Goal: Information Seeking & Learning: Learn about a topic

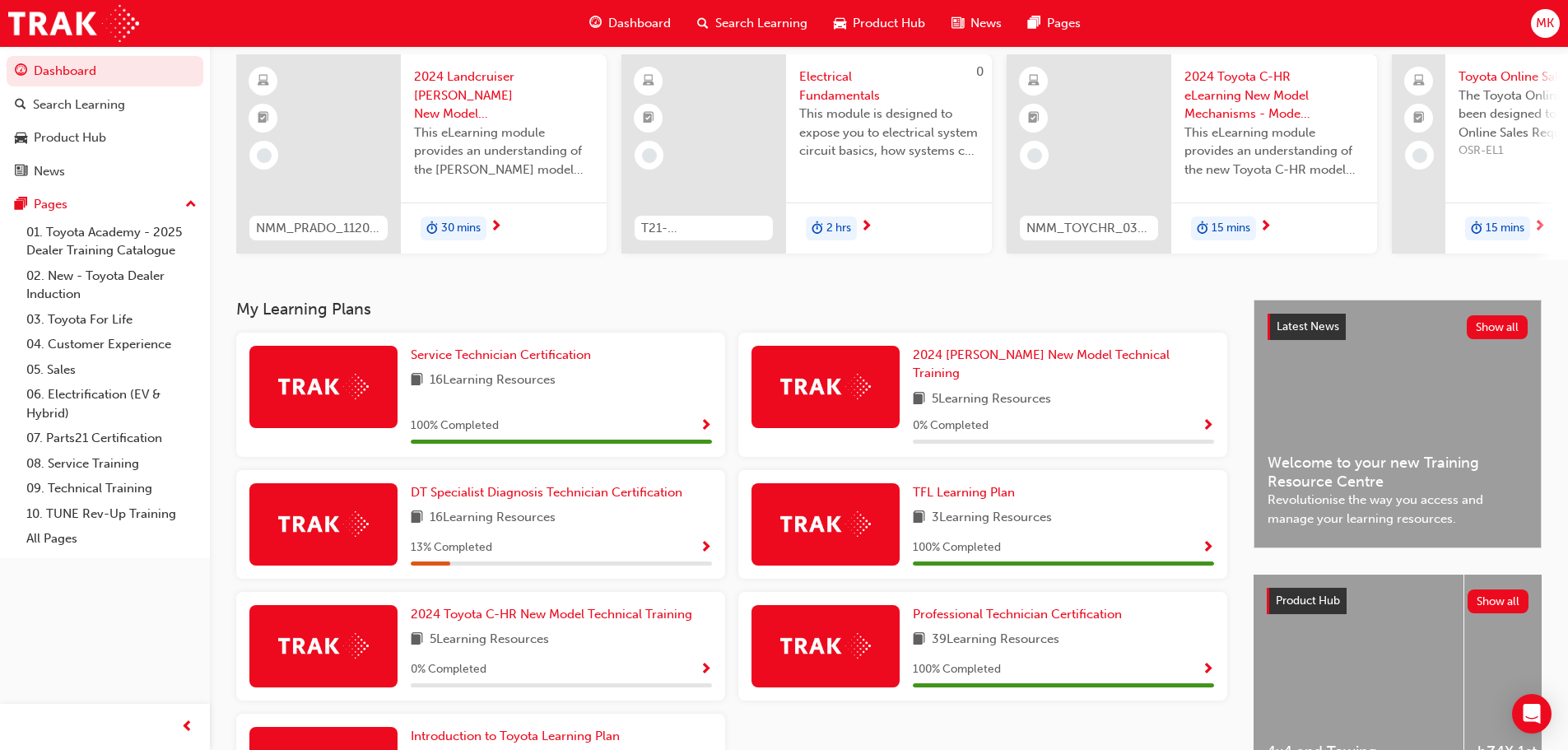
scroll to position [82, 0]
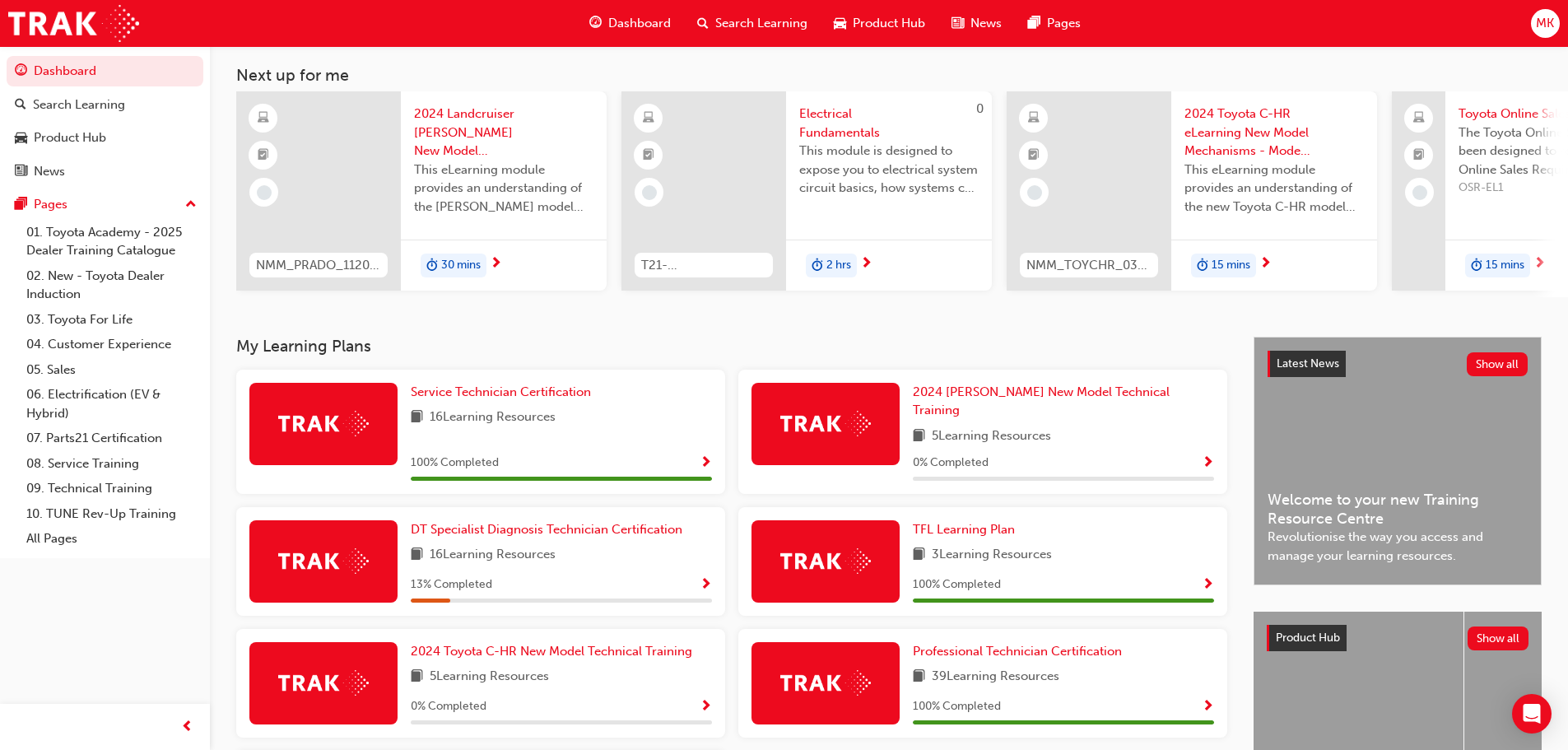
click at [532, 507] on div "DT Specialist Diagnosis Technician Certification 16 Learning Resources 13 % Com…" at bounding box center [481, 562] width 489 height 109
click at [537, 522] on span "DT Specialist Diagnosis Technician Certification" at bounding box center [547, 529] width 272 height 14
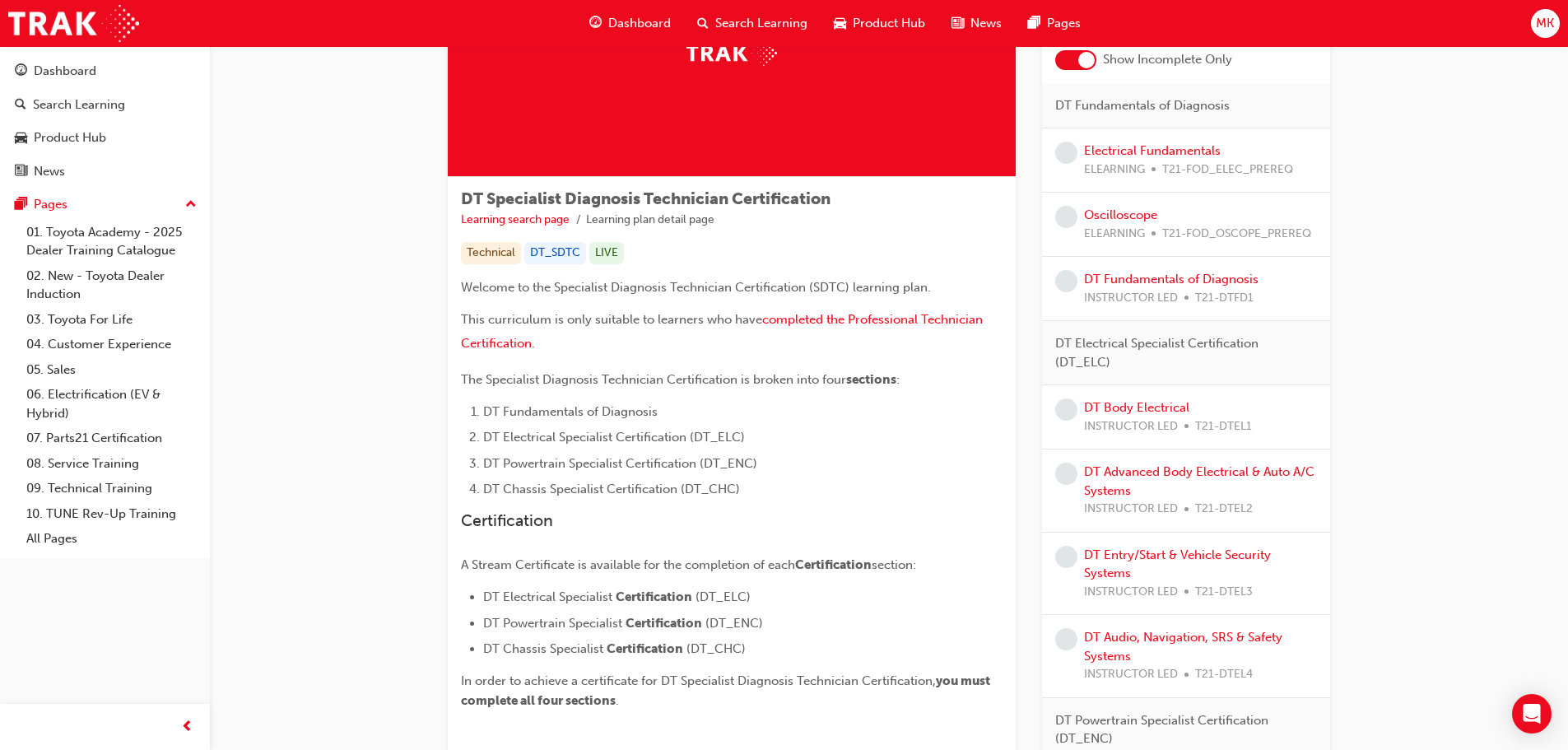
scroll to position [165, 0]
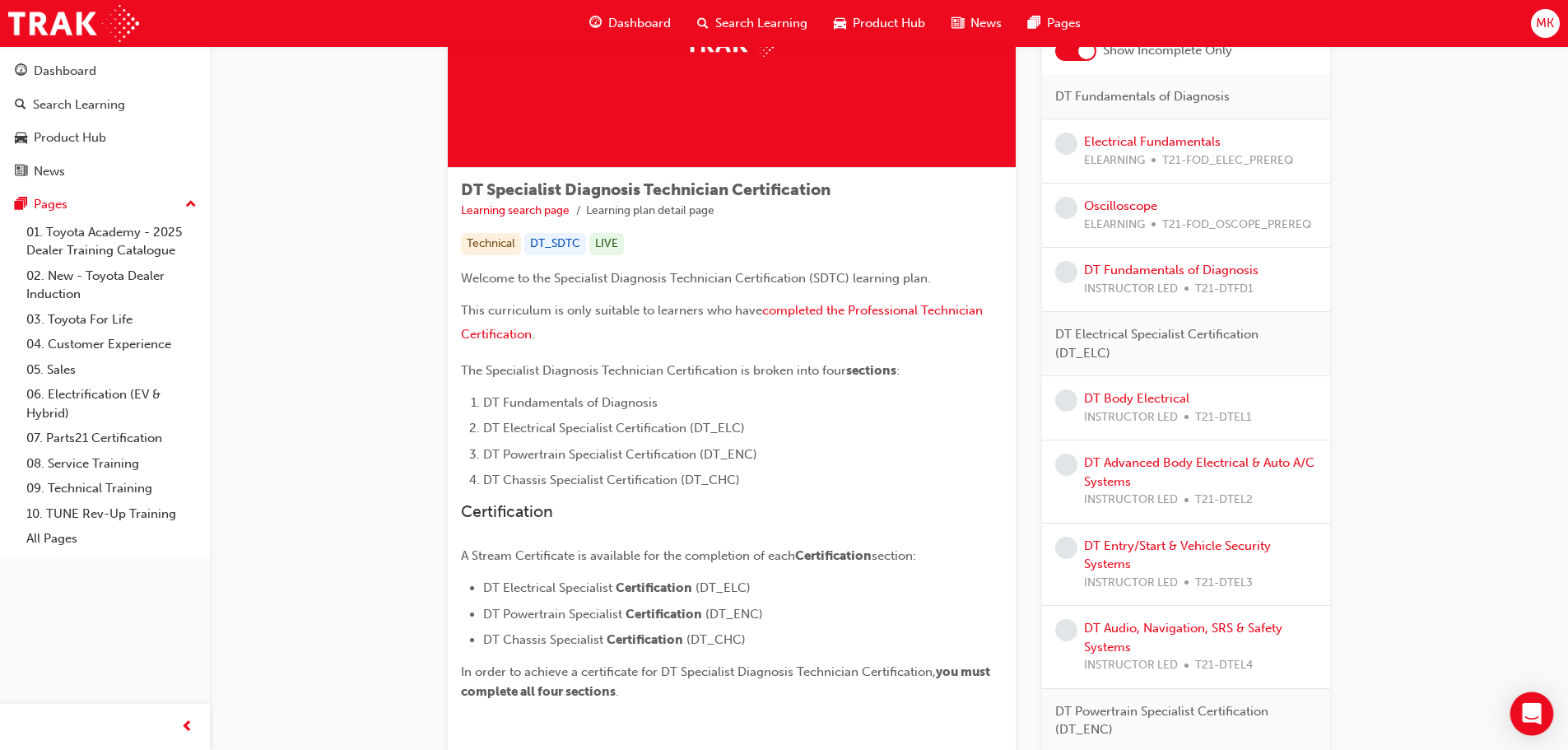
click at [1542, 707] on div "Open Intercom Messenger" at bounding box center [1533, 714] width 43 height 43
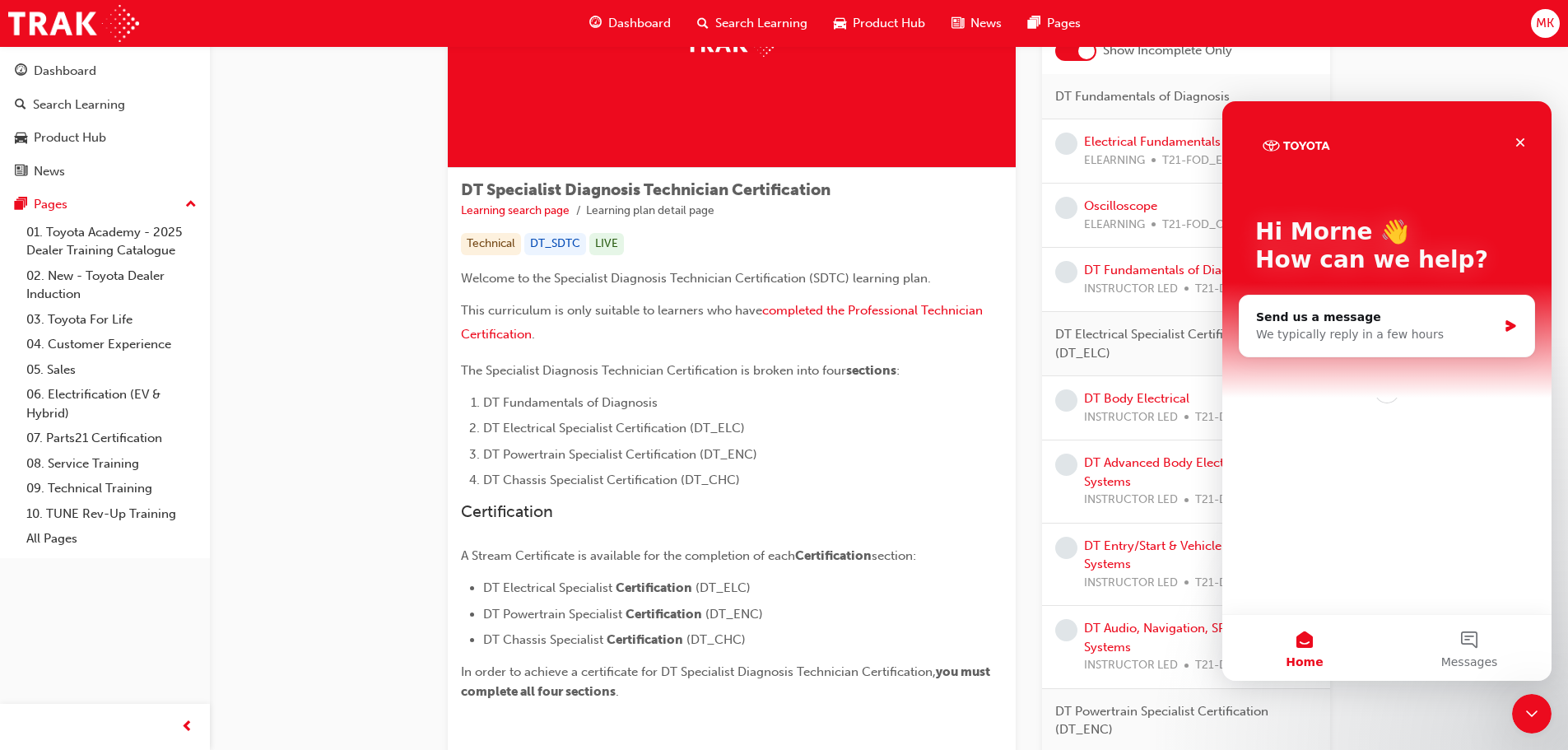
scroll to position [0, 0]
click at [1519, 144] on icon "Close" at bounding box center [1521, 143] width 9 height 9
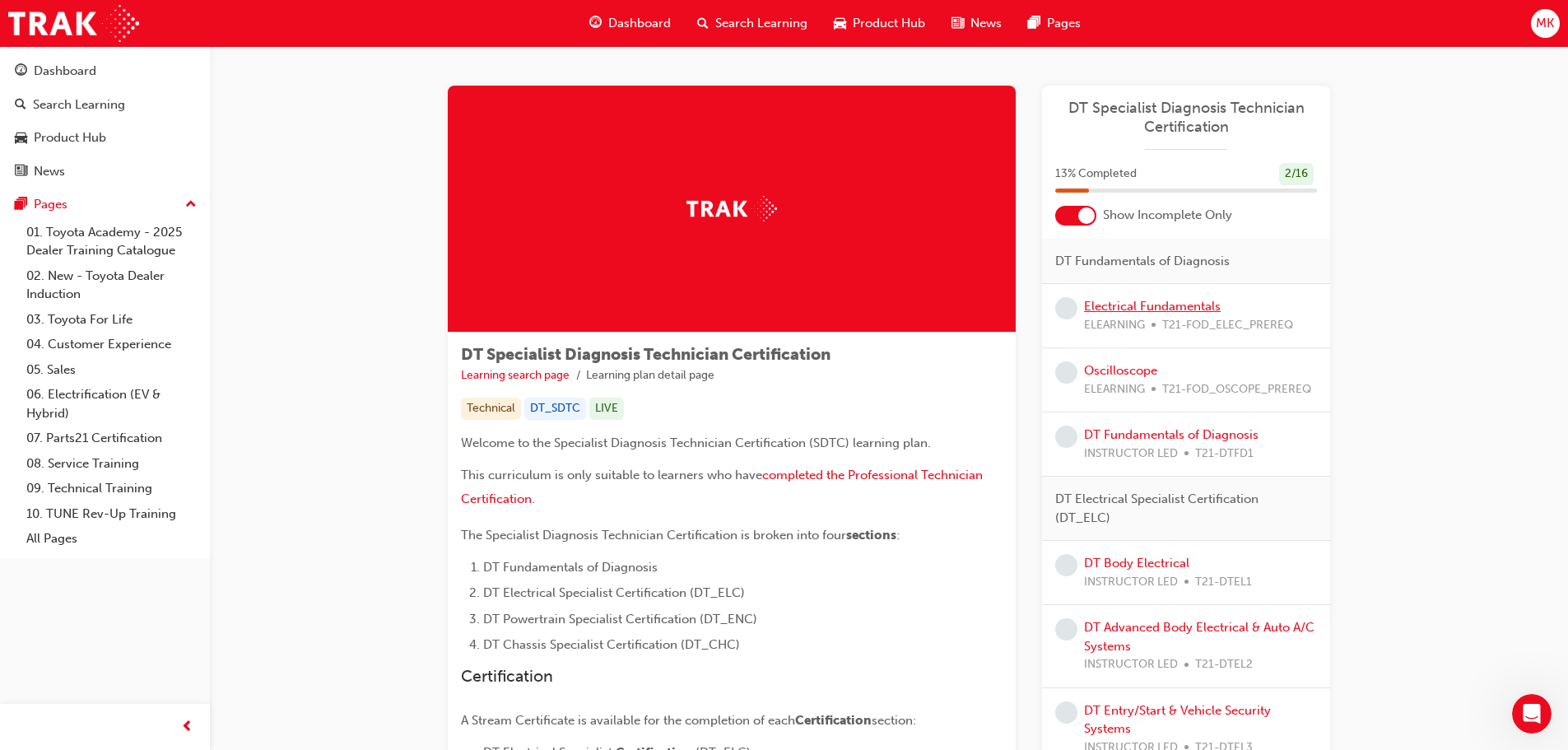
click at [1179, 304] on link "Electrical Fundamentals" at bounding box center [1152, 306] width 137 height 14
click at [1181, 441] on link "DT Fundamentals of Diagnosis" at bounding box center [1171, 435] width 175 height 14
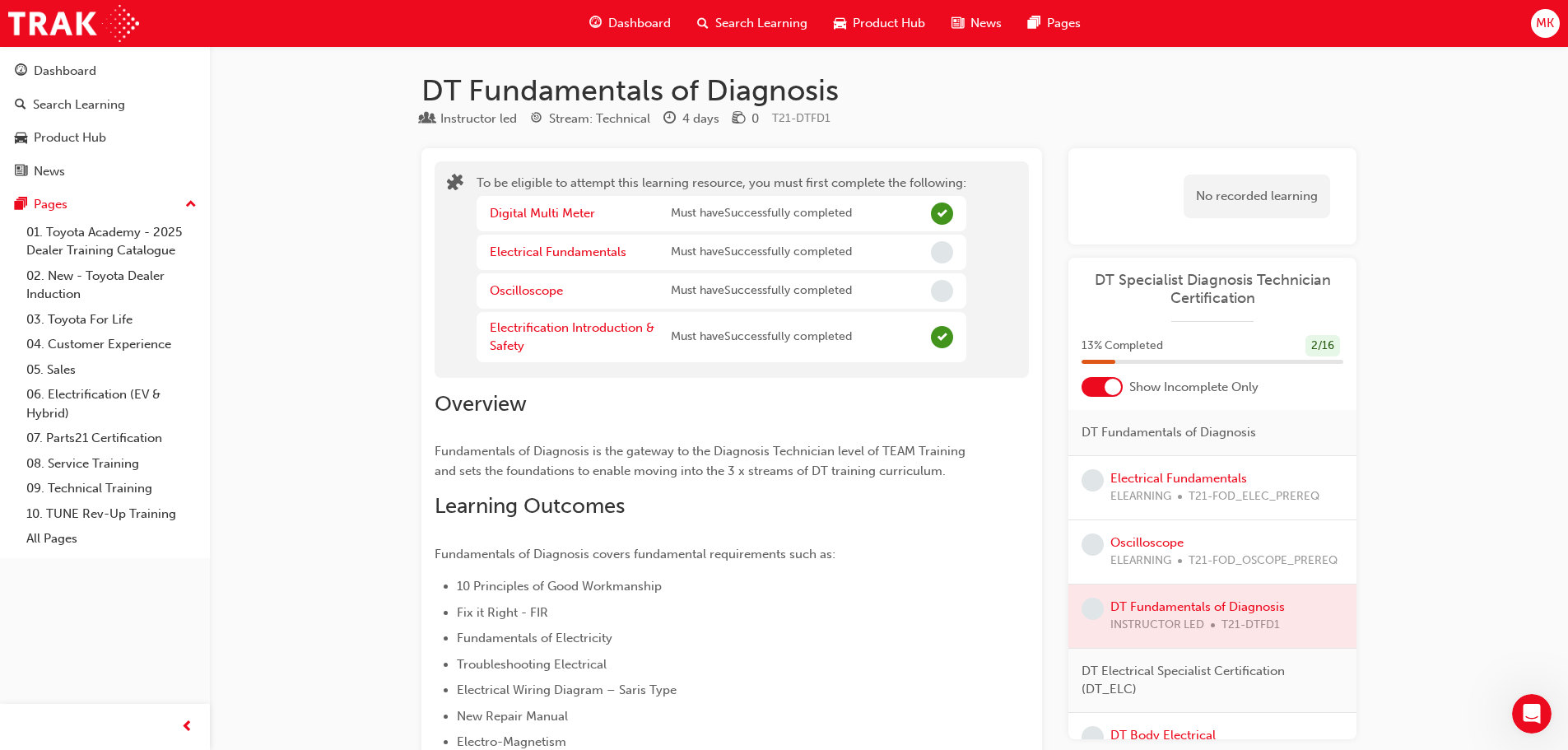
click at [1234, 557] on span "T21-FOD_OSCOPE_PREREQ" at bounding box center [1263, 561] width 149 height 19
click at [1140, 546] on link "Oscilloscope" at bounding box center [1147, 543] width 73 height 14
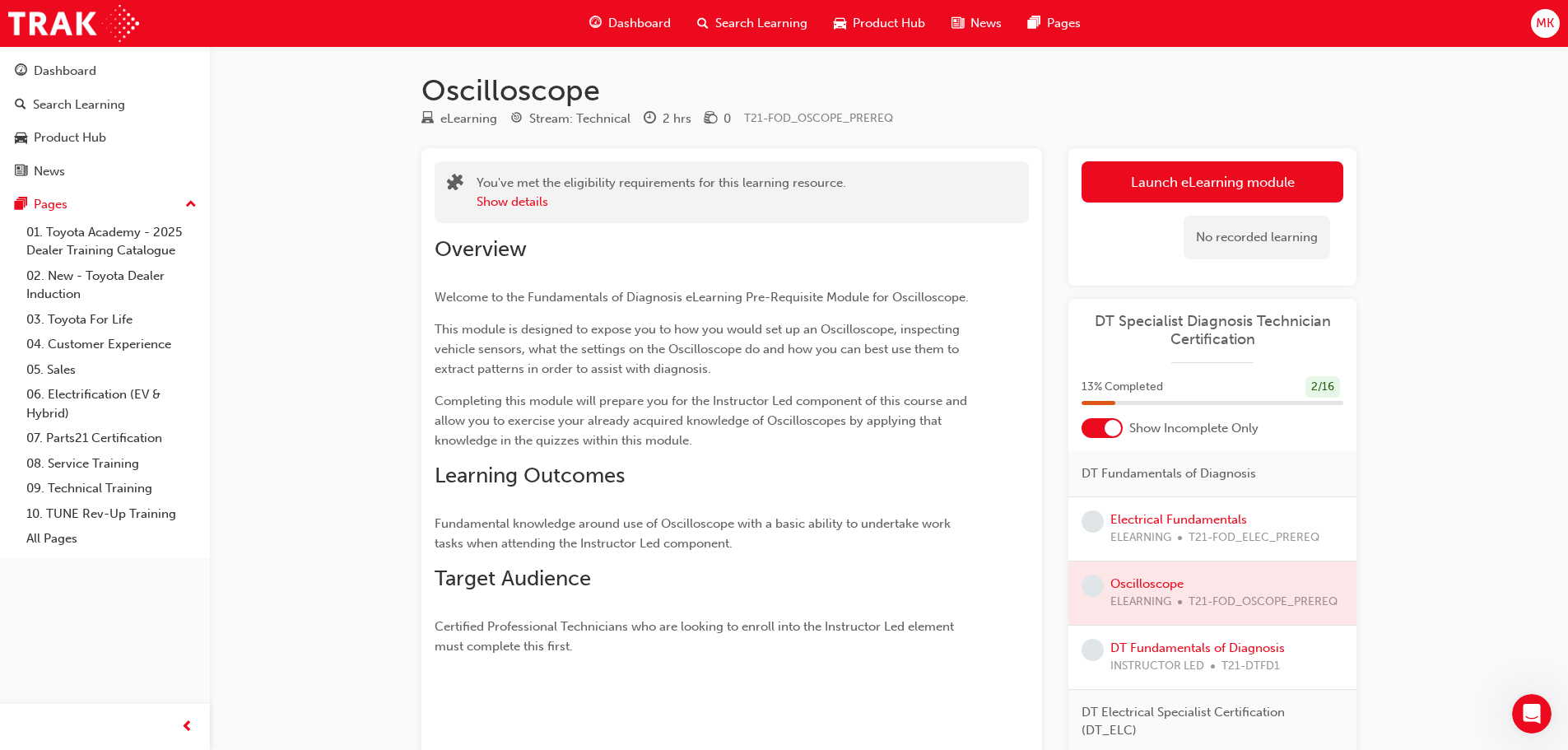
click at [1199, 527] on div "Electrical Fundamentals ELEARNING T21-FOD_ELEC_PREREQ" at bounding box center [1215, 528] width 209 height 37
click at [1205, 518] on link "Electrical Fundamentals" at bounding box center [1178, 519] width 137 height 14
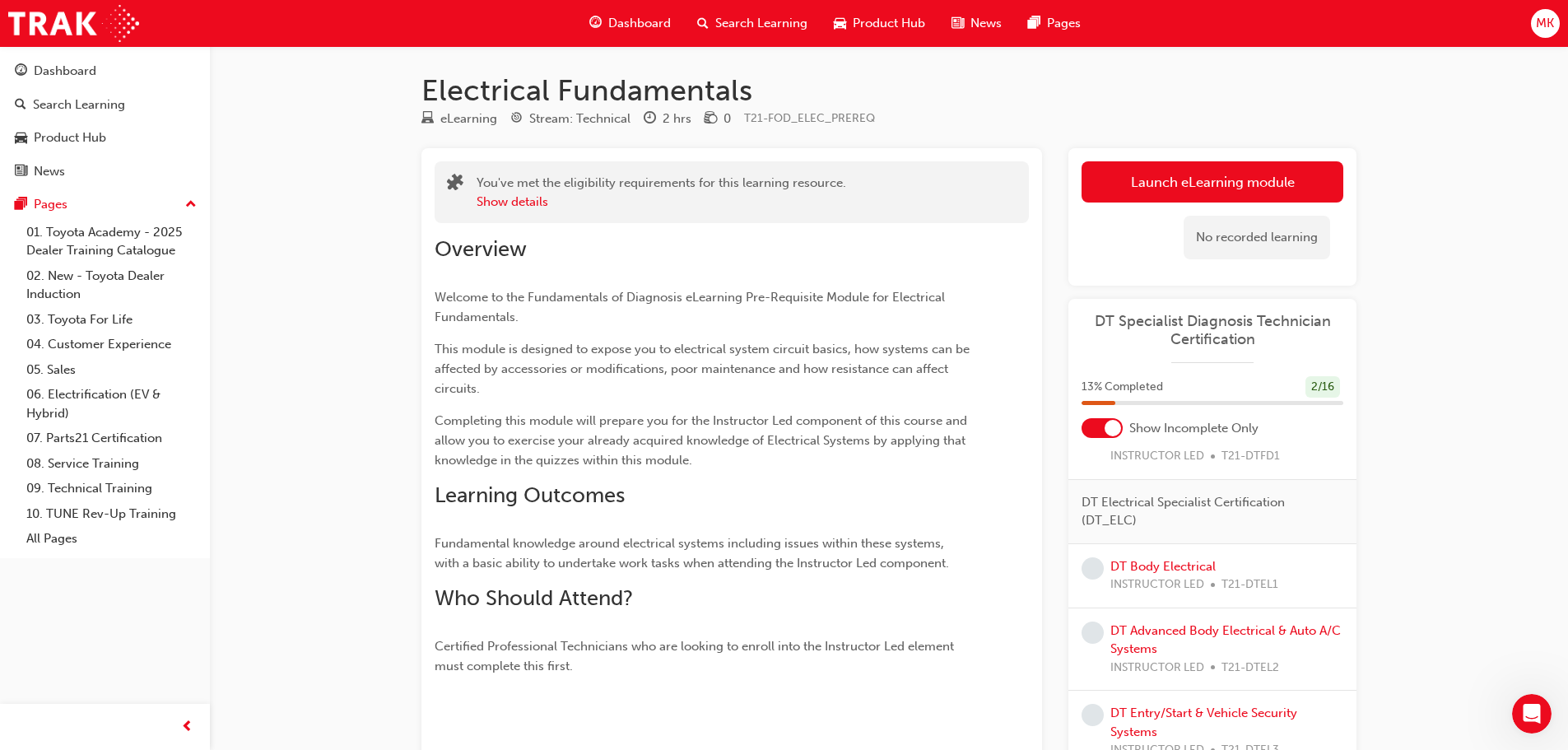
scroll to position [247, 0]
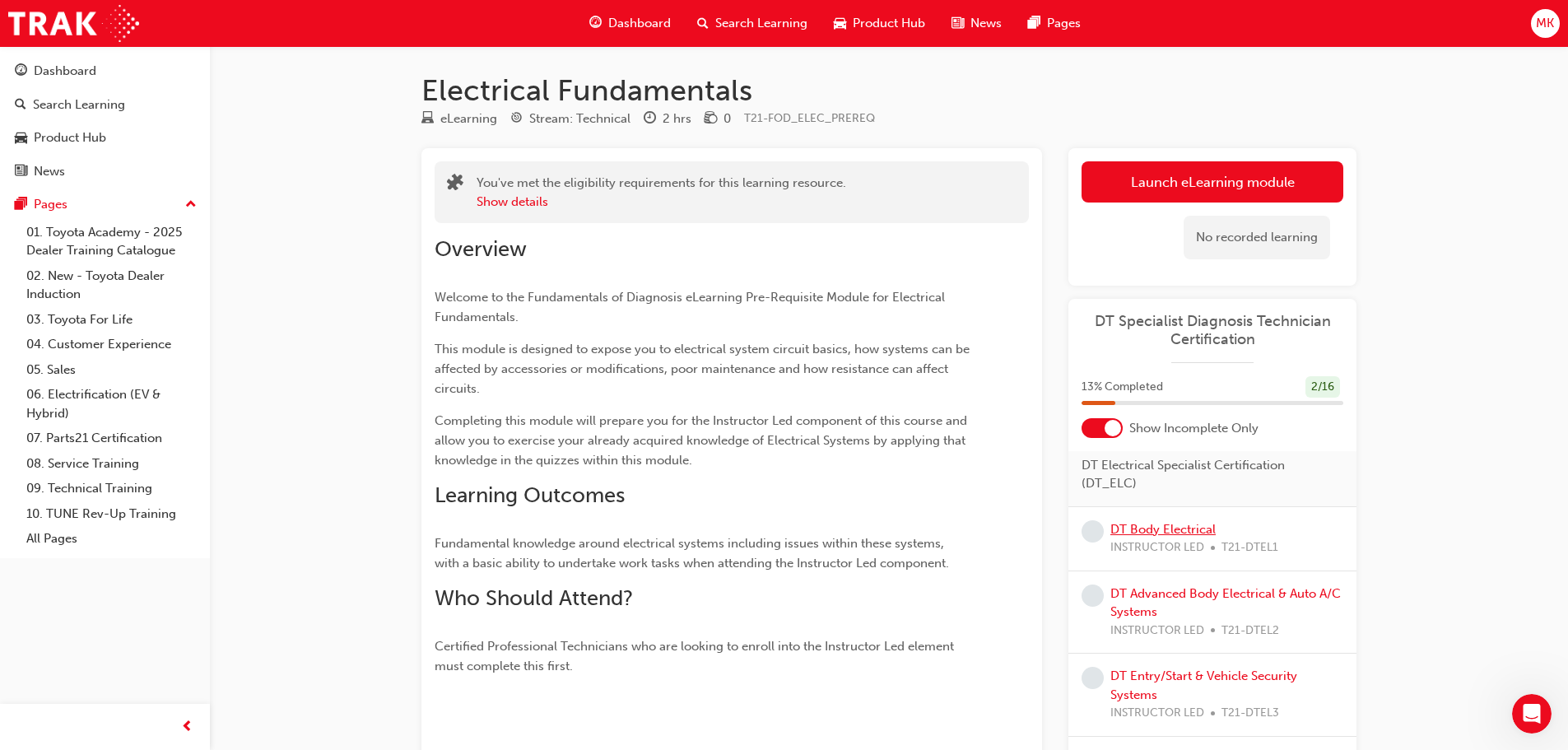
click at [1130, 537] on link "DT Body Electrical" at bounding box center [1163, 529] width 105 height 14
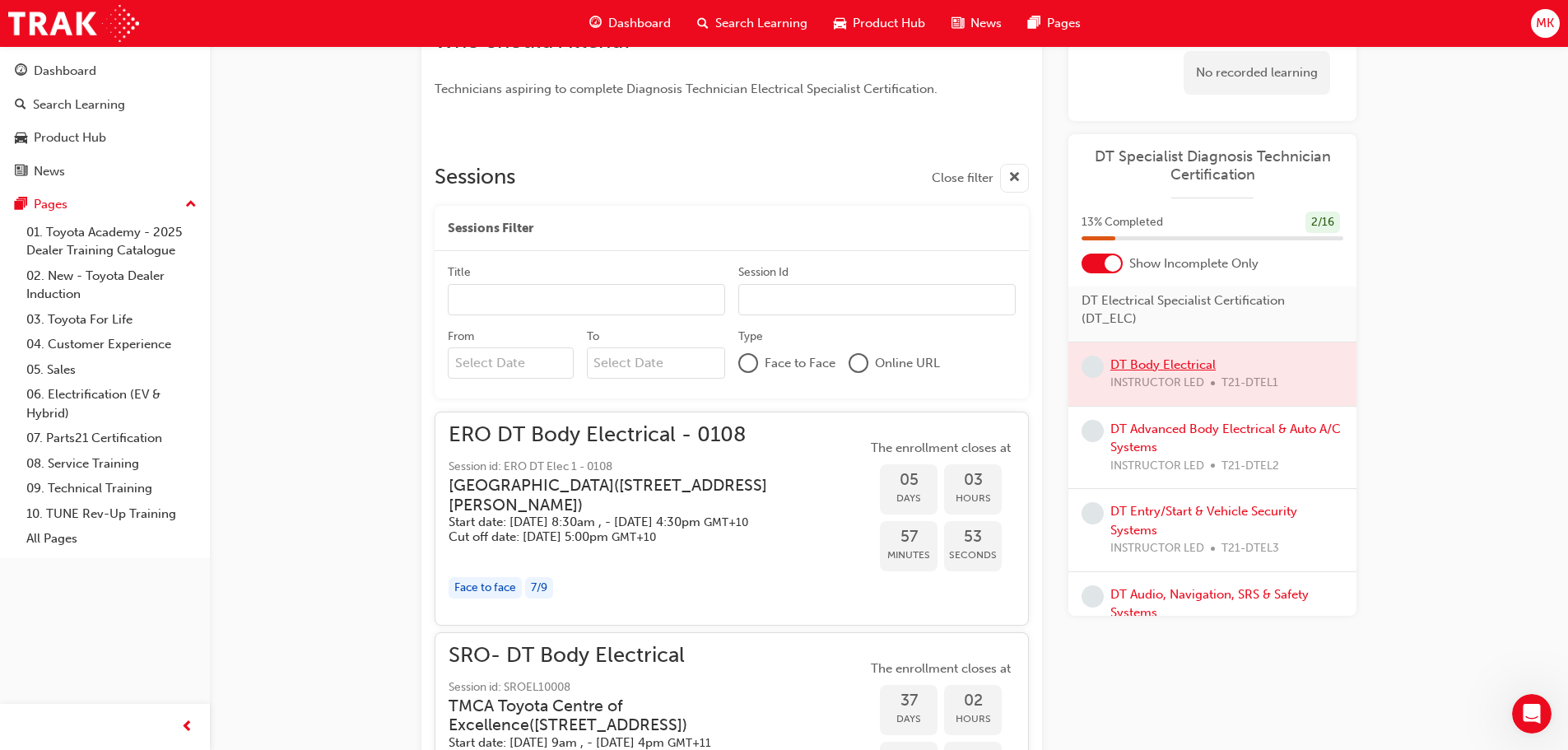
scroll to position [576, 0]
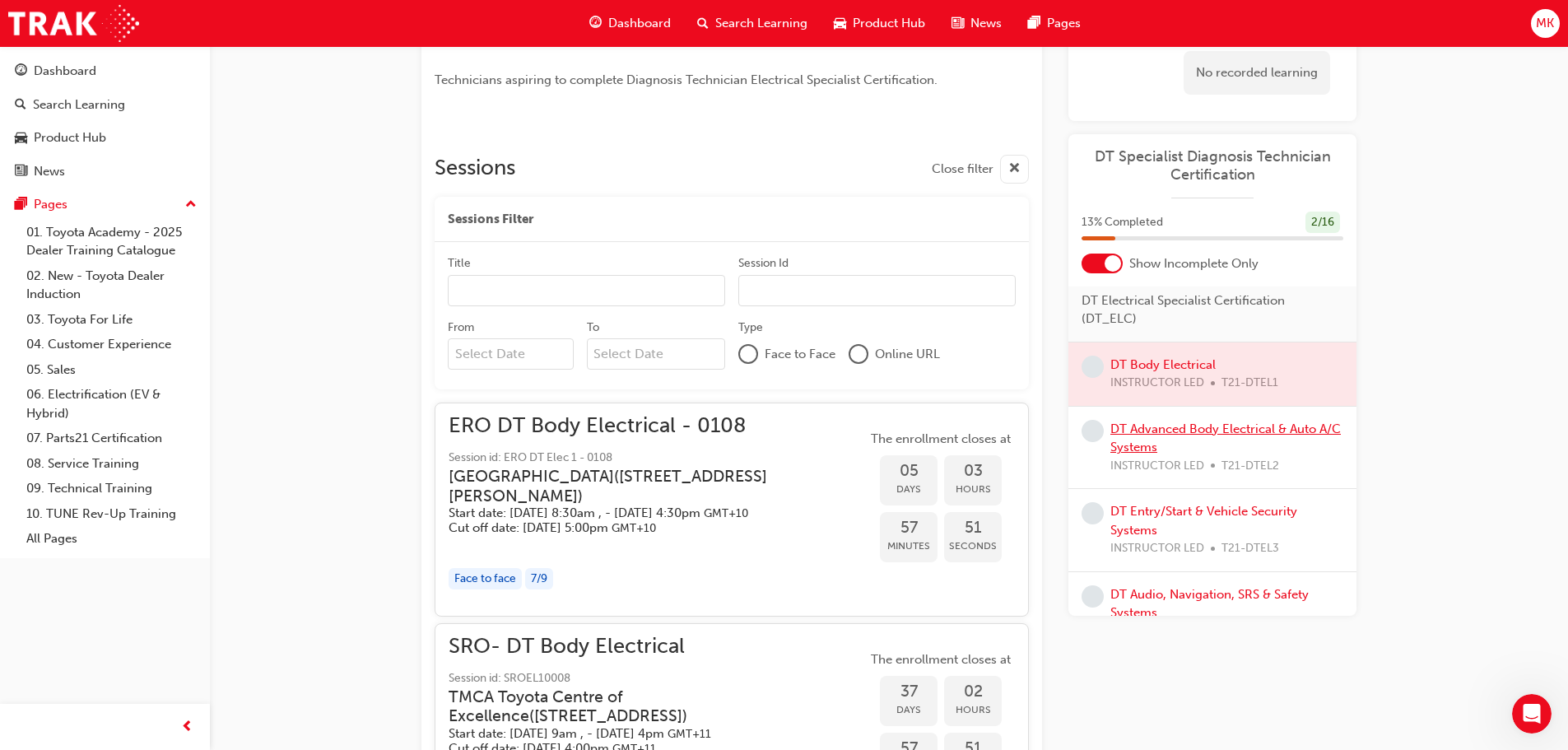
click at [1224, 453] on link "DT Advanced Body Electrical & Auto A/C Systems" at bounding box center [1226, 438] width 230 height 34
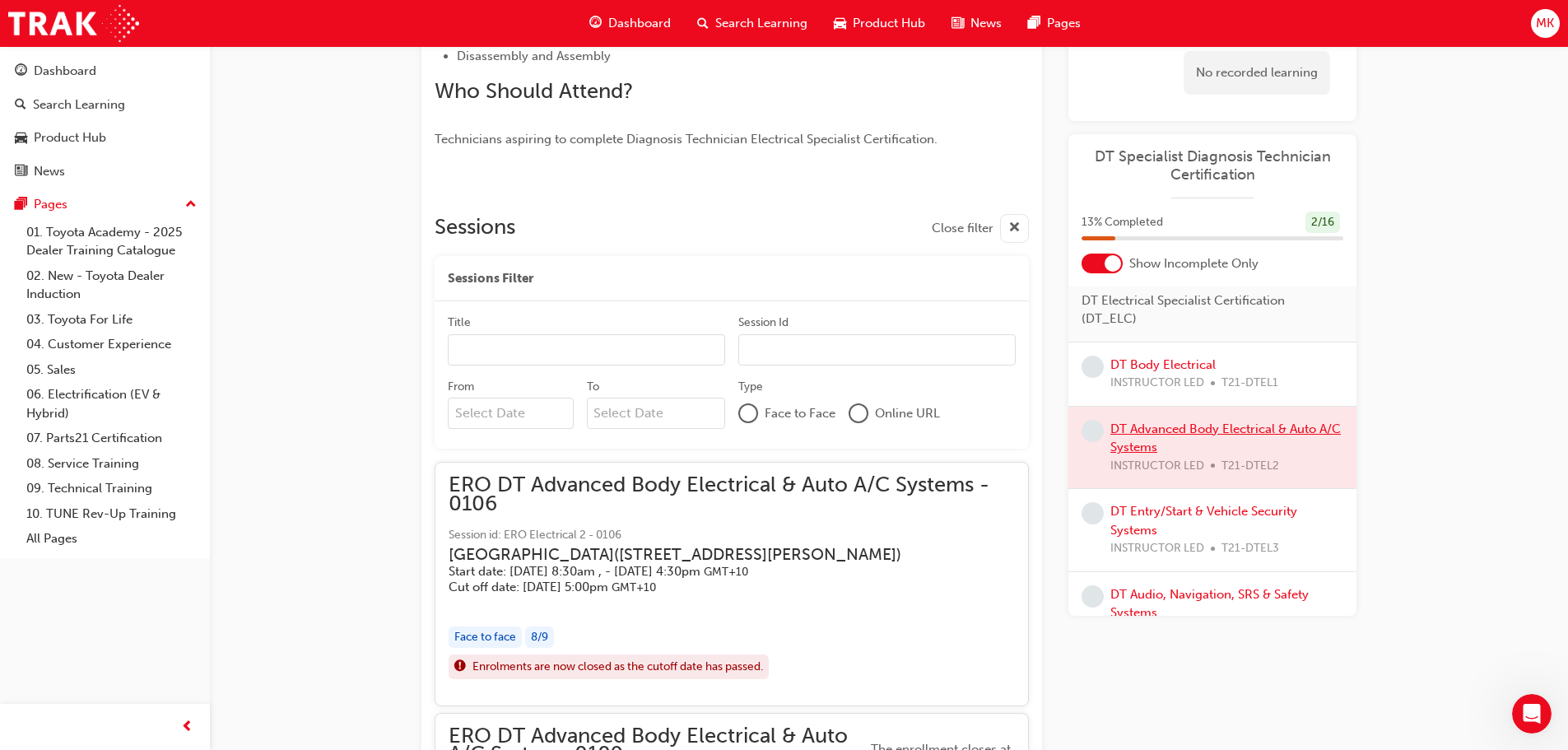
scroll to position [330, 0]
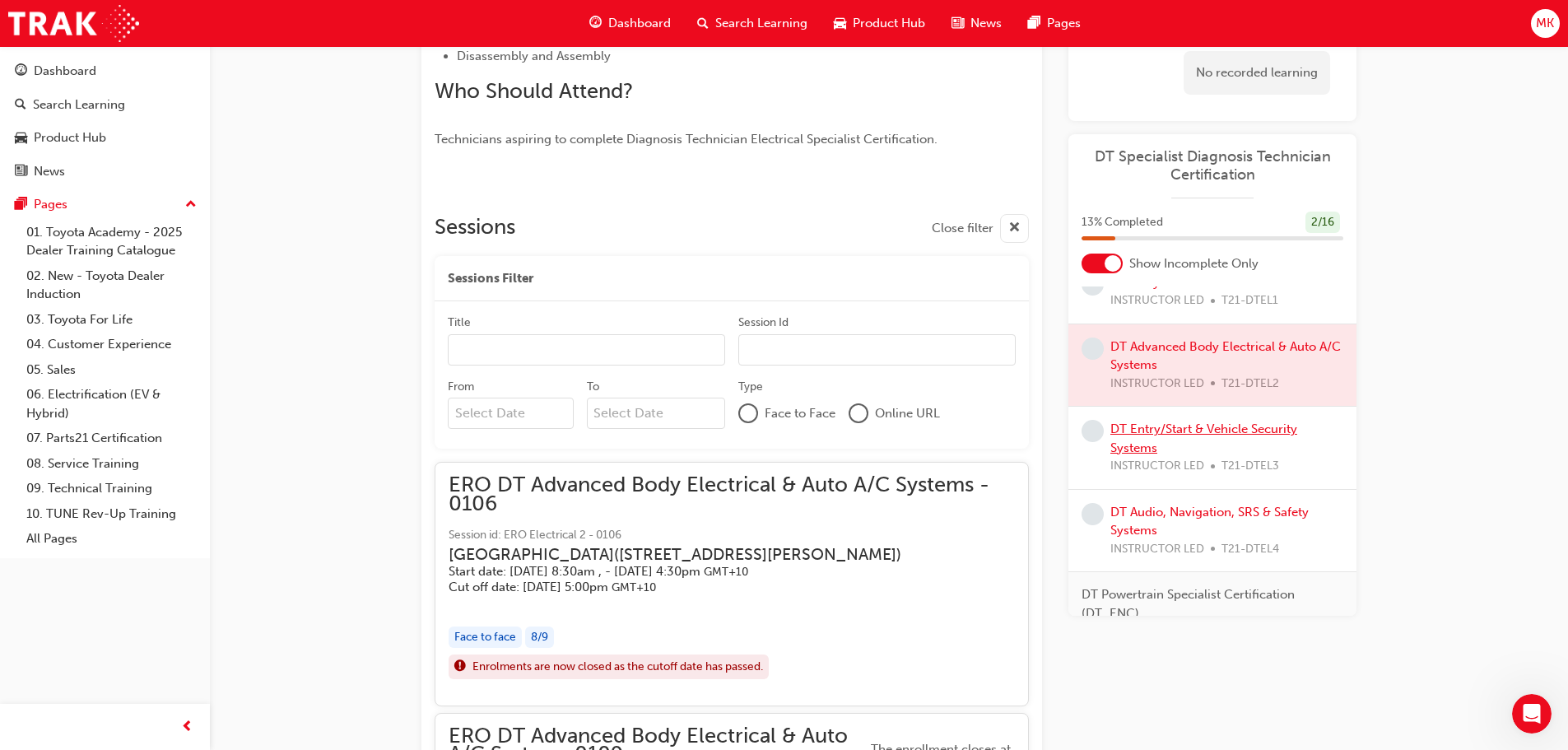
click at [1227, 447] on link "DT Entry/Start & Vehicle Security Systems" at bounding box center [1204, 438] width 187 height 34
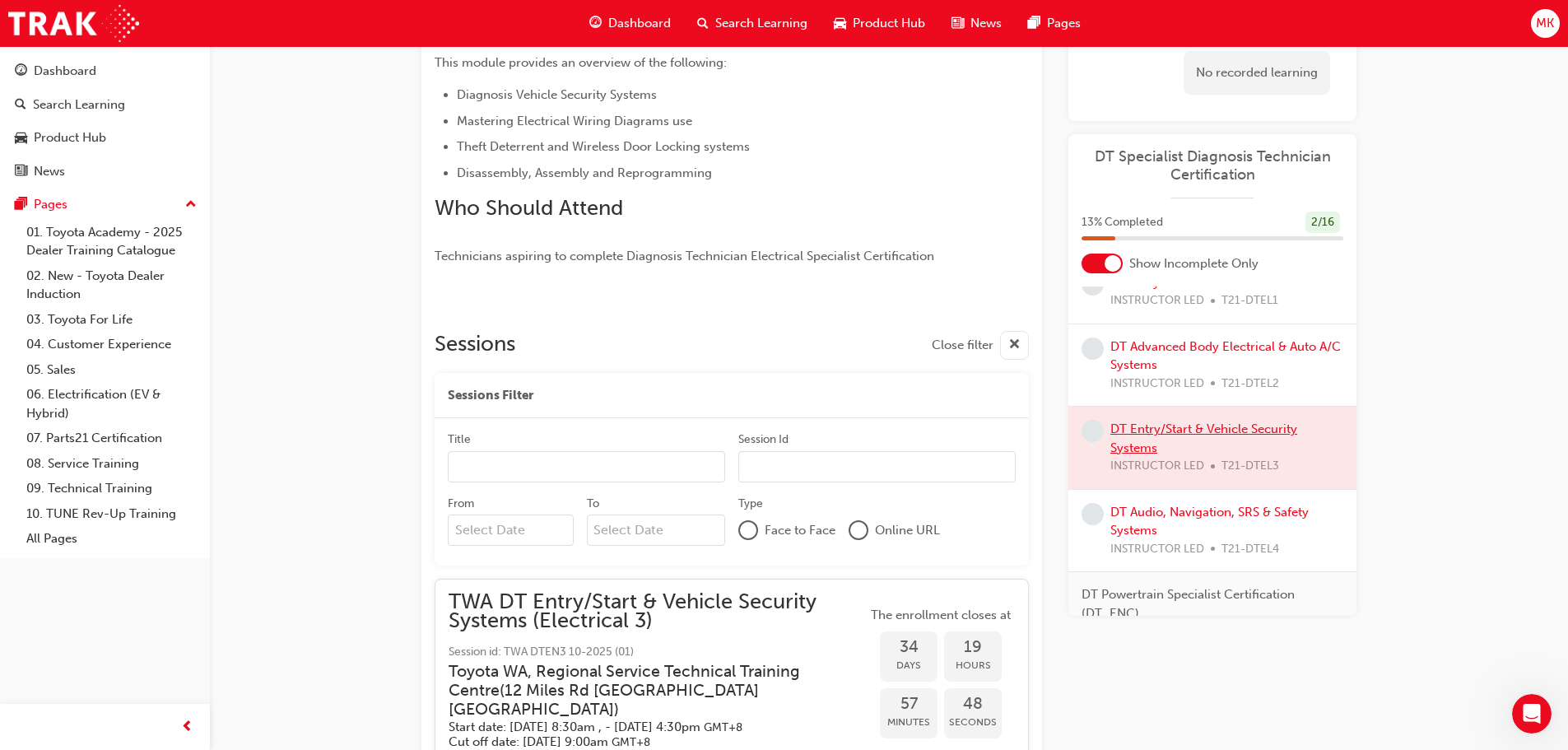
scroll to position [576, 0]
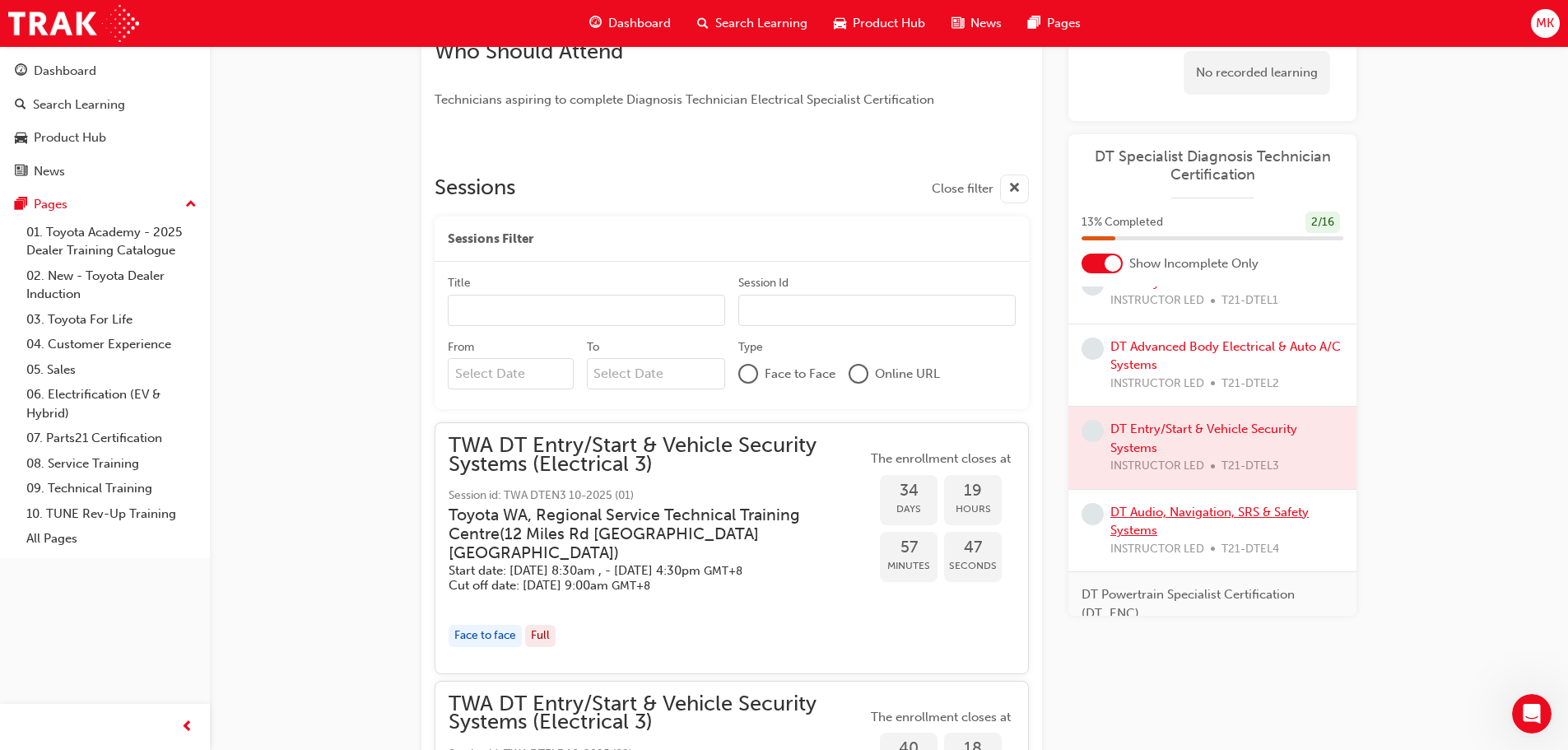
click at [1229, 528] on link "DT Audio, Navigation, SRS & Safety Systems" at bounding box center [1209, 521] width 198 height 34
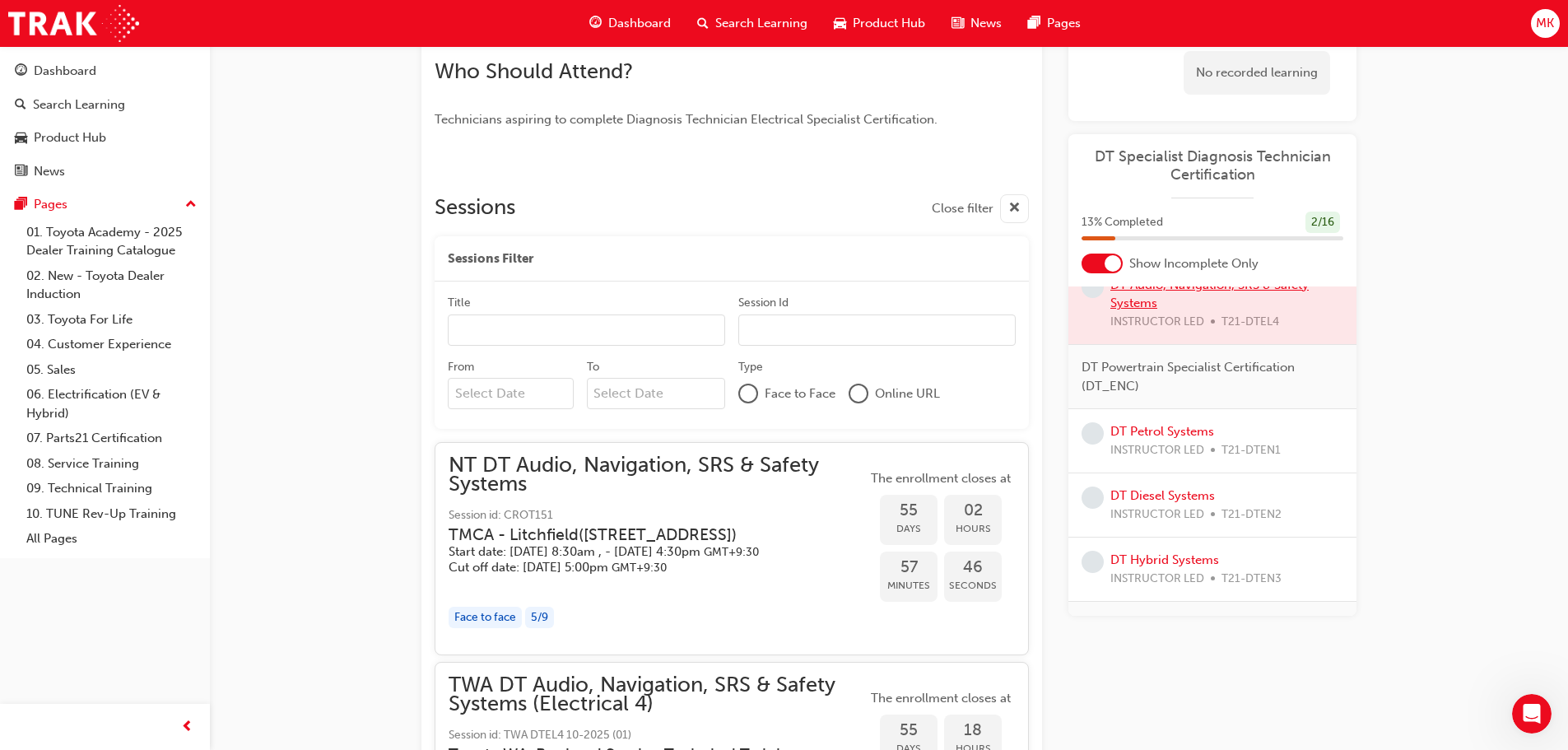
scroll to position [576, 0]
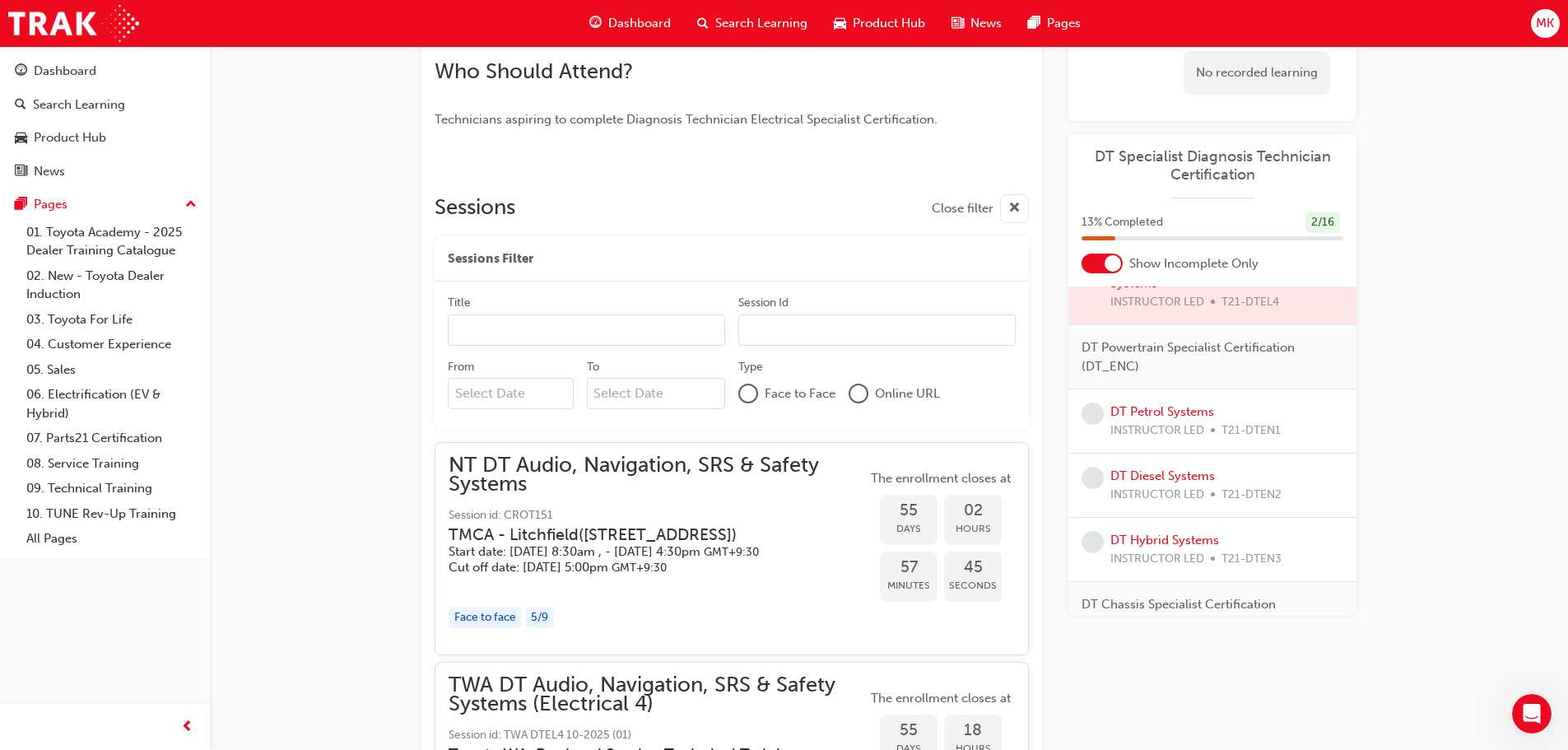
click at [1199, 438] on div "DT Petrol Systems INSTRUCTOR LED T21-DTEN1" at bounding box center [1196, 420] width 170 height 37
click at [1198, 419] on link "DT Petrol Systems" at bounding box center [1162, 411] width 104 height 14
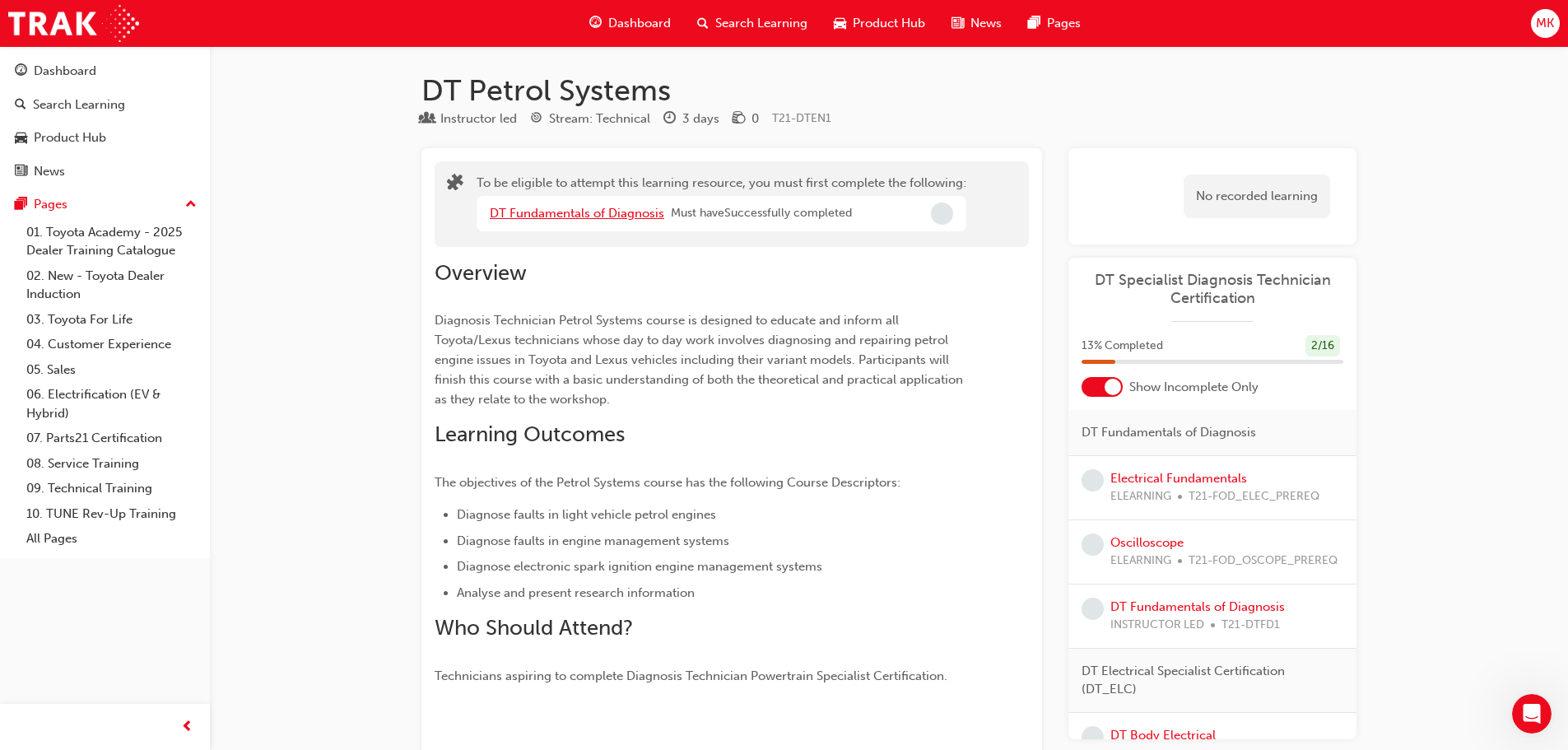
click at [586, 218] on link "DT Fundamentals of Diagnosis" at bounding box center [577, 213] width 175 height 14
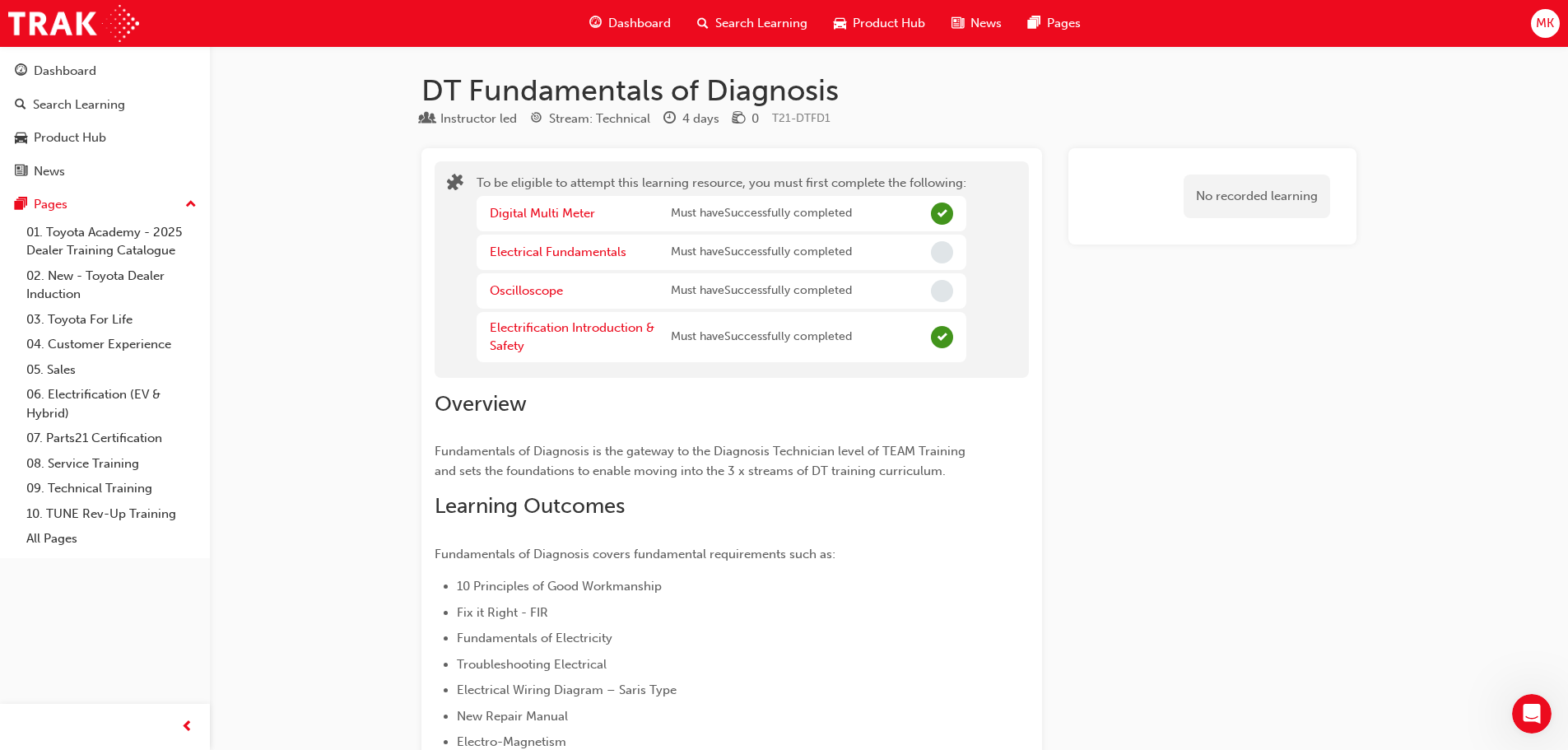
click at [626, 32] on span "Dashboard" at bounding box center [640, 23] width 63 height 19
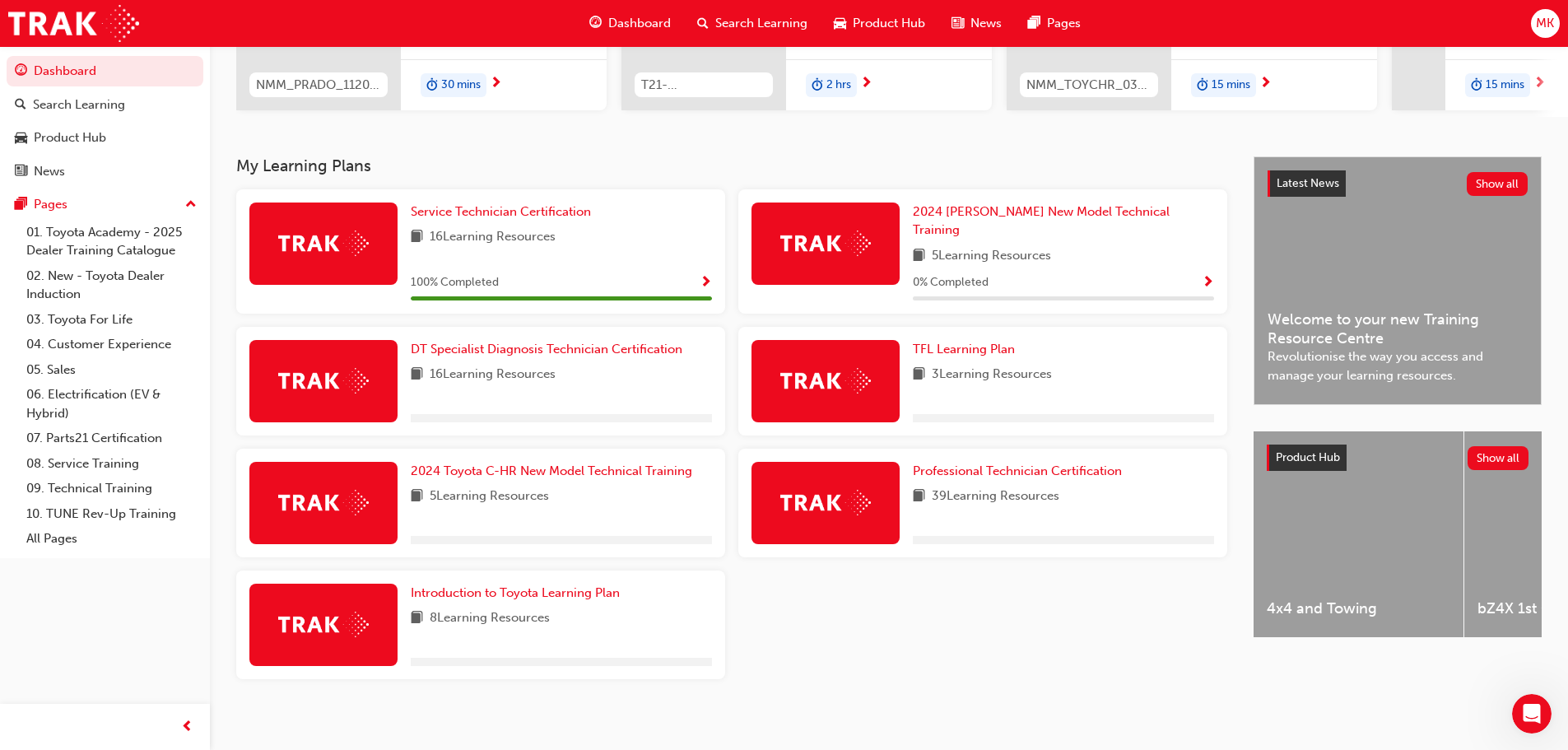
scroll to position [264, 0]
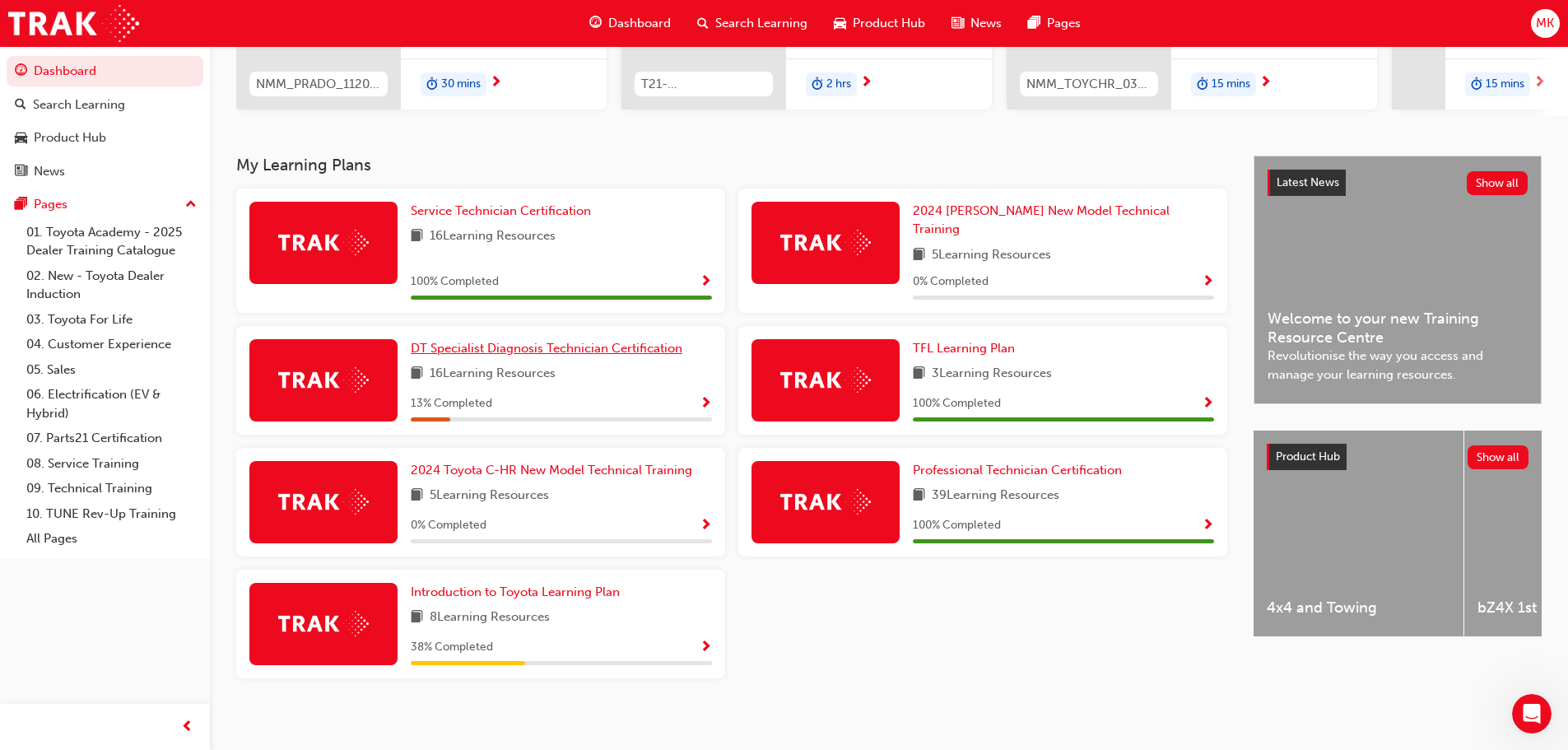
click at [576, 342] on span "DT Specialist Diagnosis Technician Certification" at bounding box center [547, 348] width 272 height 14
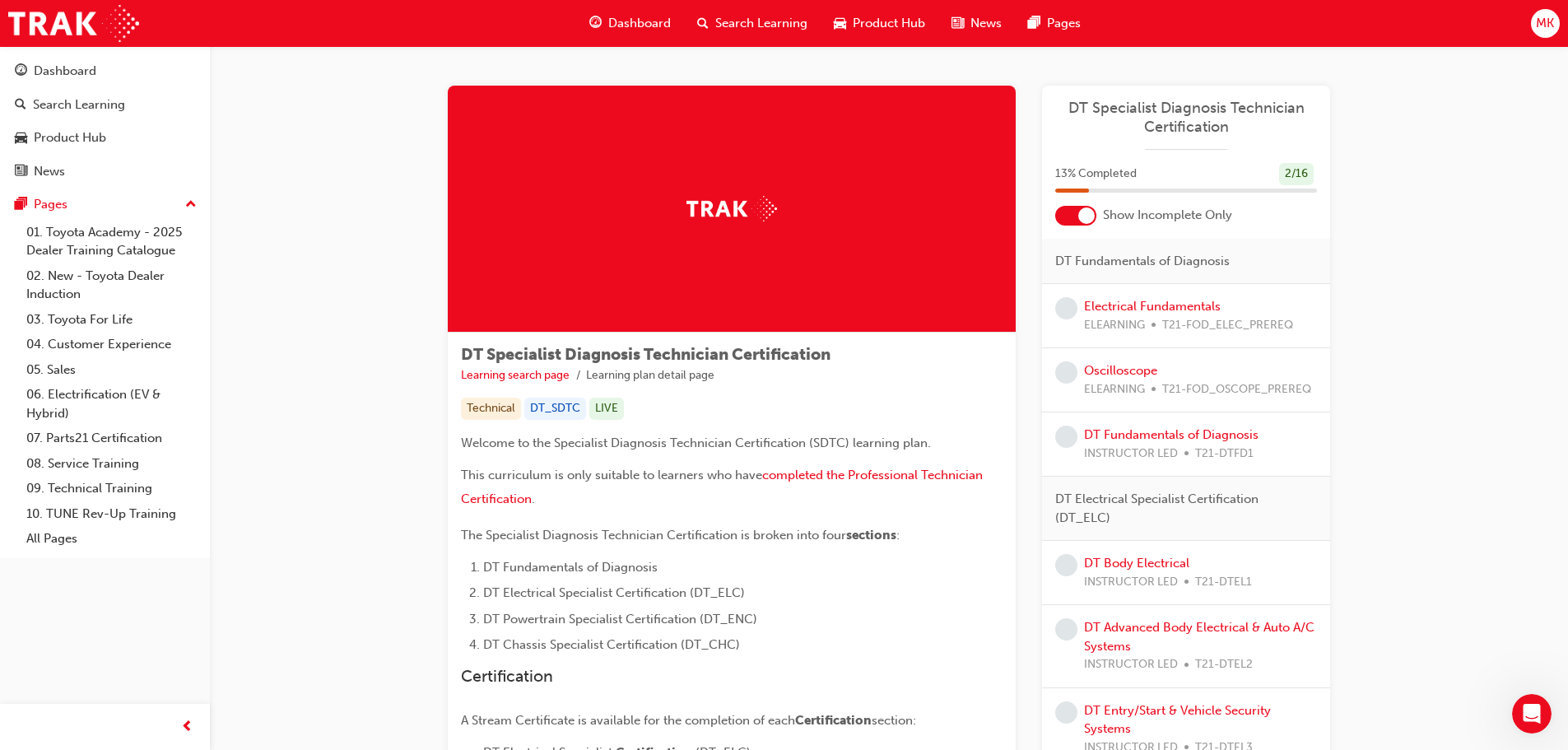
click at [1546, 23] on span "MK" at bounding box center [1545, 23] width 18 height 19
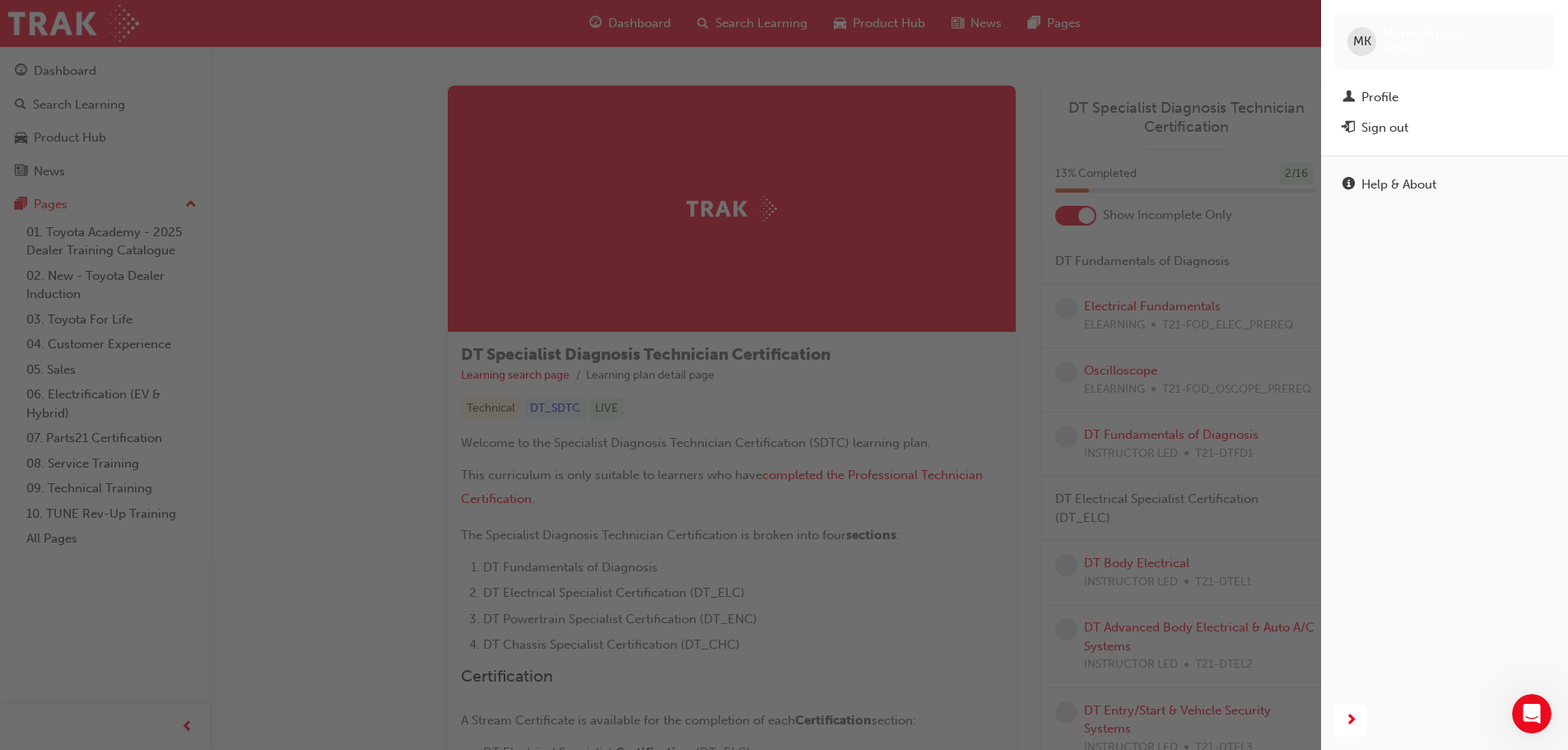
drag, startPoint x: 1003, startPoint y: 197, endPoint x: 992, endPoint y: 193, distance: 11.7
click at [1005, 197] on div "button" at bounding box center [660, 375] width 1322 height 750
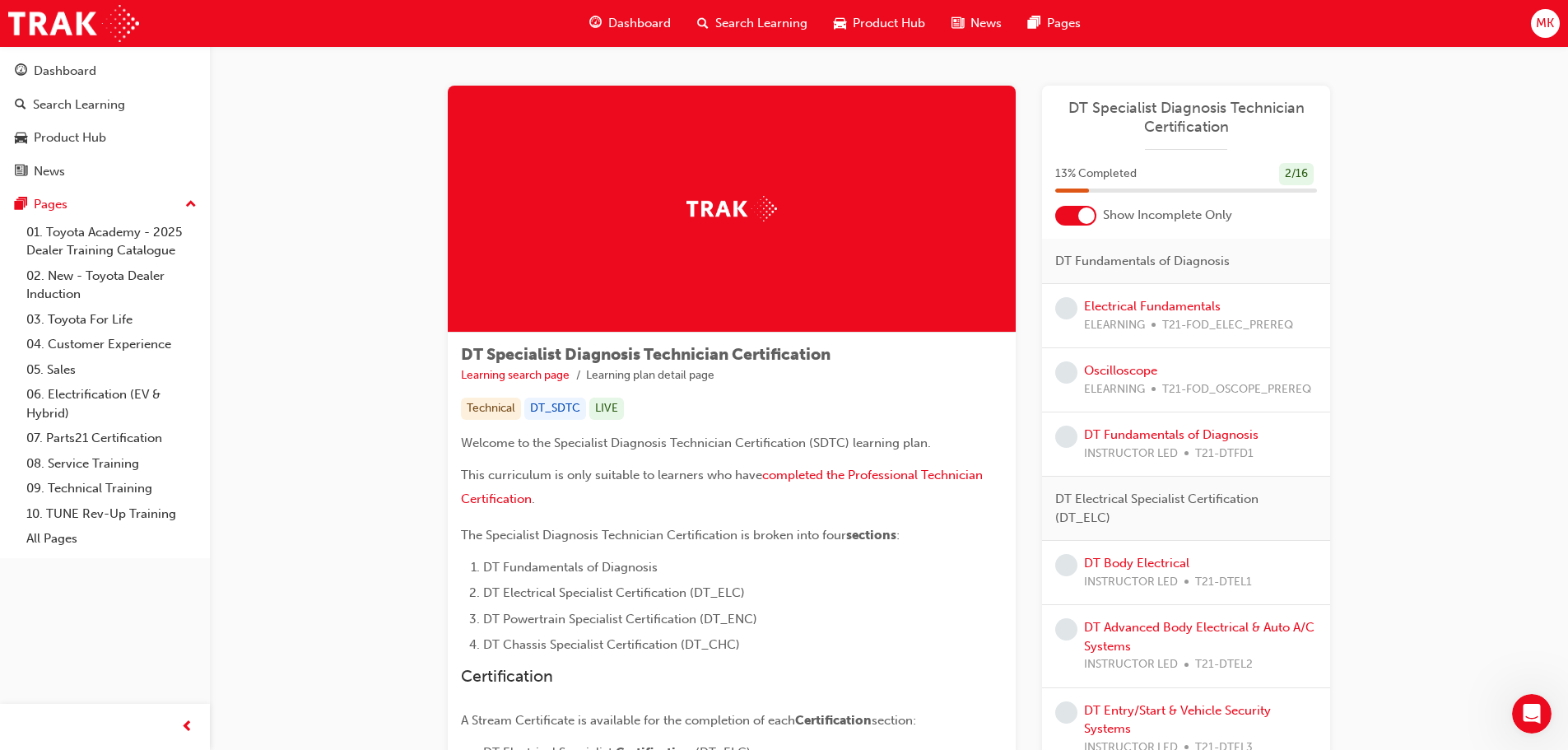
click at [633, 20] on span "Dashboard" at bounding box center [640, 23] width 63 height 19
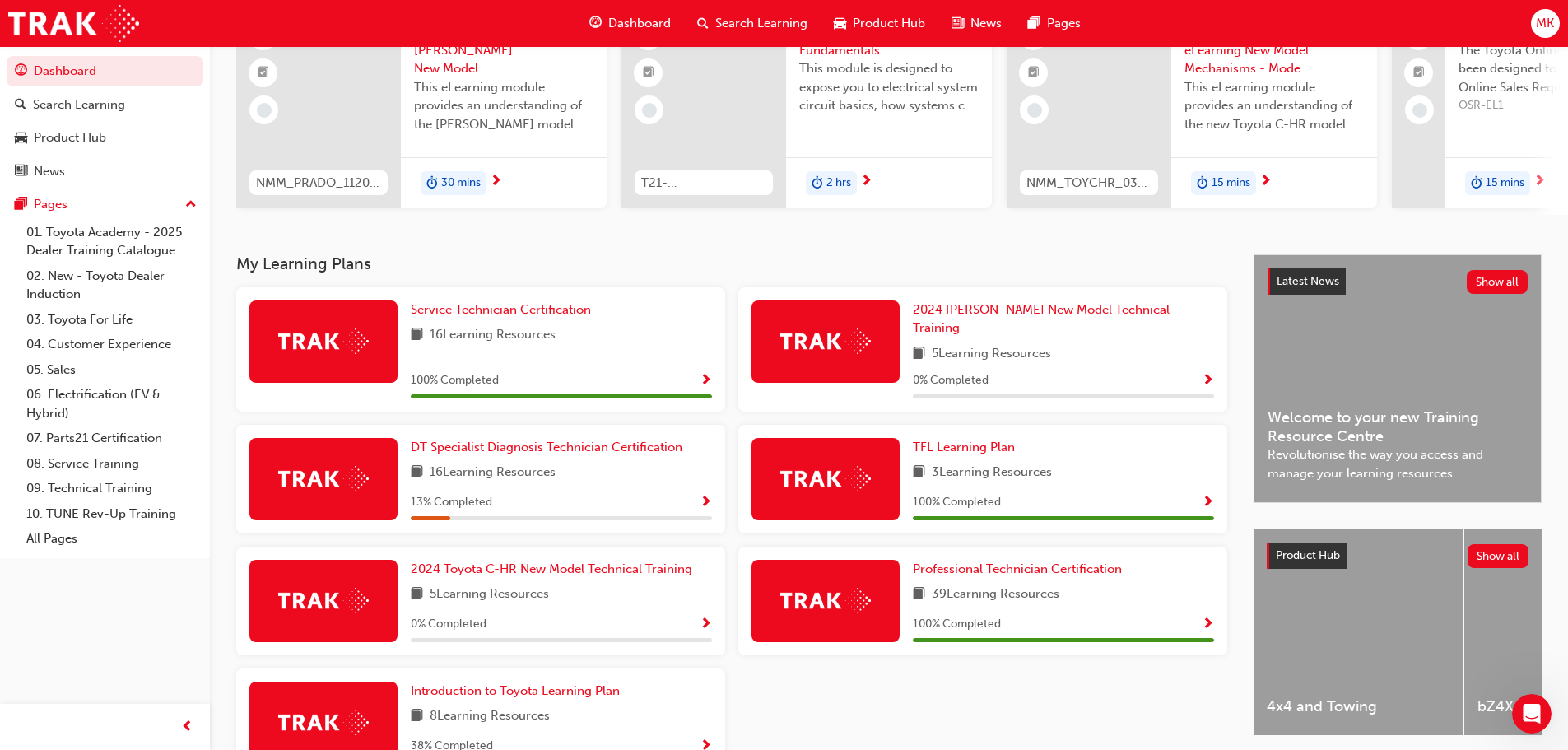
scroll to position [247, 0]
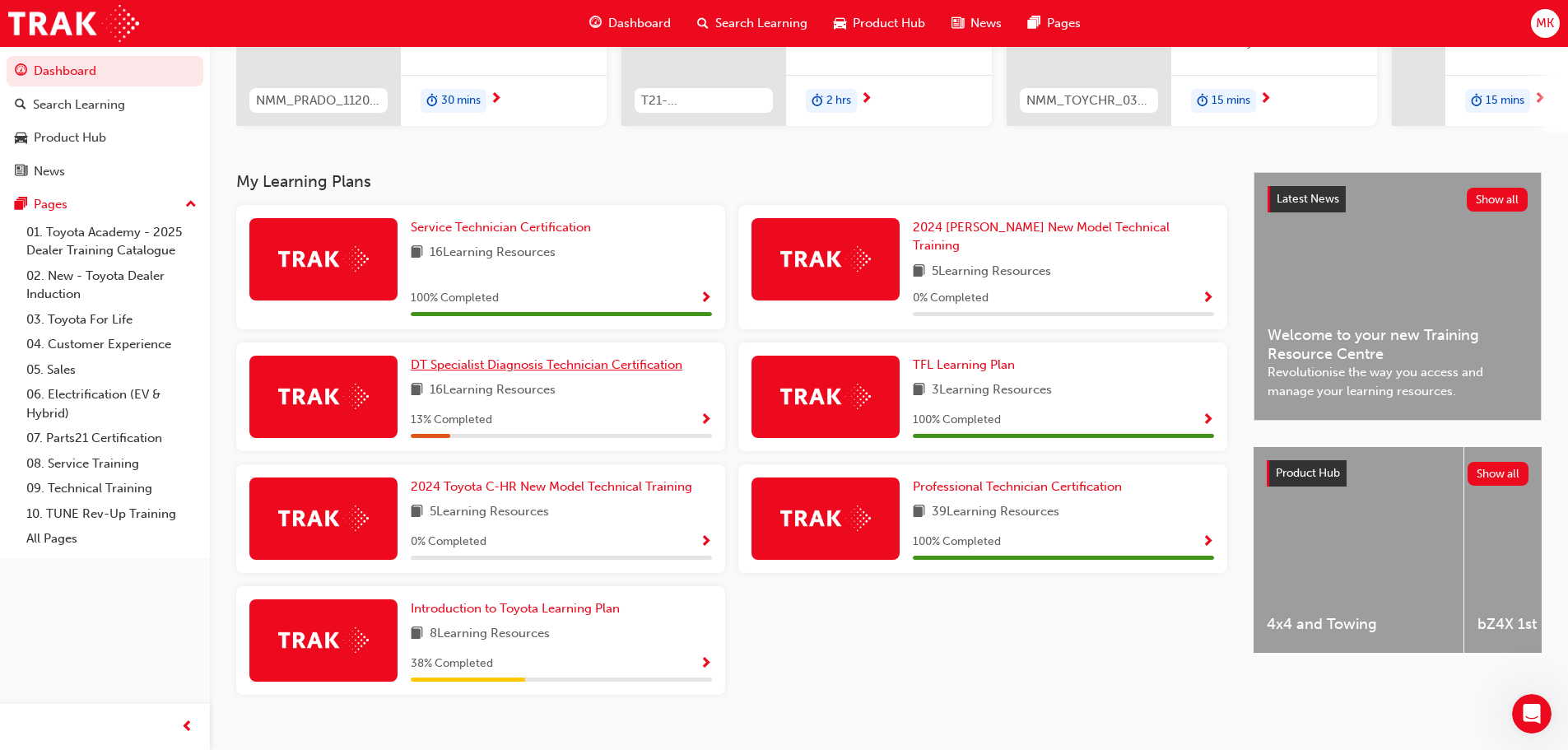
click at [487, 359] on span "DT Specialist Diagnosis Technician Certification" at bounding box center [547, 364] width 272 height 14
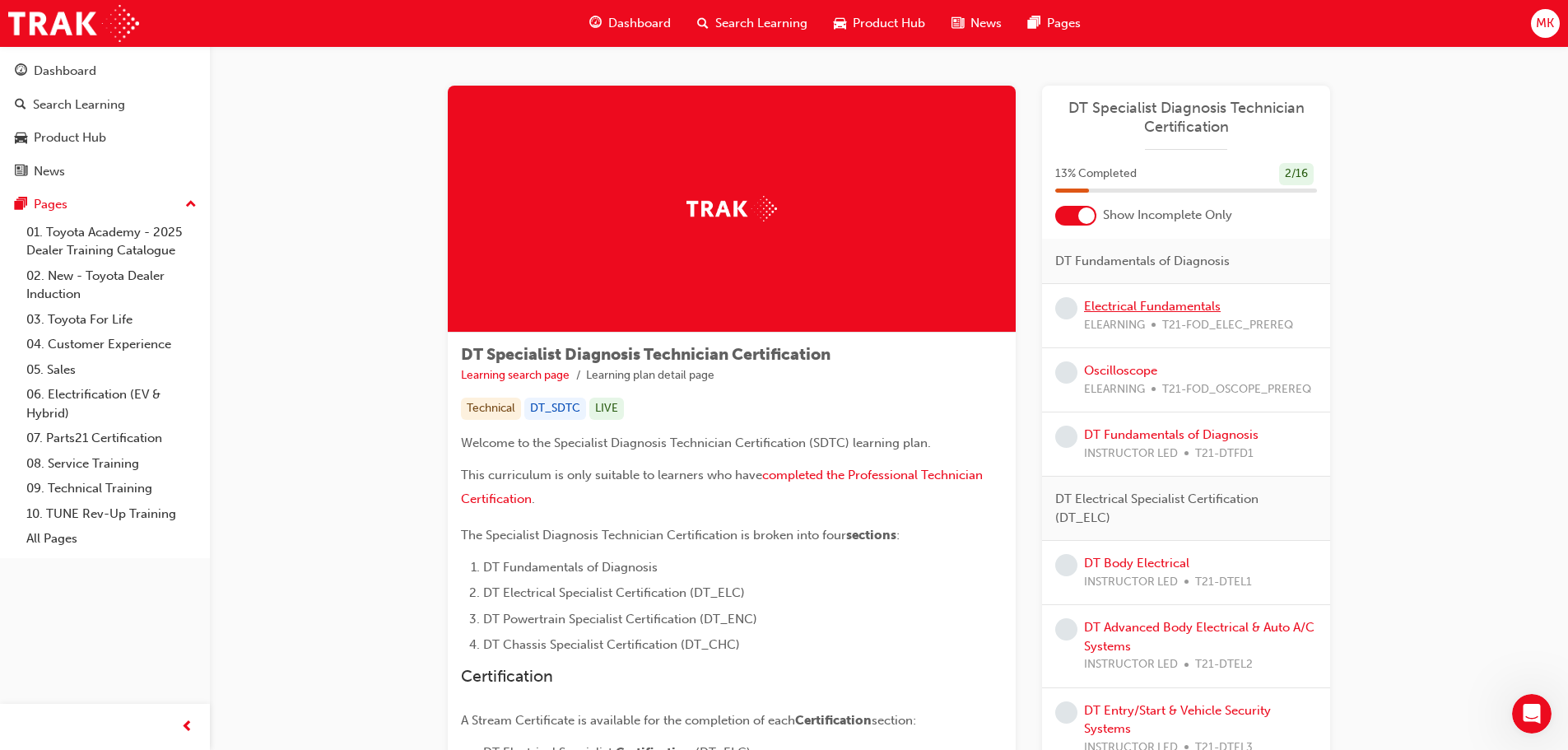
click at [1194, 305] on link "Electrical Fundamentals" at bounding box center [1152, 306] width 137 height 14
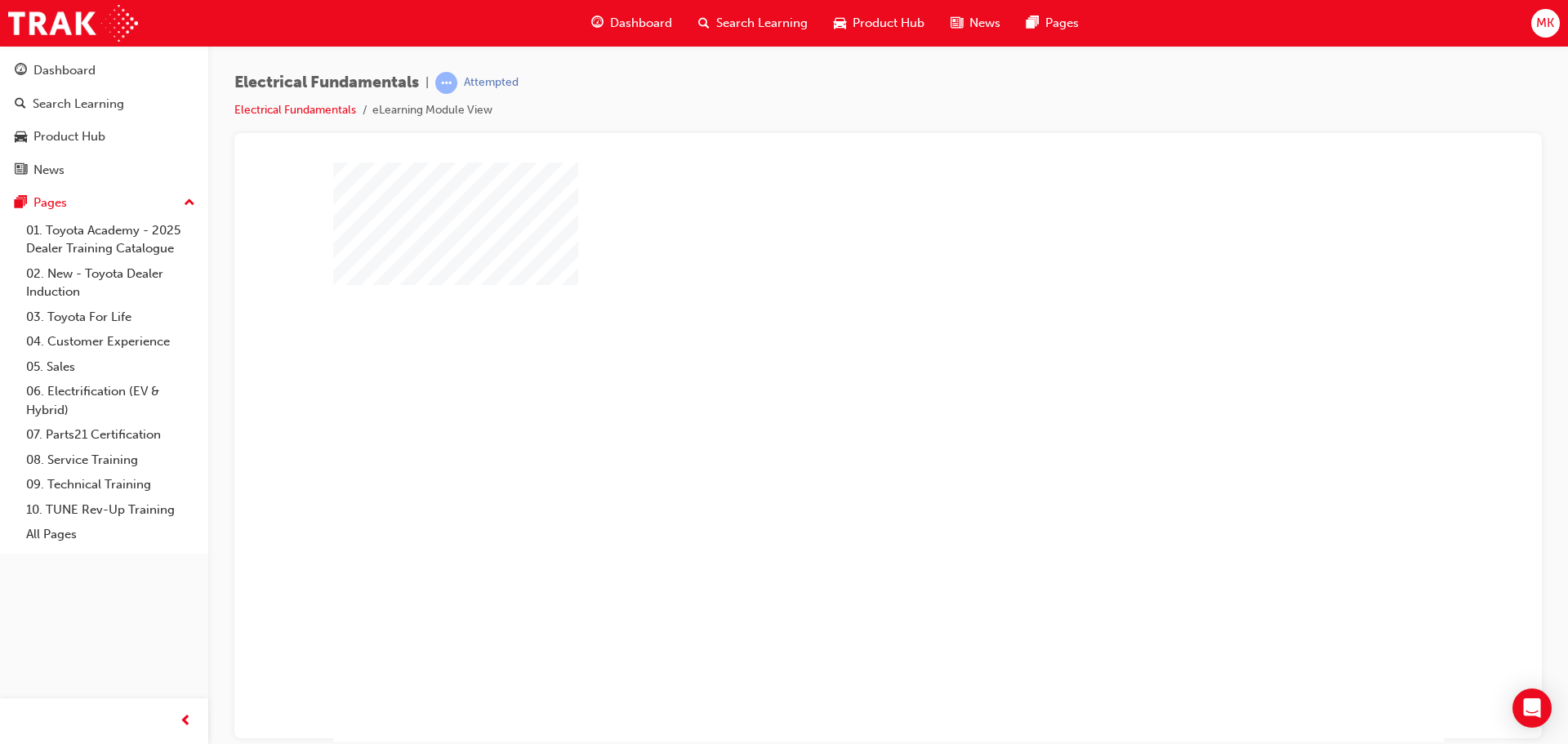
click at [841, 404] on div "play" at bounding box center [841, 404] width 0 height 0
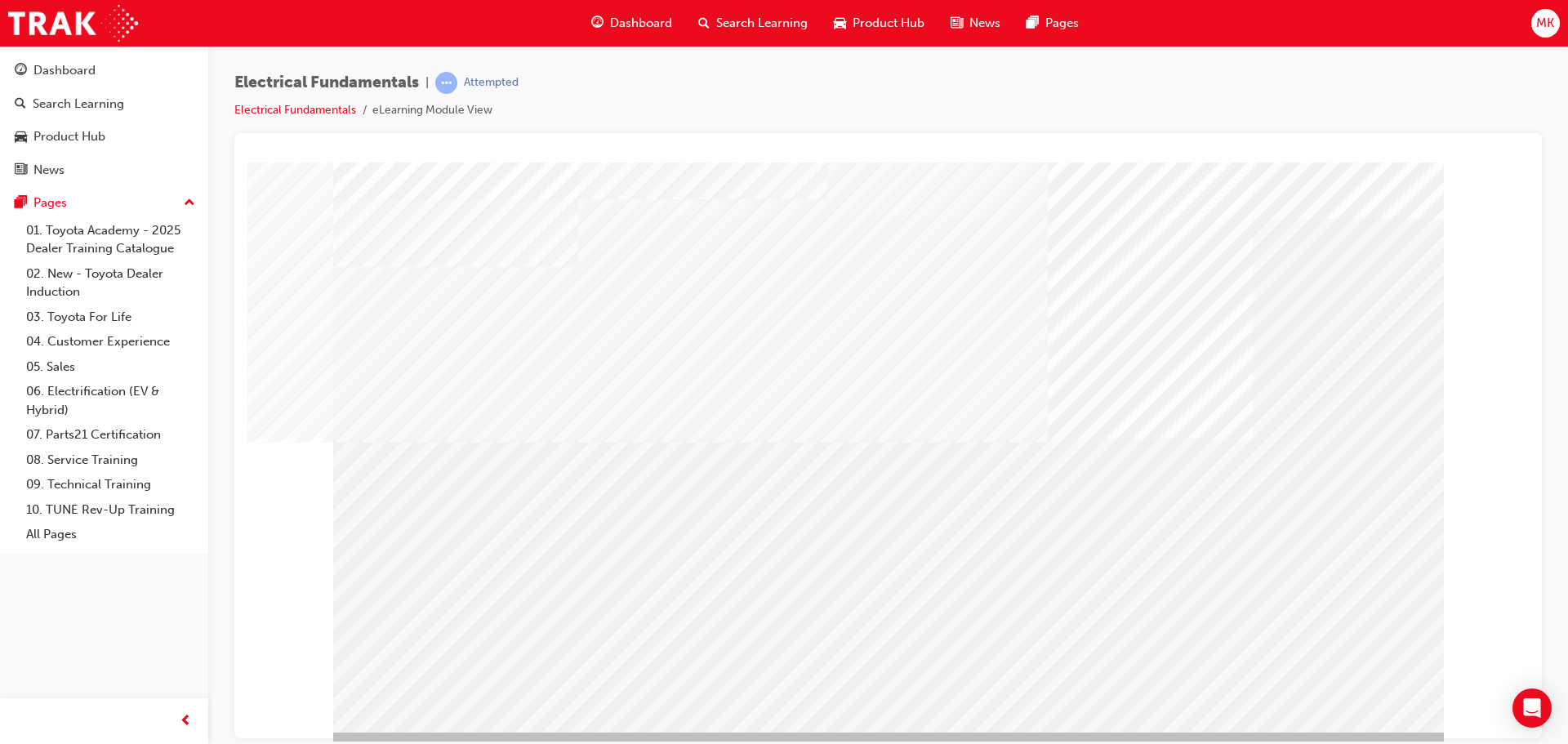
scroll to position [33, 0]
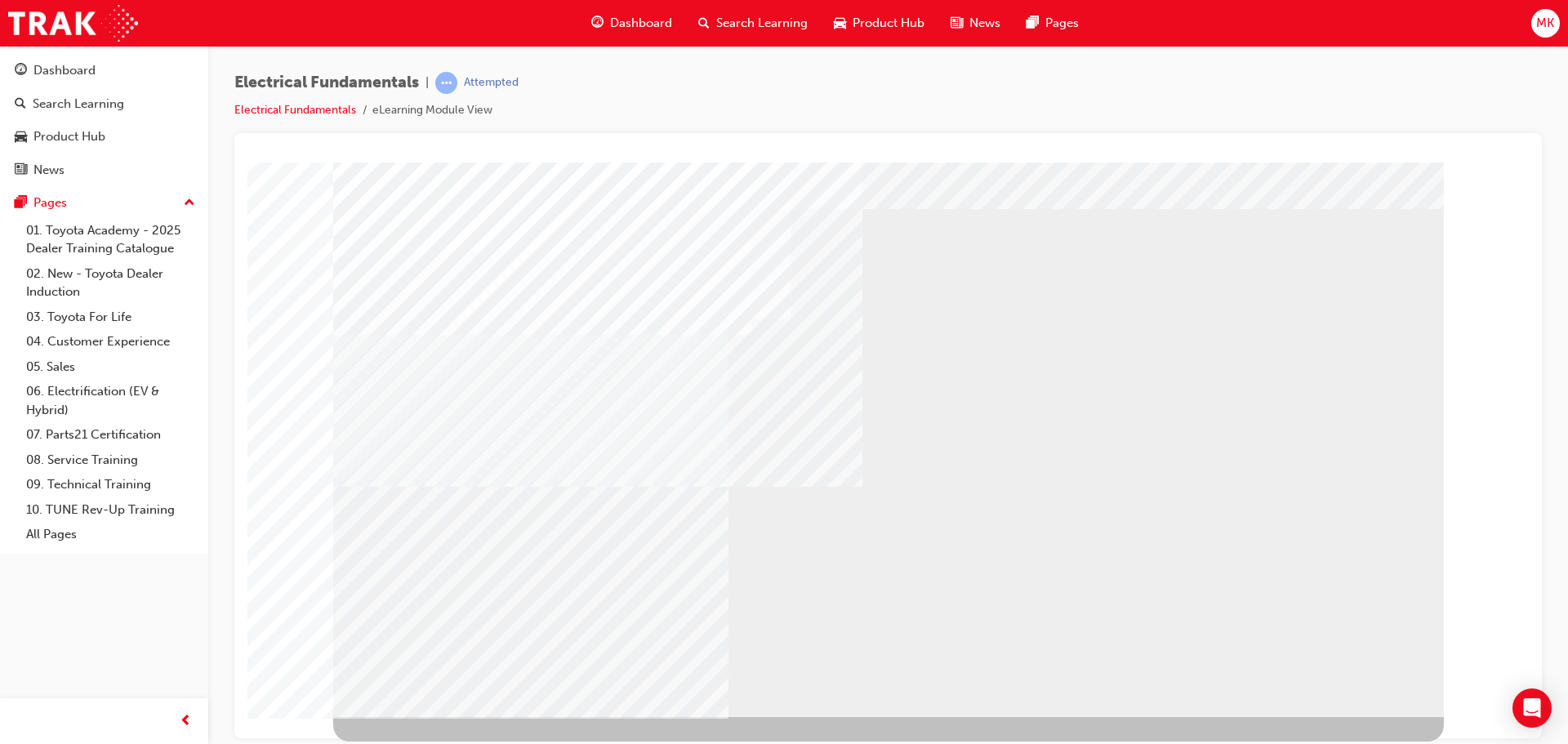
scroll to position [0, 0]
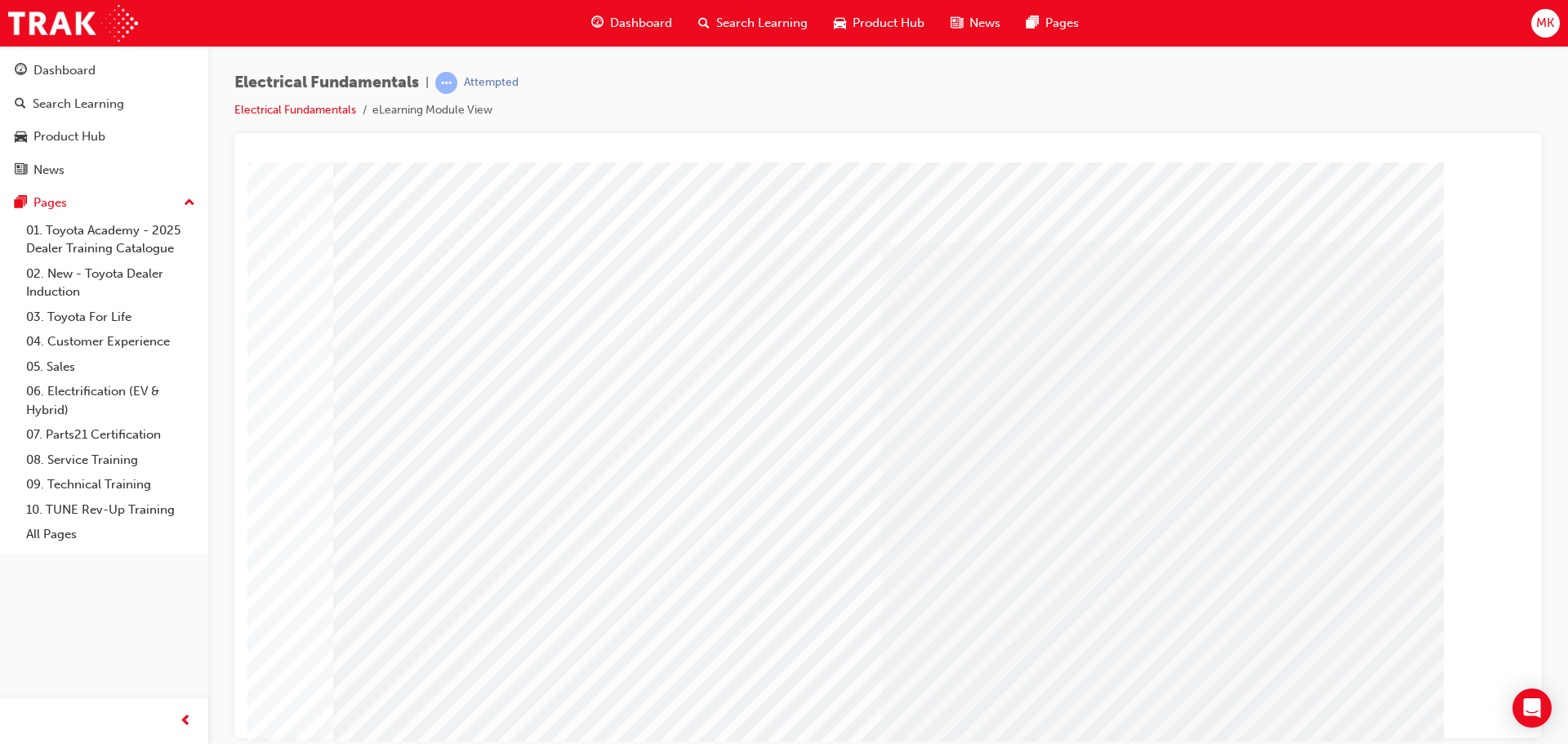
drag, startPoint x: 1195, startPoint y: 461, endPoint x: 749, endPoint y: 254, distance: 491.7
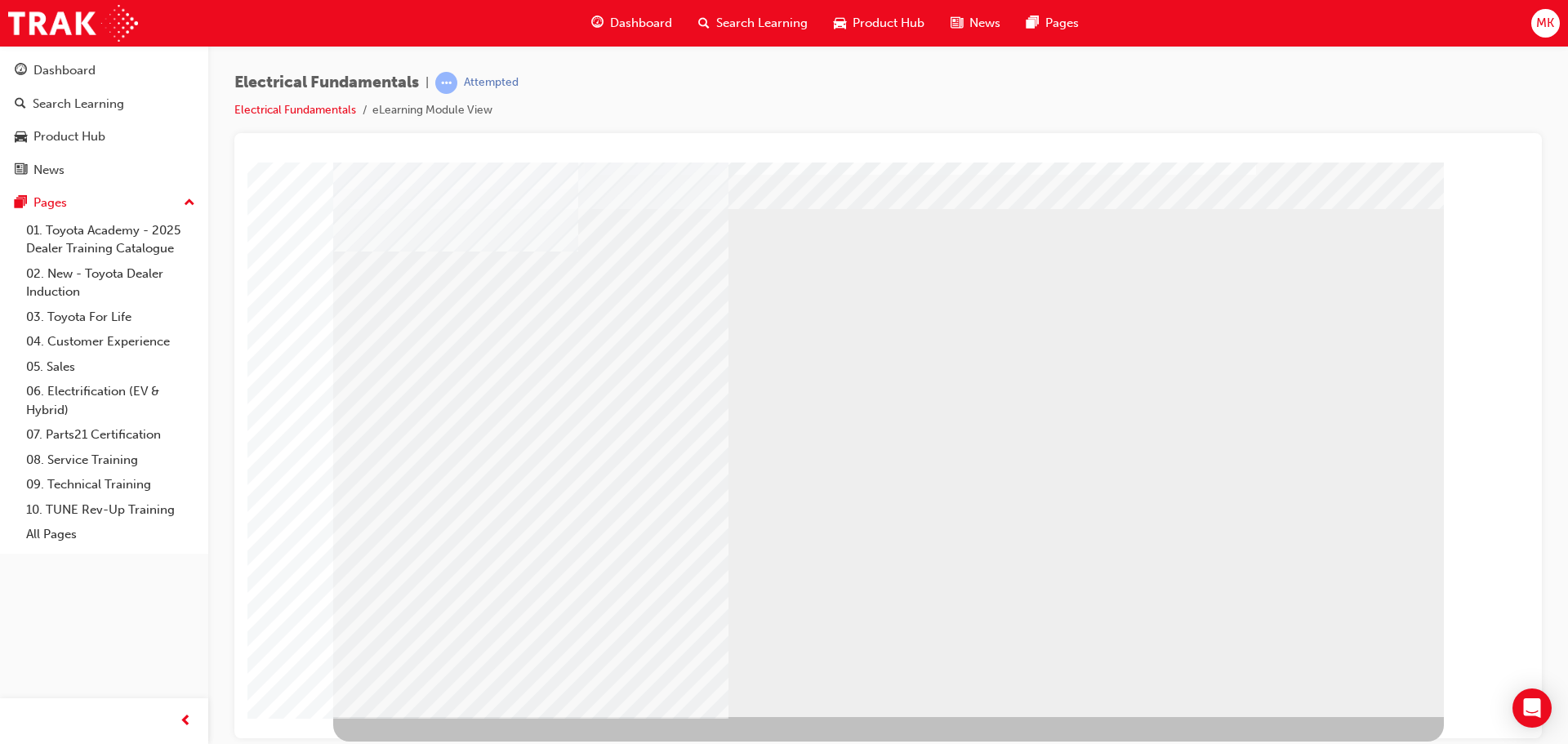
scroll to position [0, 0]
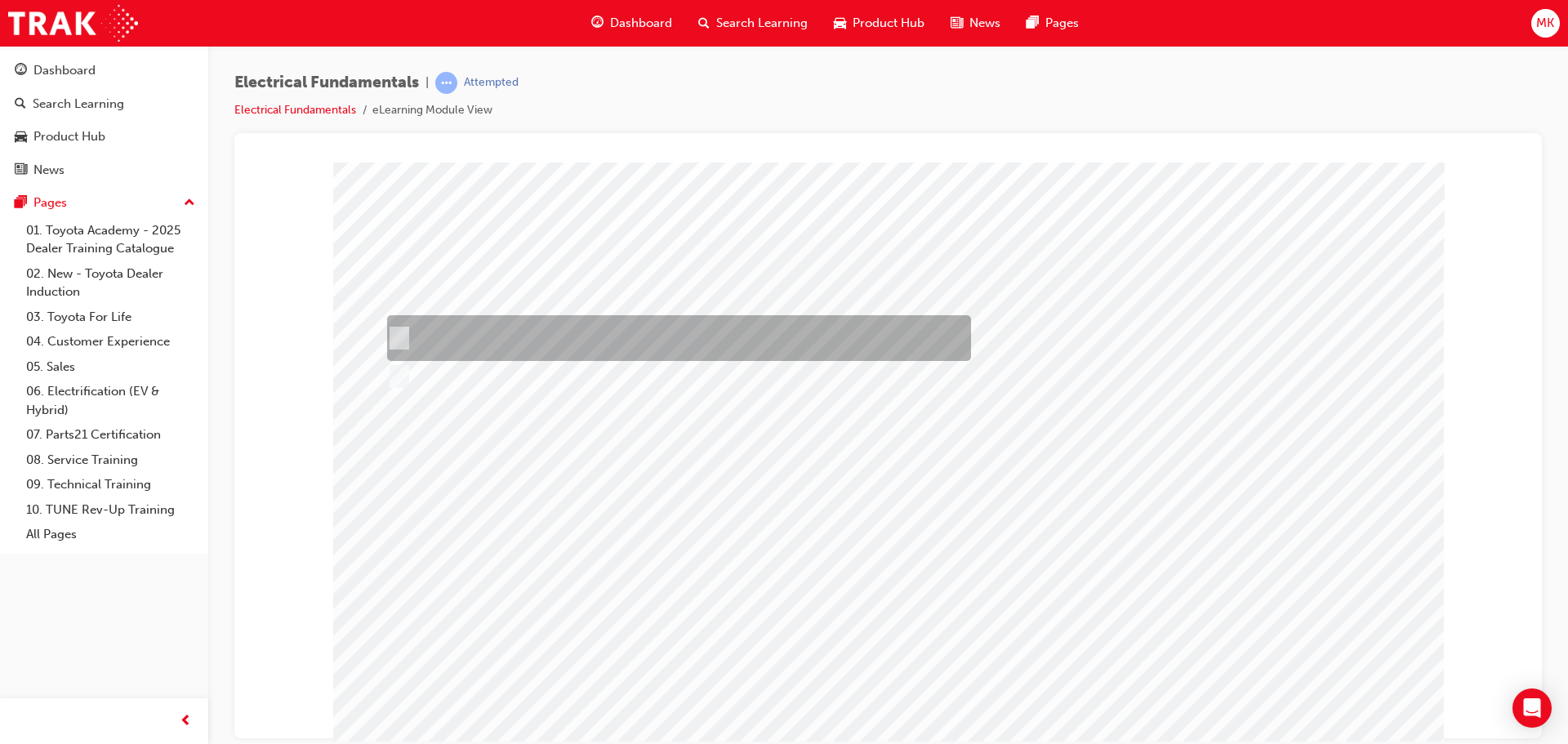
click at [830, 350] on div at bounding box center [675, 338] width 584 height 46
checkbox input "true"
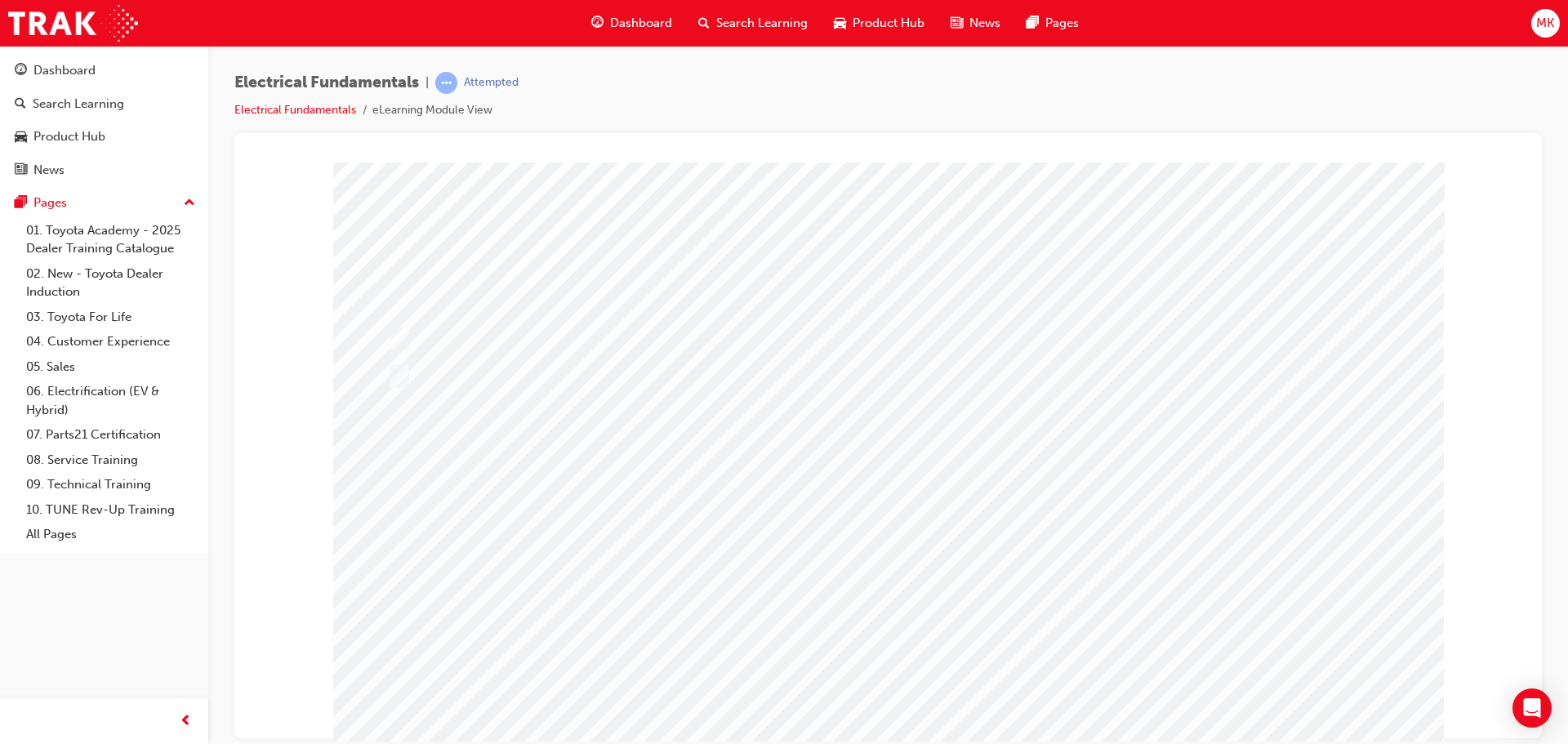
click at [932, 659] on div at bounding box center [889, 456] width 1111 height 588
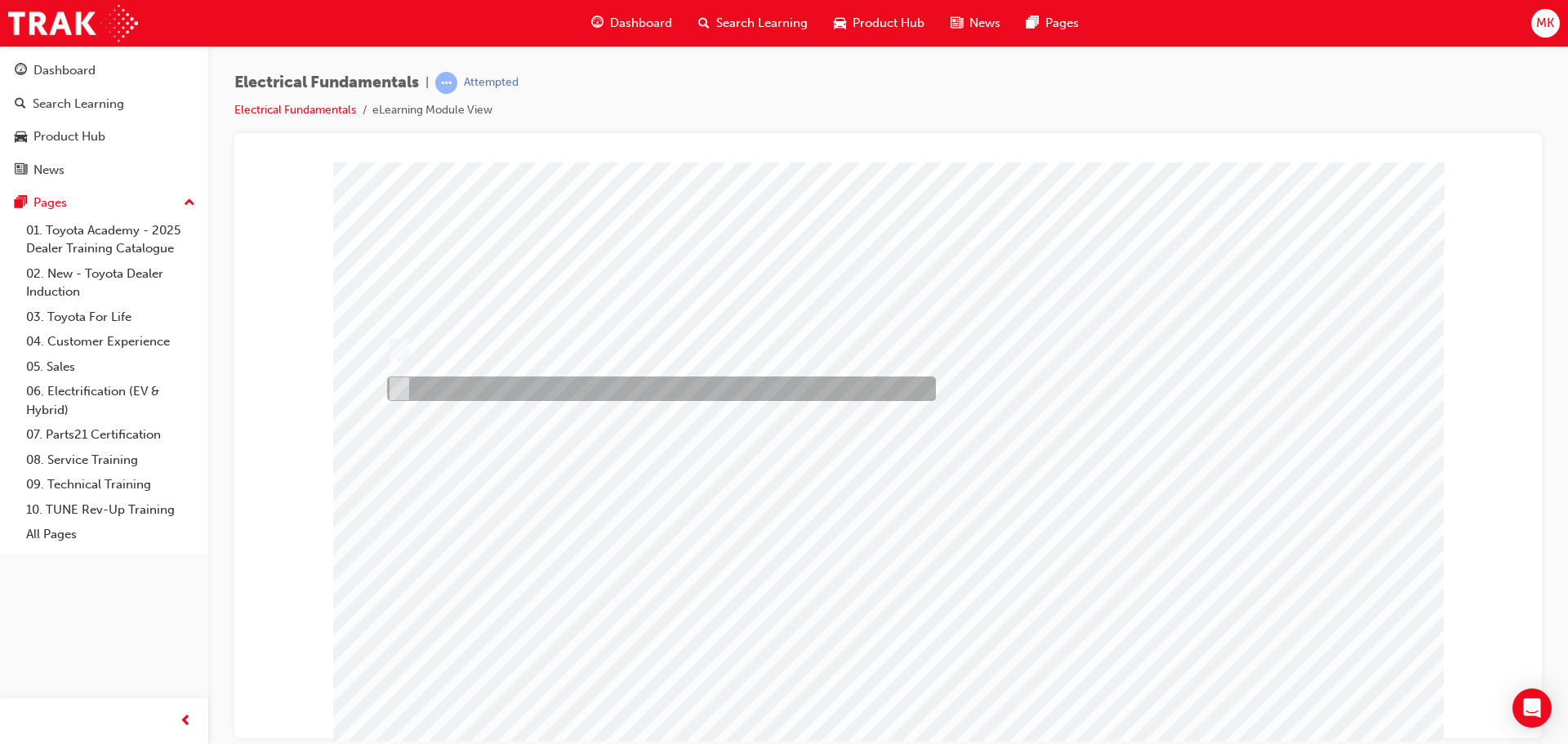
click at [525, 389] on div at bounding box center [657, 388] width 549 height 24
radio input "true"
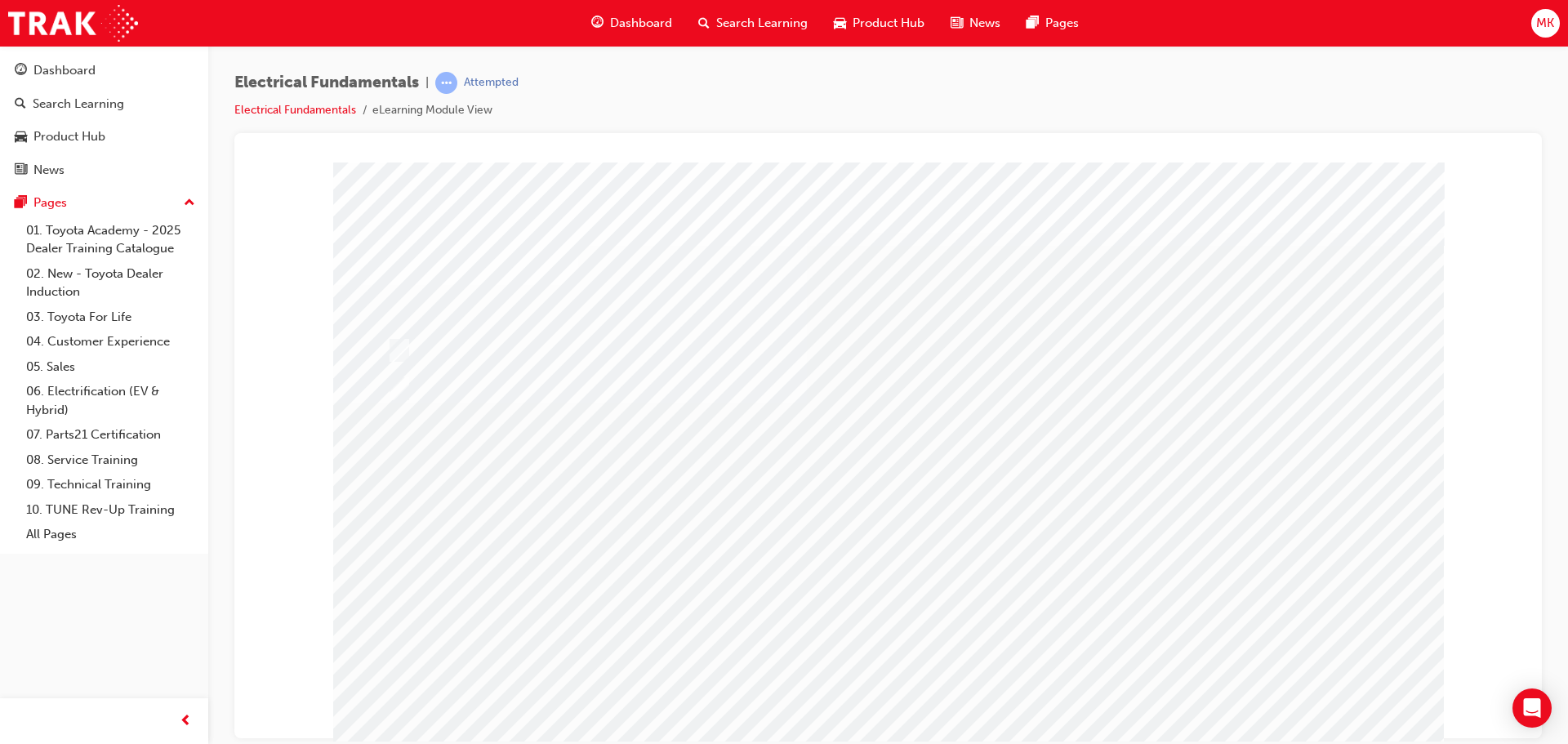
click at [891, 661] on div at bounding box center [889, 456] width 1111 height 588
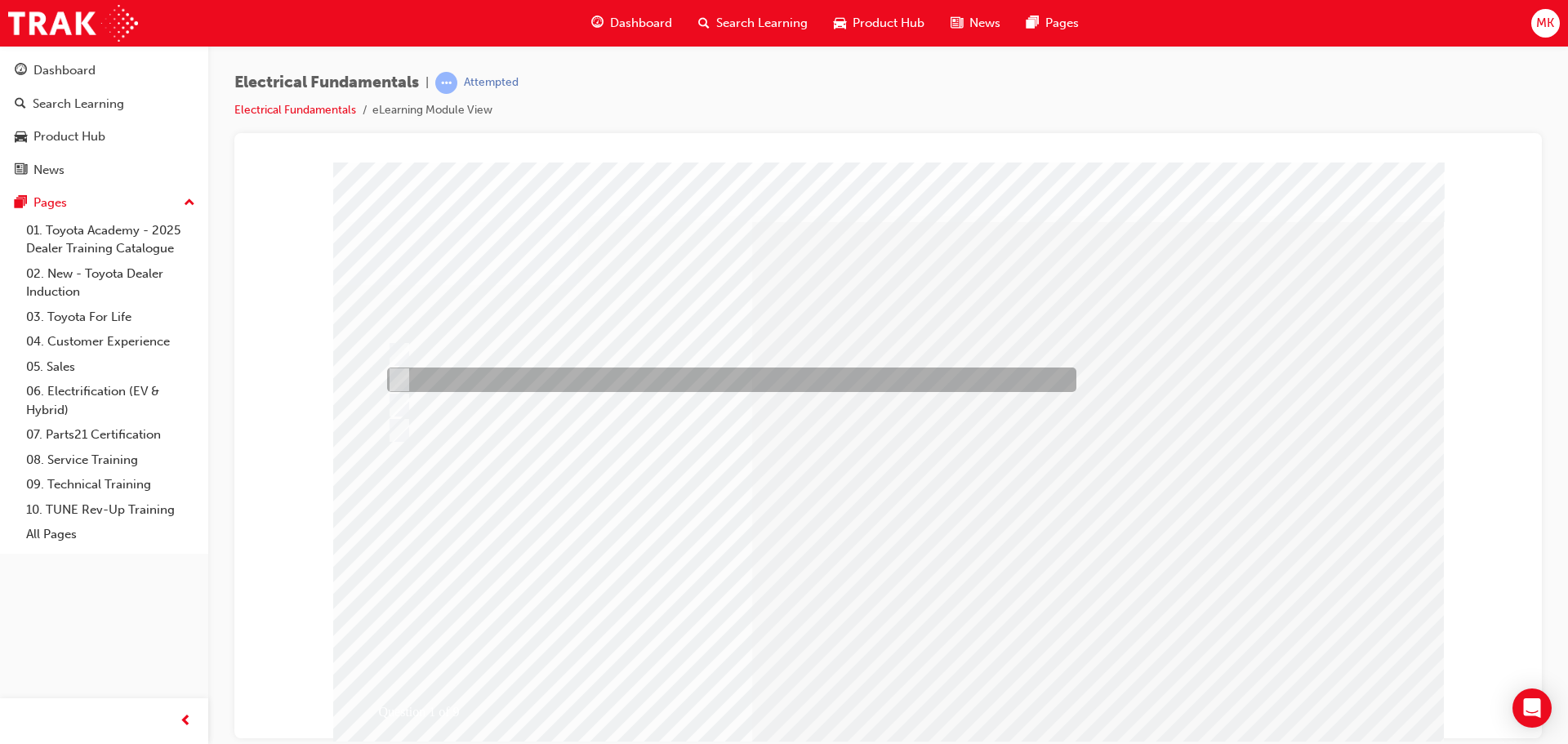
click at [569, 379] on div at bounding box center [727, 379] width 689 height 24
radio input "true"
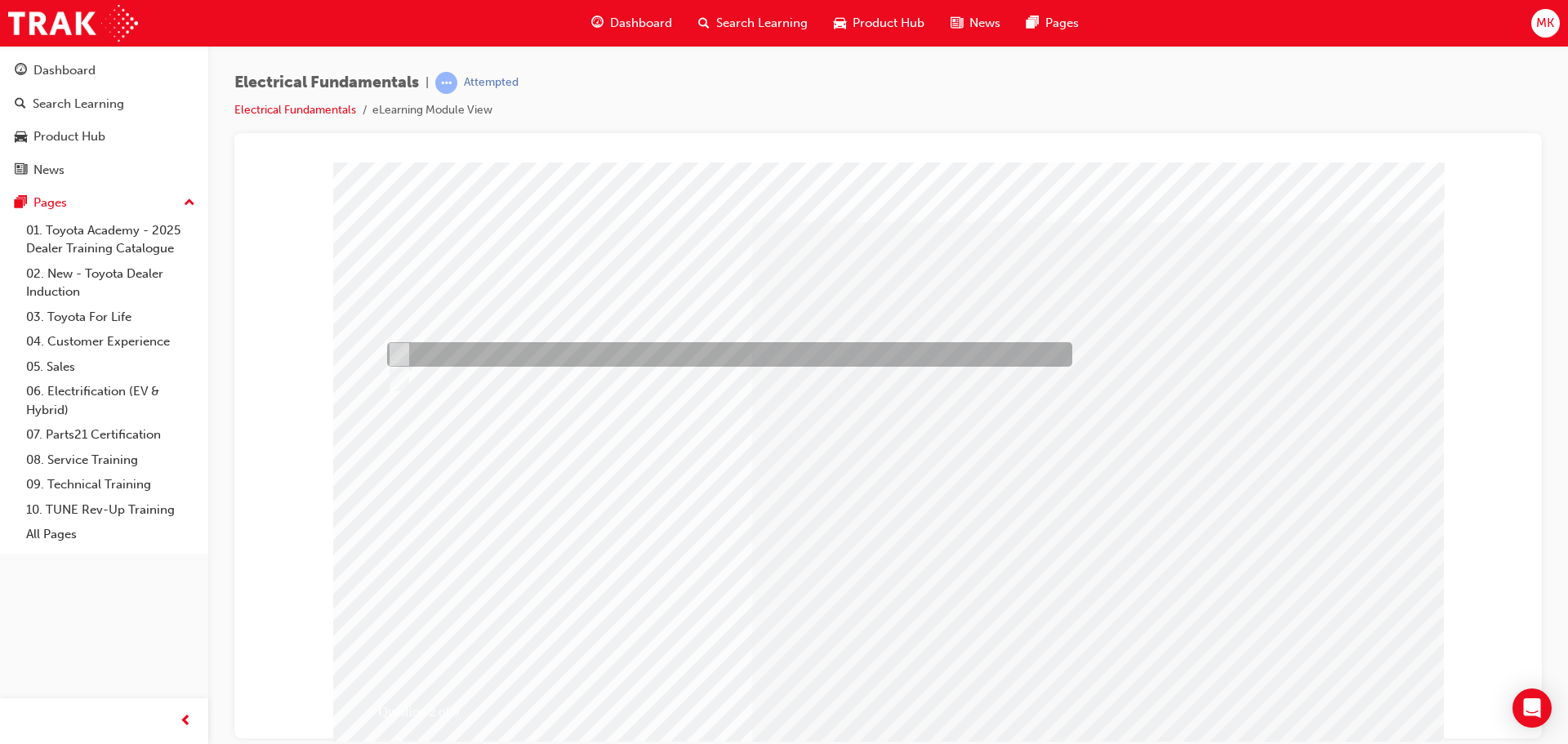
click at [456, 356] on div at bounding box center [725, 354] width 686 height 24
radio input "true"
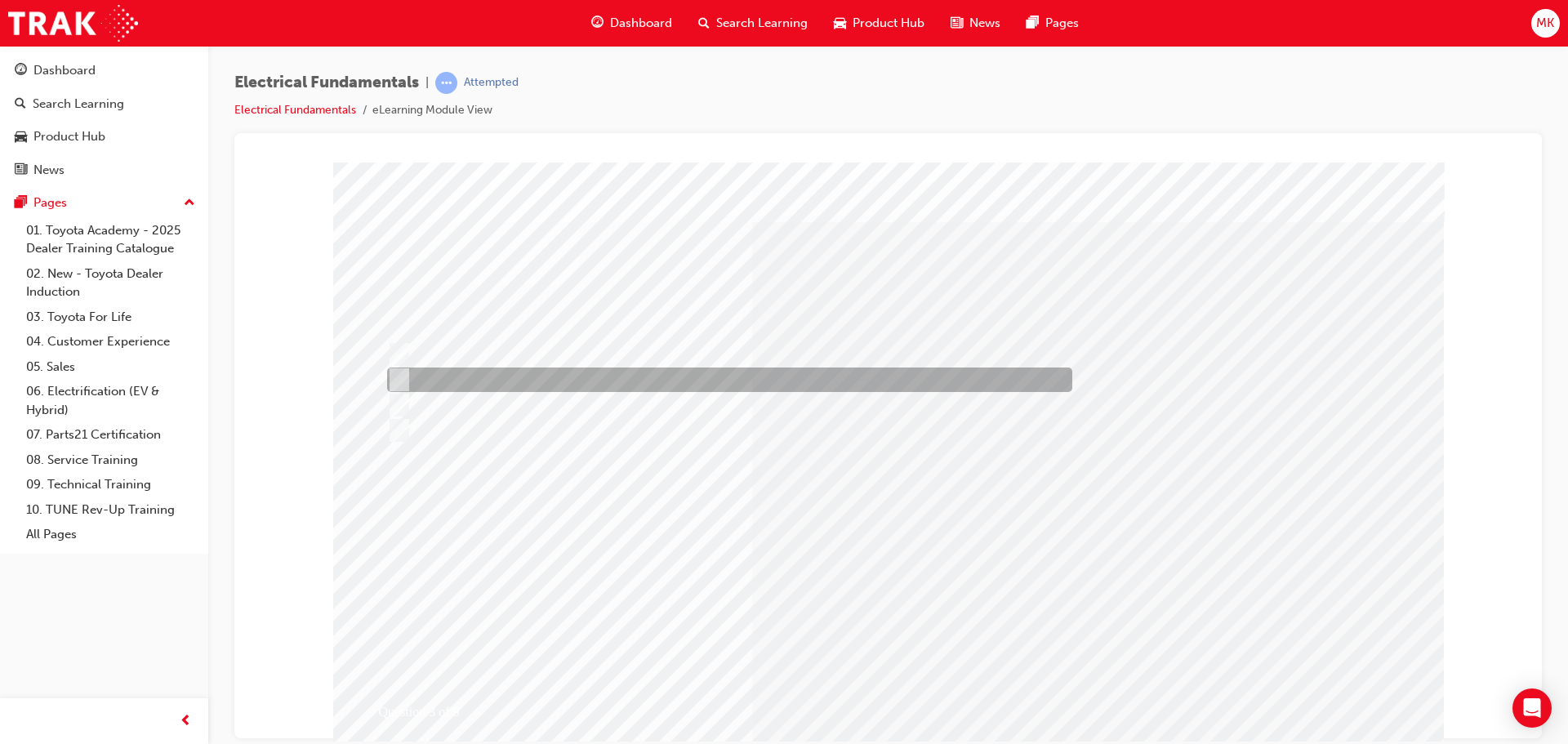
click at [548, 379] on div at bounding box center [725, 379] width 686 height 24
radio input "true"
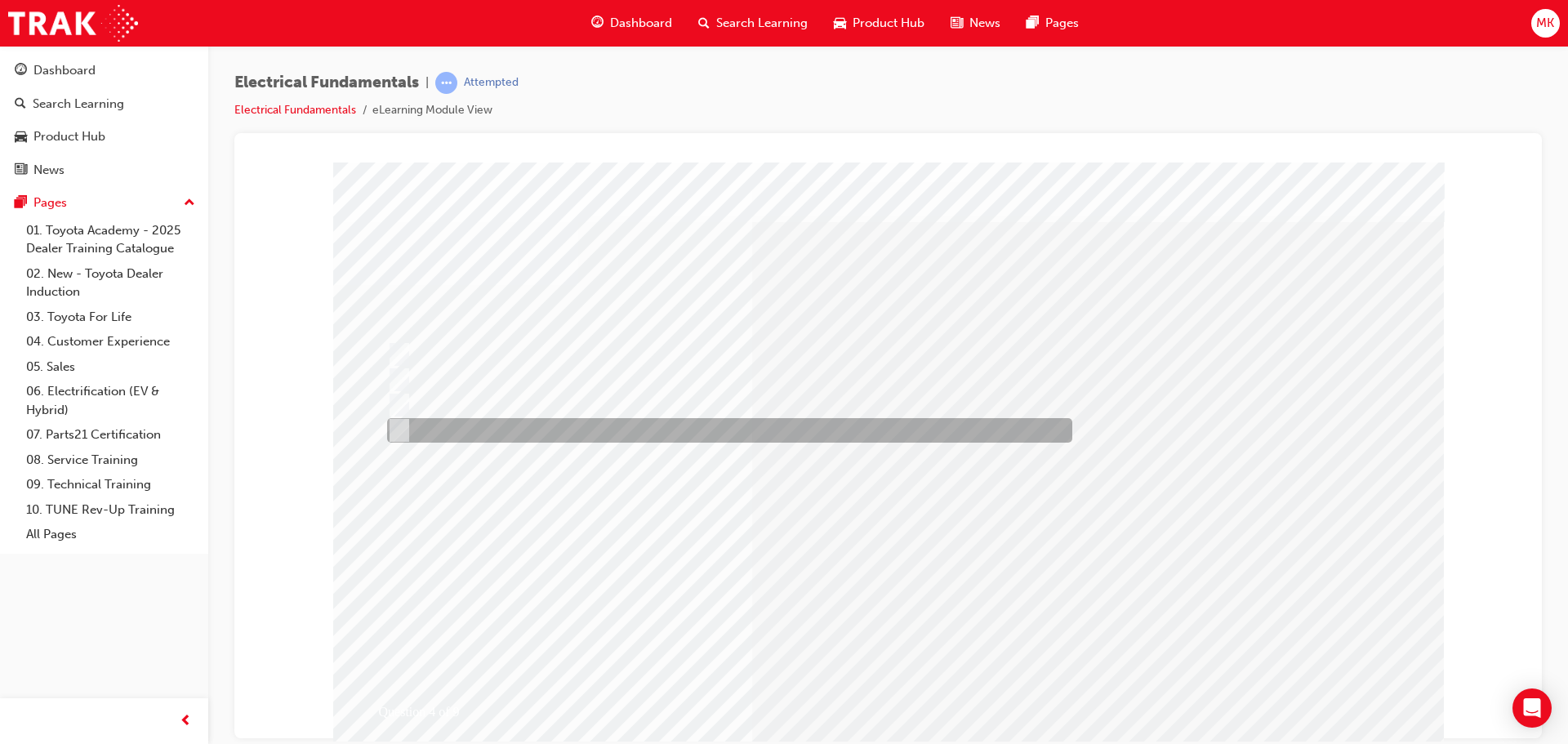
click at [579, 436] on div at bounding box center [725, 430] width 686 height 24
radio input "true"
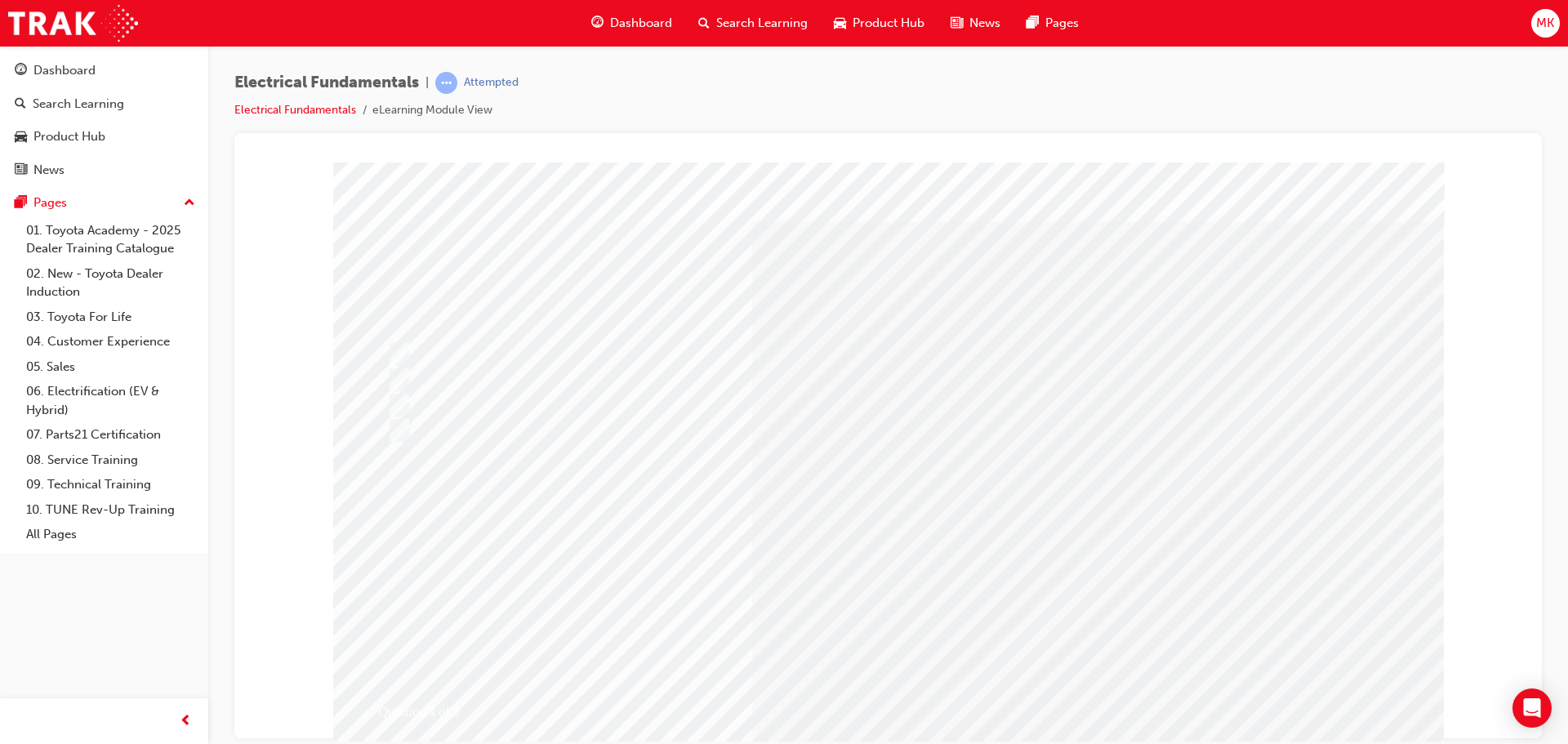
drag, startPoint x: 902, startPoint y: 615, endPoint x: 901, endPoint y: 632, distance: 17.0
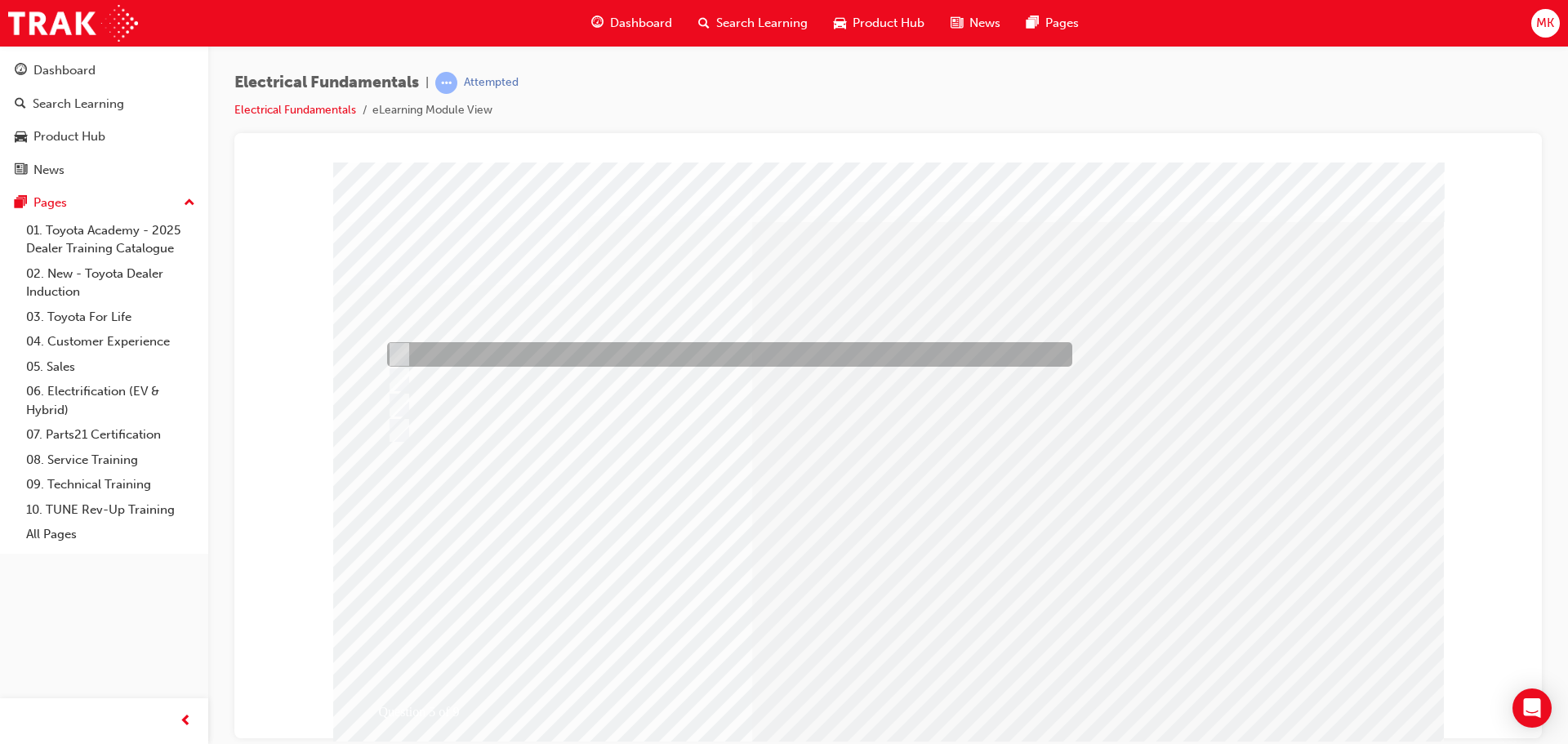
click at [559, 355] on div at bounding box center [725, 354] width 686 height 24
radio input "true"
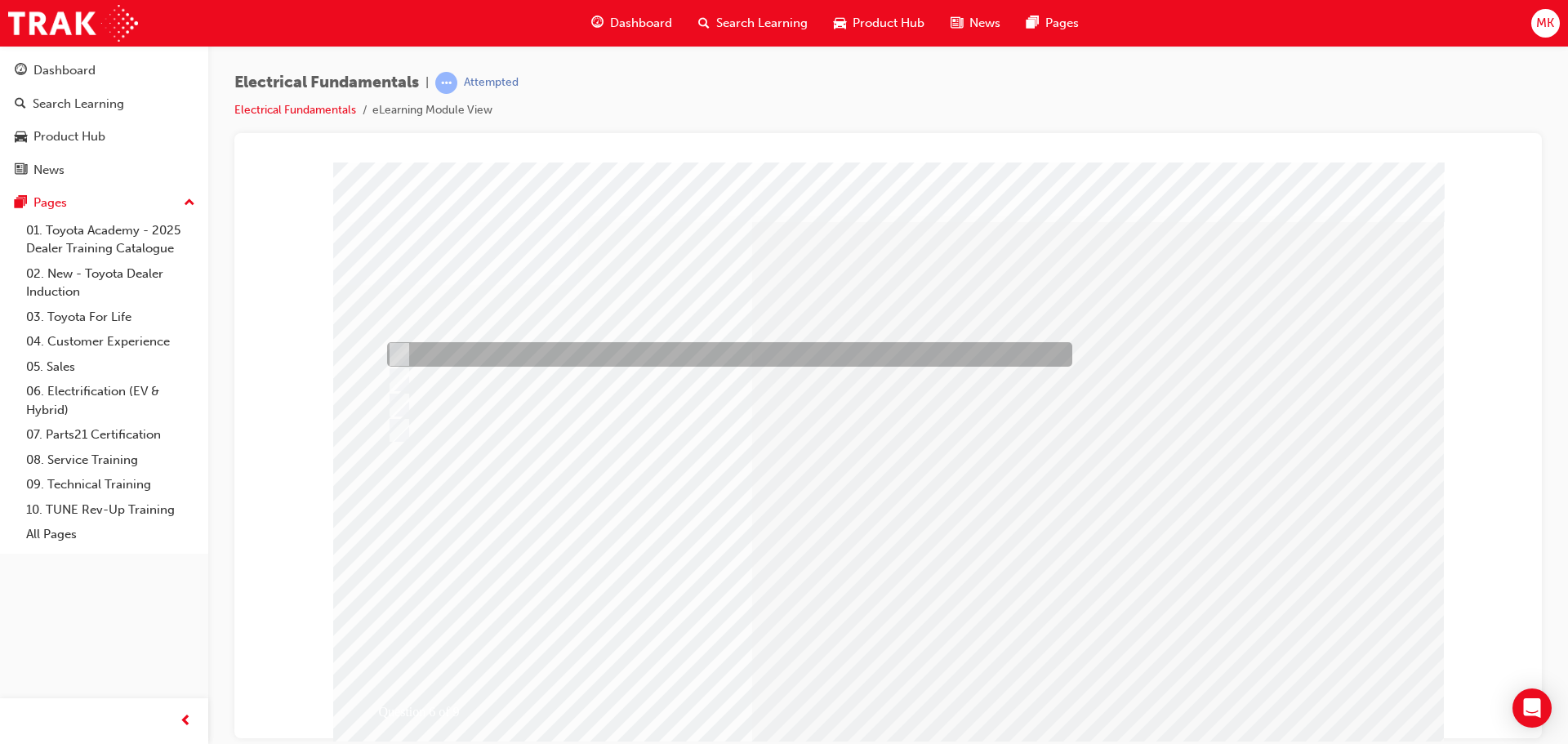
click at [589, 351] on div at bounding box center [725, 354] width 686 height 24
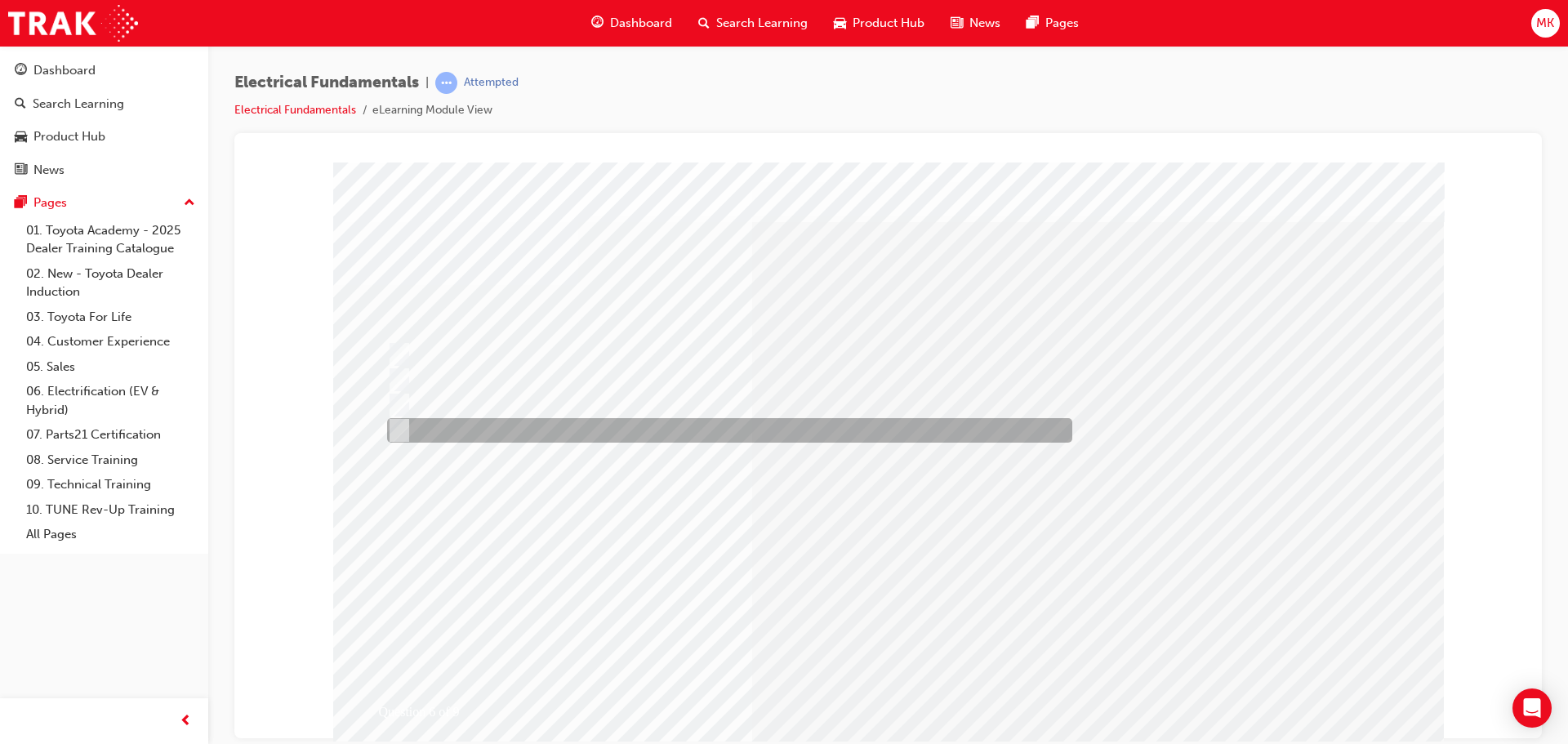
click at [590, 429] on div at bounding box center [725, 430] width 686 height 24
radio input "false"
radio input "true"
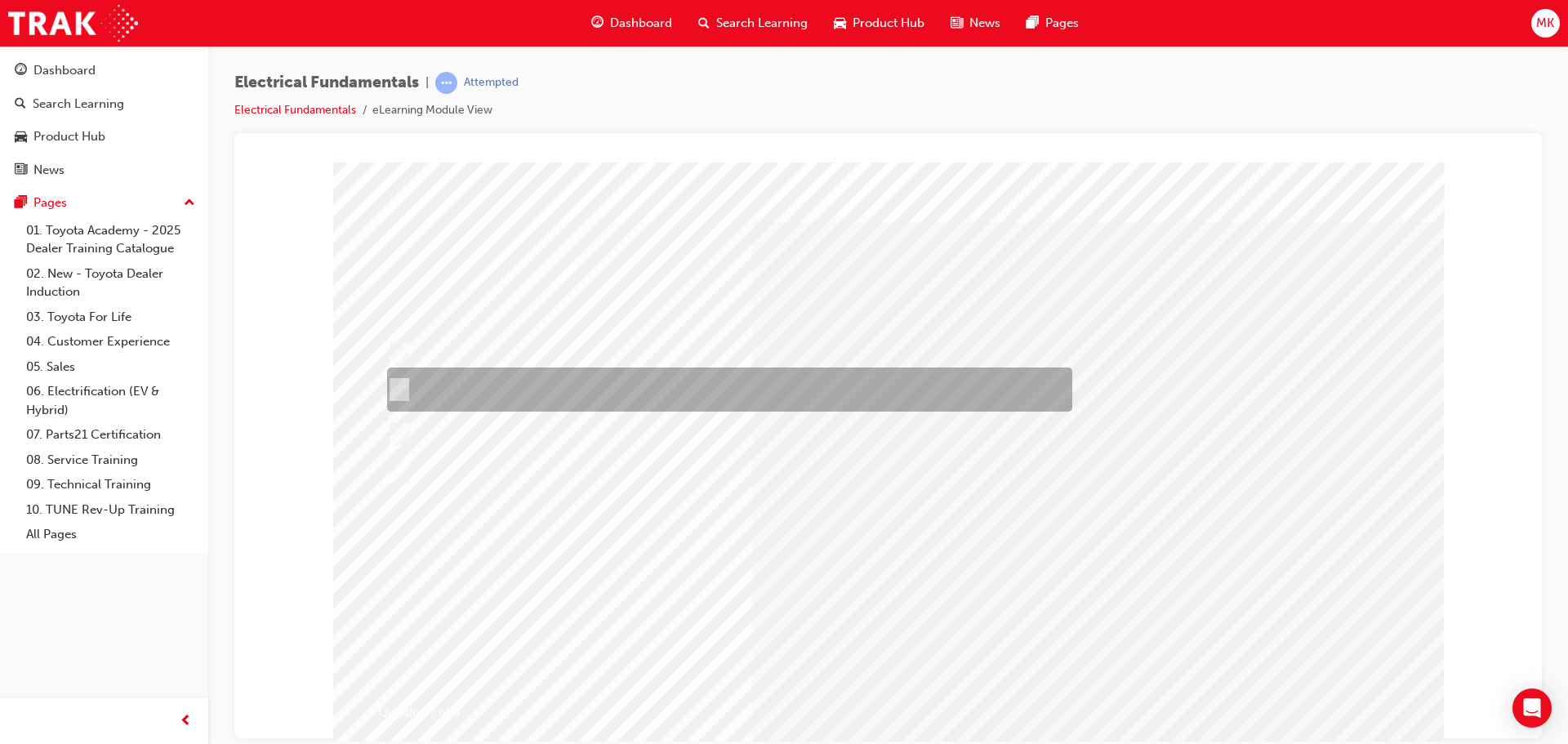
click at [629, 403] on div at bounding box center [725, 389] width 686 height 44
radio input "true"
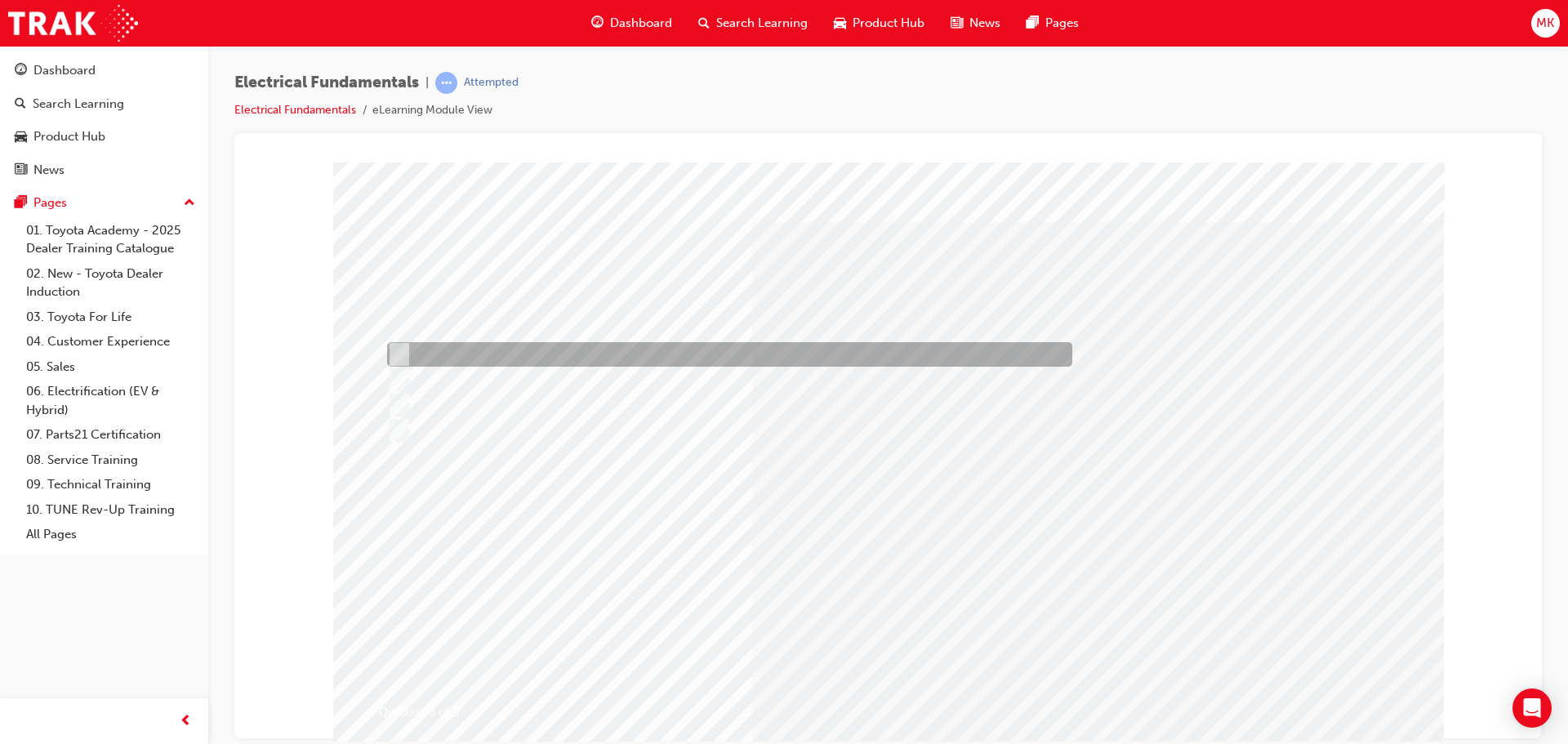
click at [828, 355] on div at bounding box center [725, 354] width 686 height 24
radio input "true"
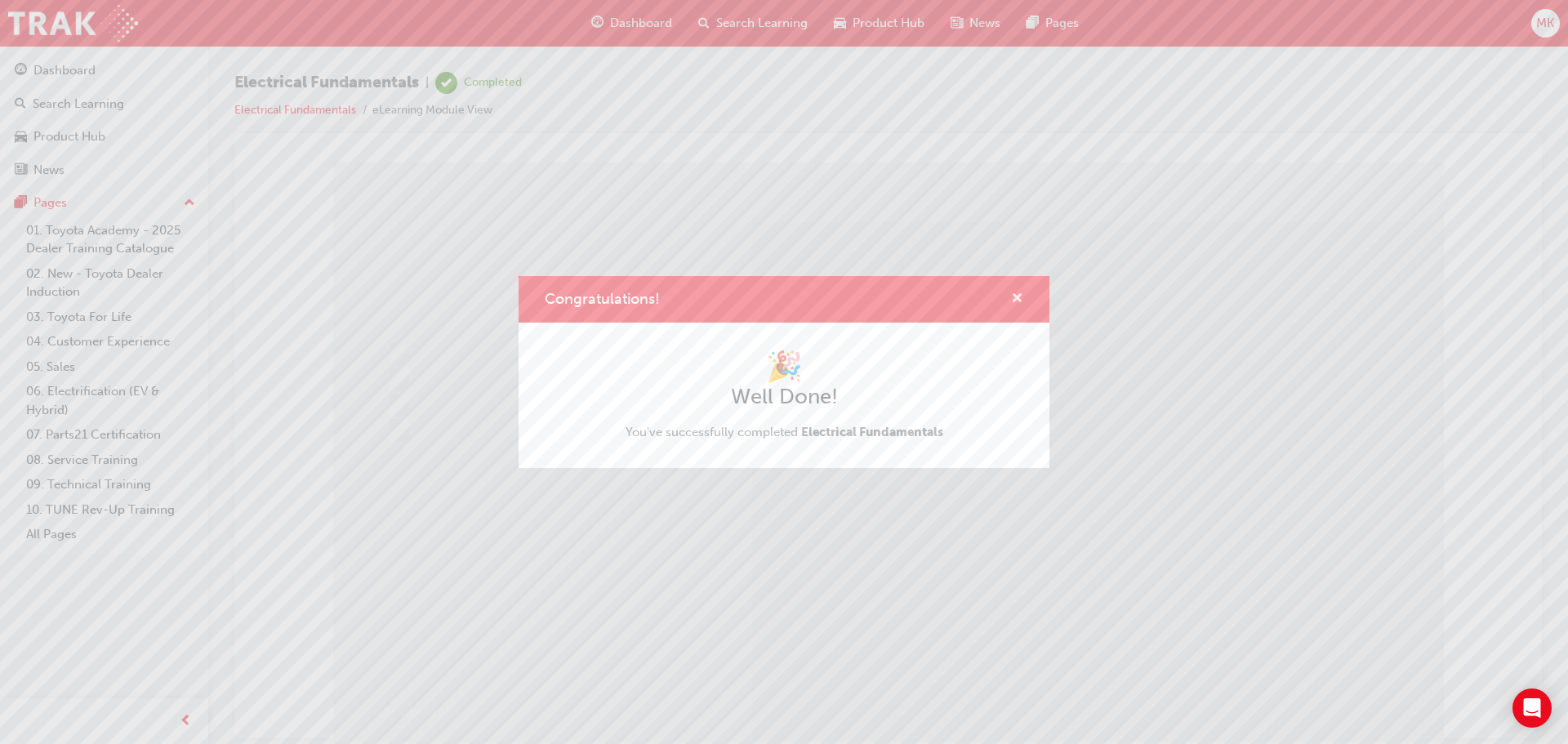
click at [1012, 300] on span "cross-icon" at bounding box center [1017, 299] width 13 height 14
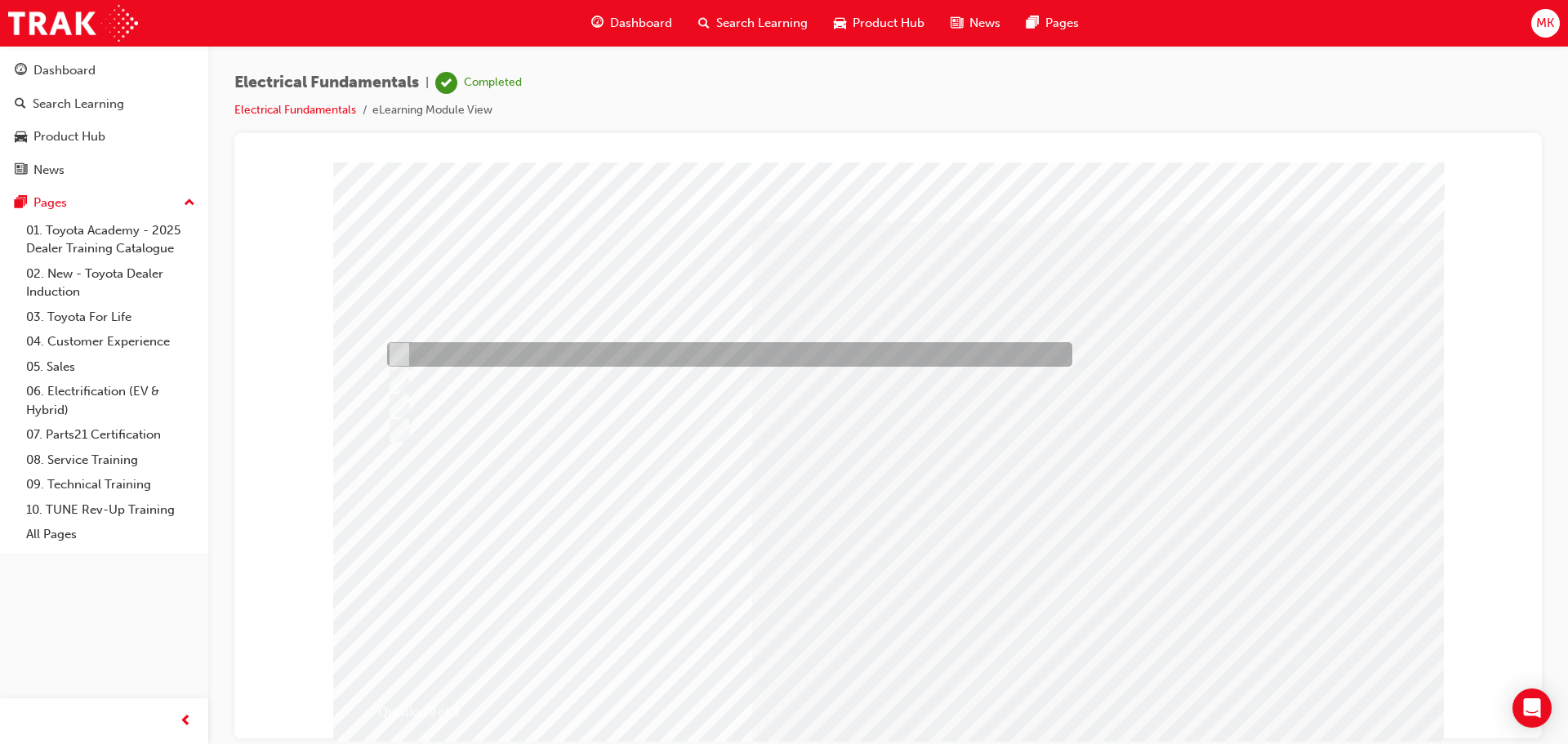
click at [571, 350] on div at bounding box center [725, 354] width 686 height 24
radio input "true"
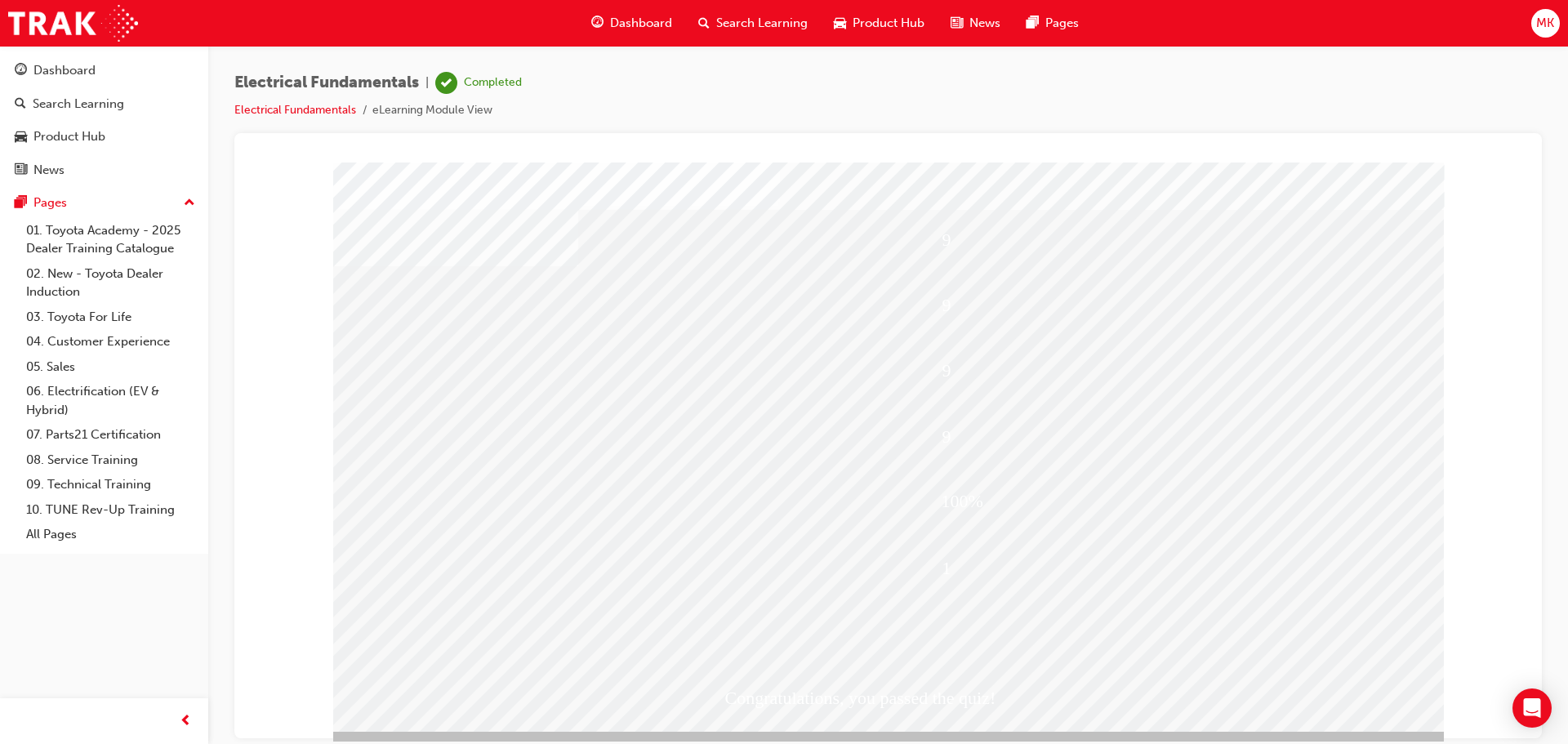
scroll to position [33, 0]
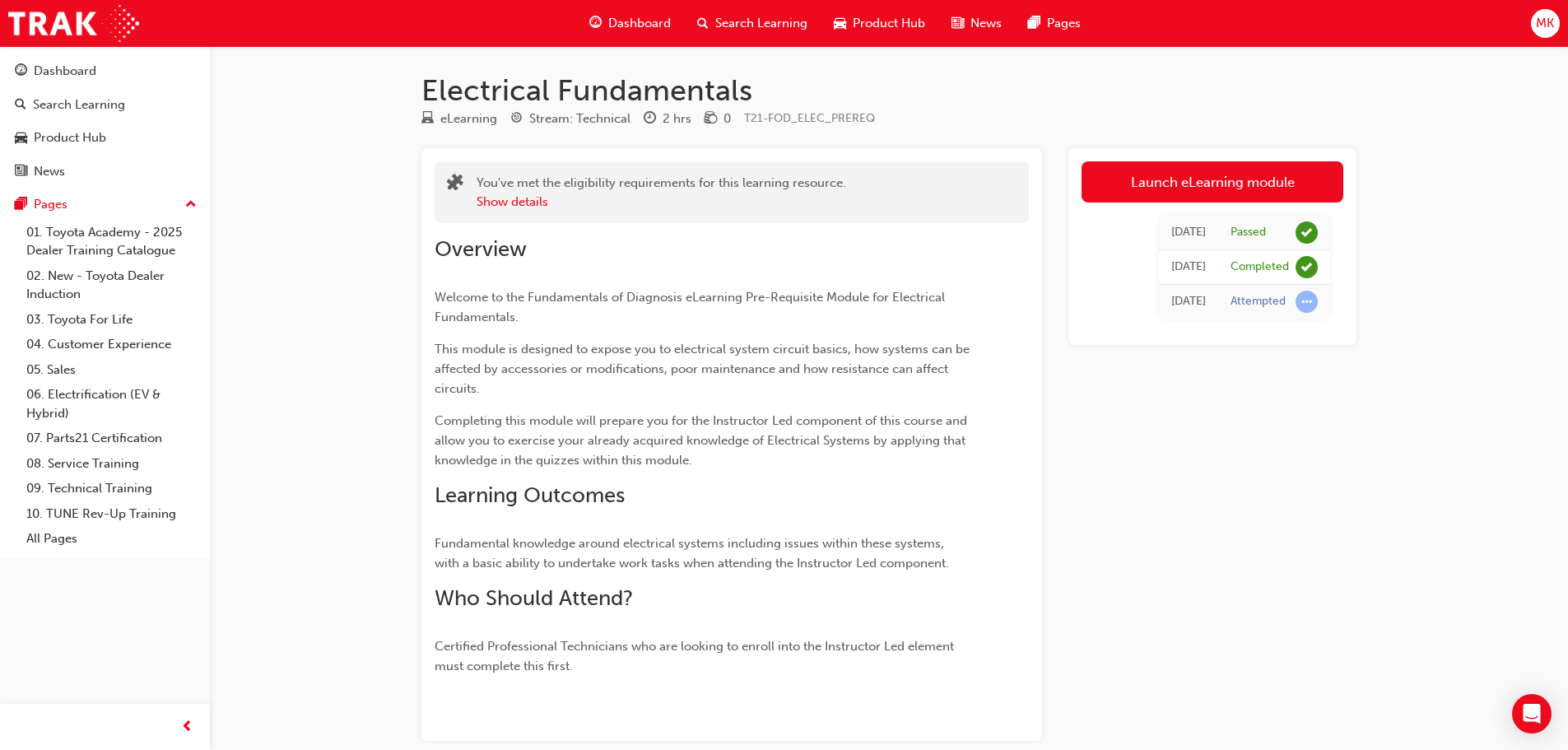
click at [653, 14] on div "Dashboard" at bounding box center [630, 23] width 108 height 34
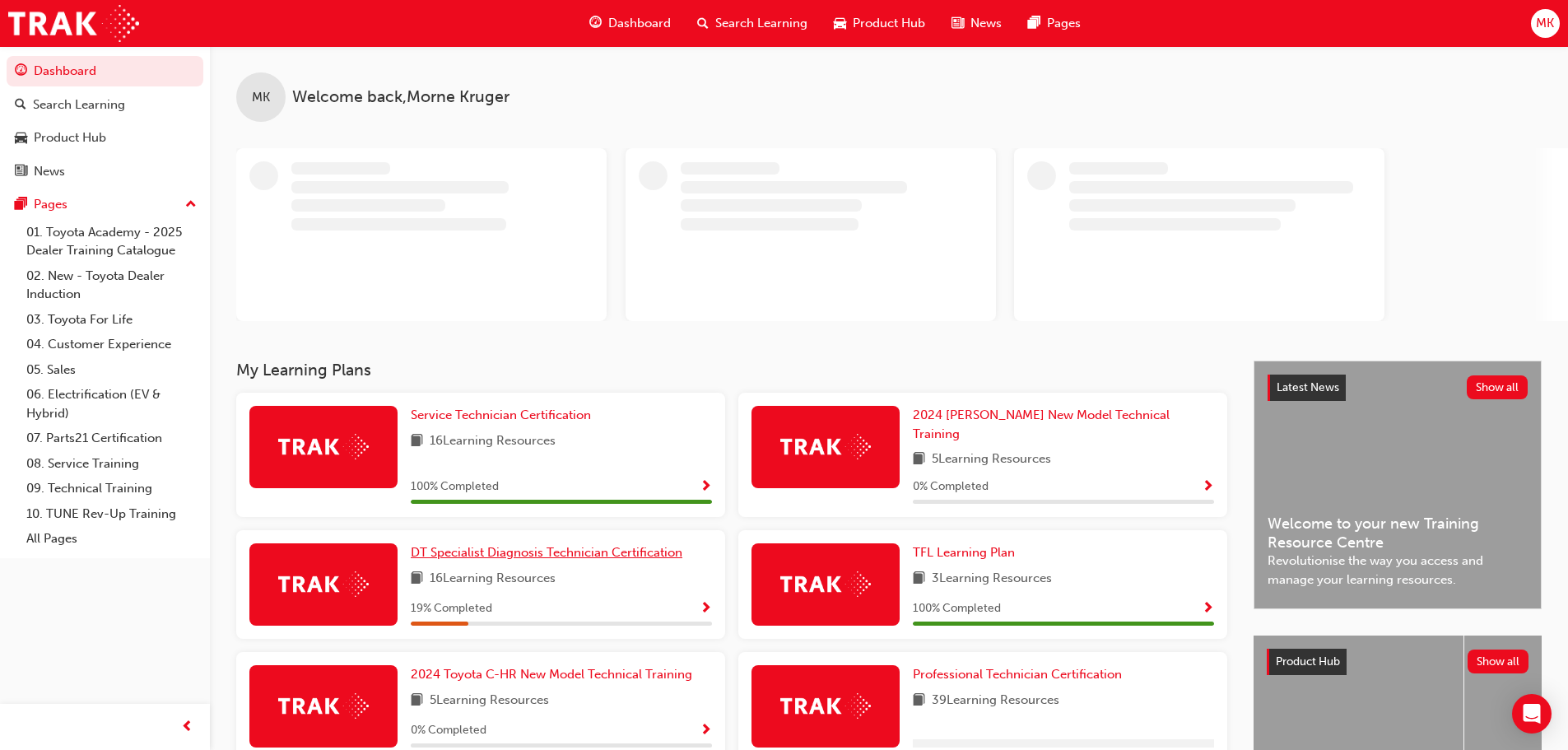
click at [532, 545] on span "DT Specialist Diagnosis Technician Certification" at bounding box center [547, 553] width 272 height 14
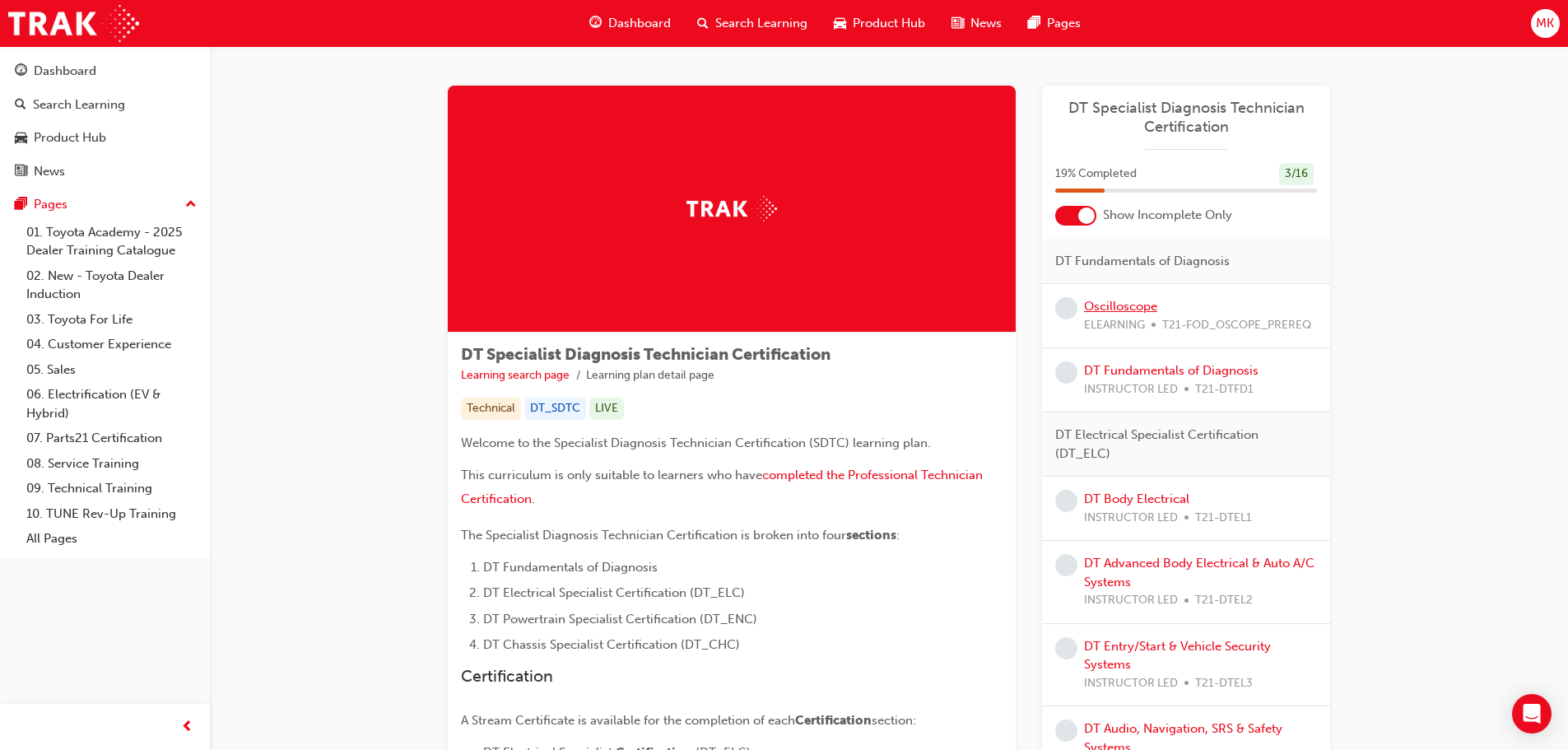
click at [1132, 305] on link "Oscilloscope" at bounding box center [1121, 306] width 73 height 14
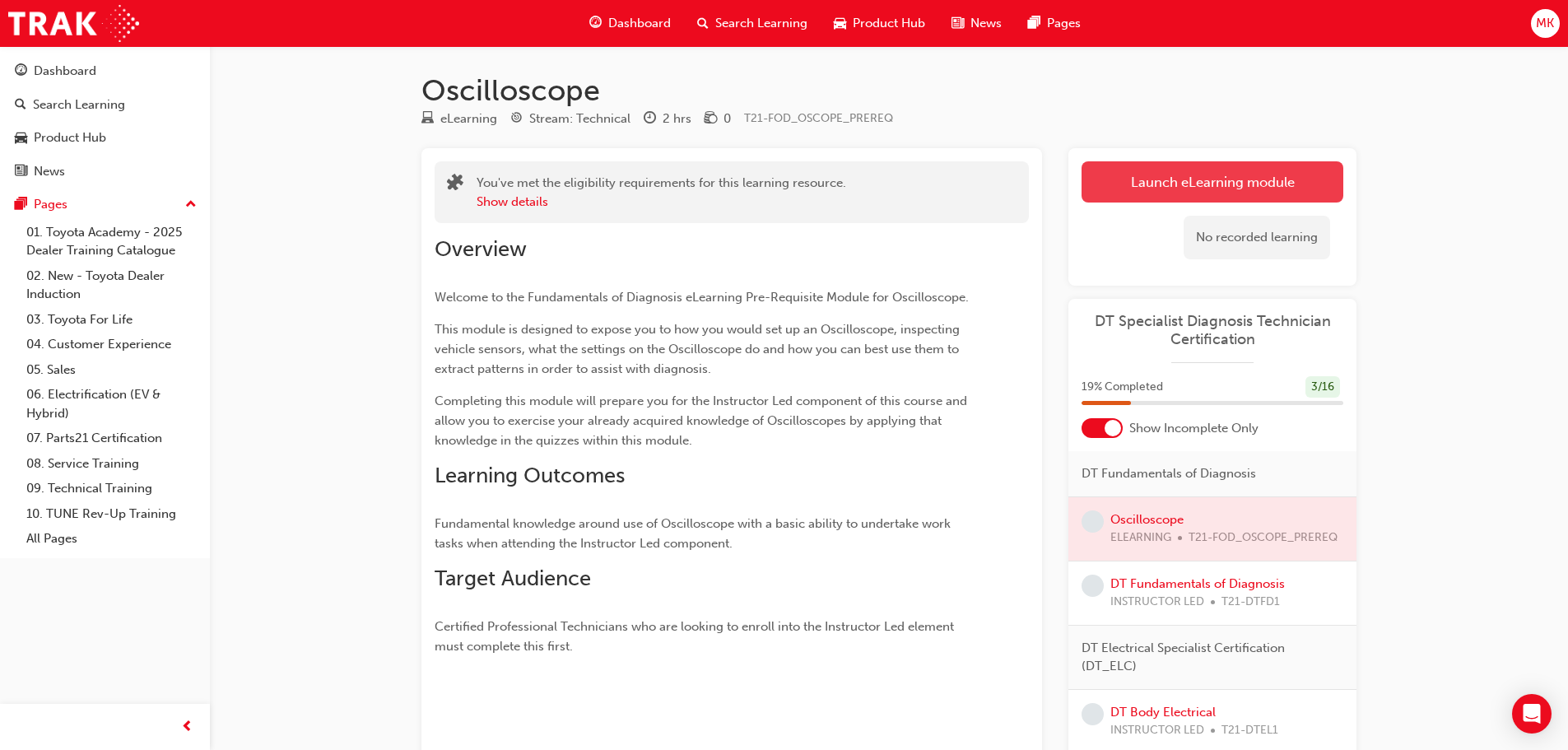
click at [1176, 174] on link "Launch eLearning module" at bounding box center [1212, 181] width 262 height 41
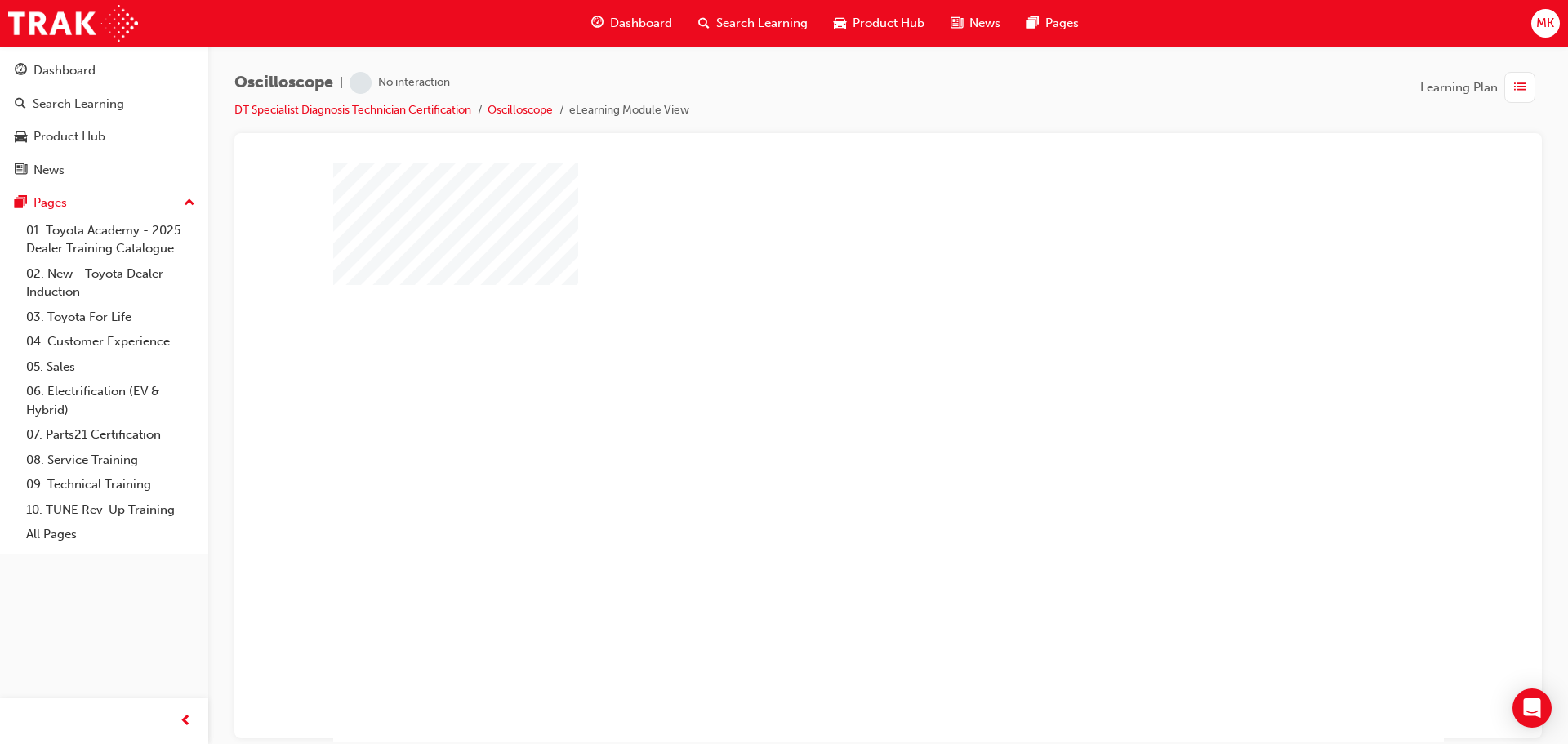
click at [841, 404] on div "play" at bounding box center [841, 404] width 0 height 0
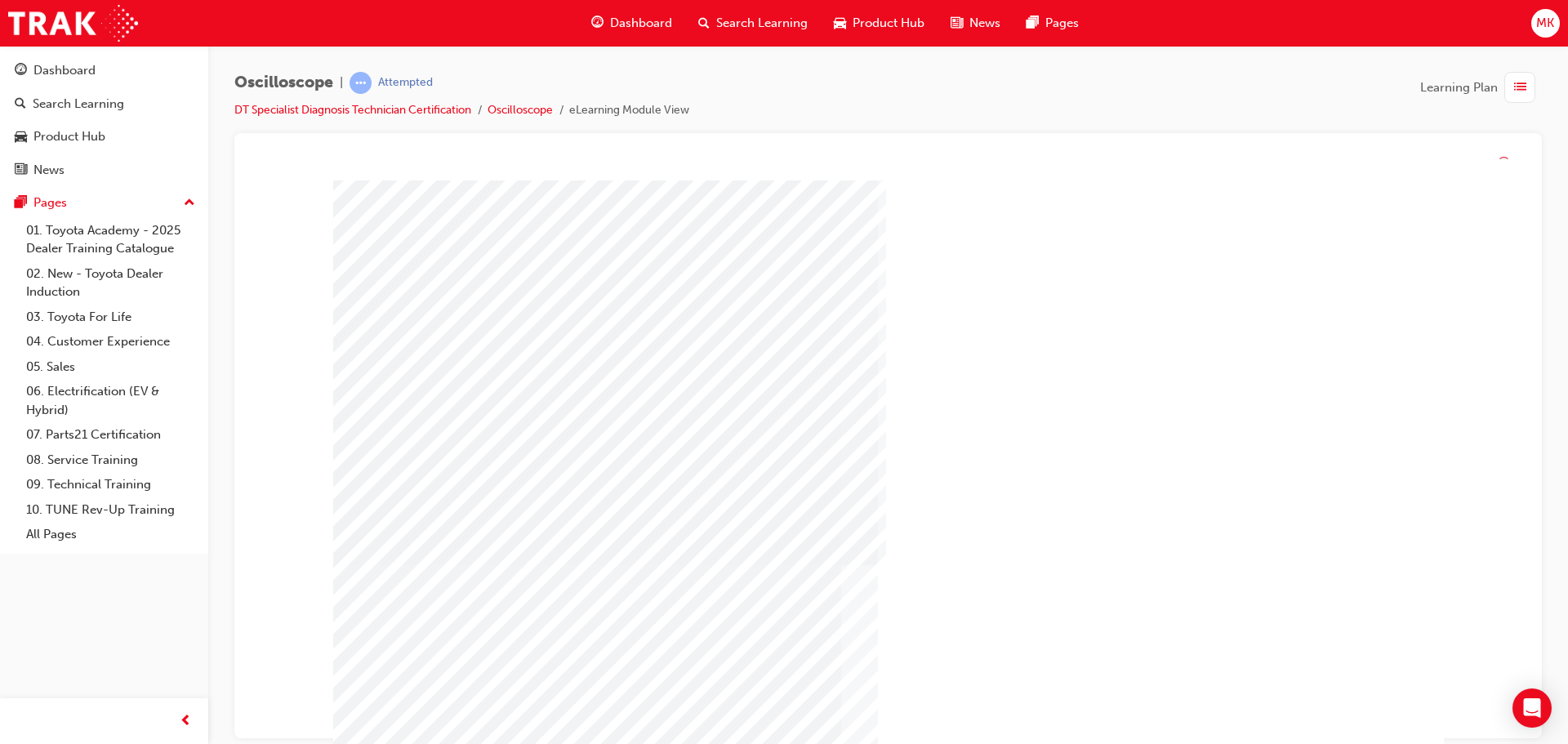
scroll to position [22, 0]
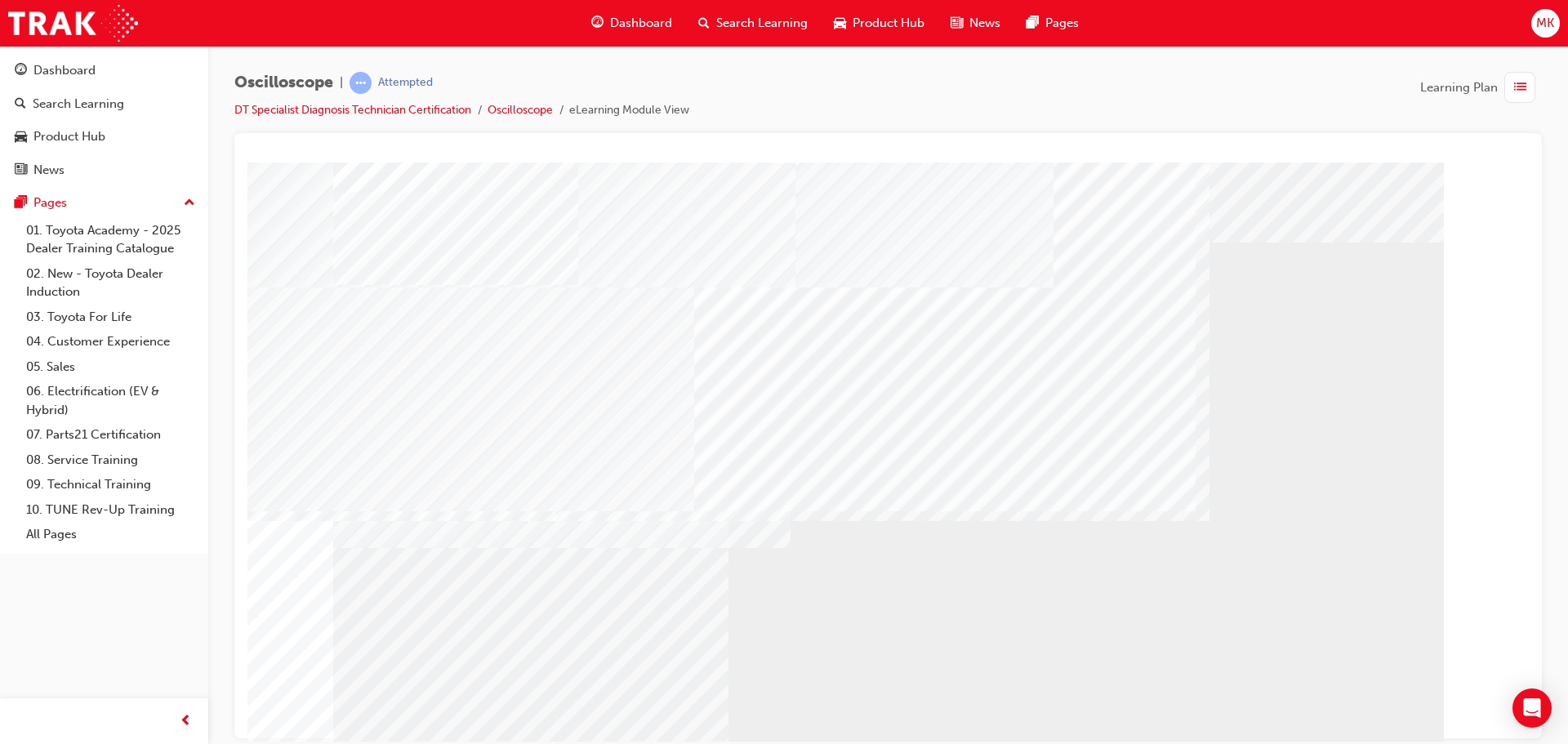
drag, startPoint x: 889, startPoint y: 539, endPoint x: 770, endPoint y: 524, distance: 119.9
click at [770, 524] on div at bounding box center [889, 456] width 1111 height 588
click at [963, 624] on div at bounding box center [889, 456] width 1111 height 588
drag, startPoint x: 963, startPoint y: 624, endPoint x: 1084, endPoint y: 625, distance: 121.0
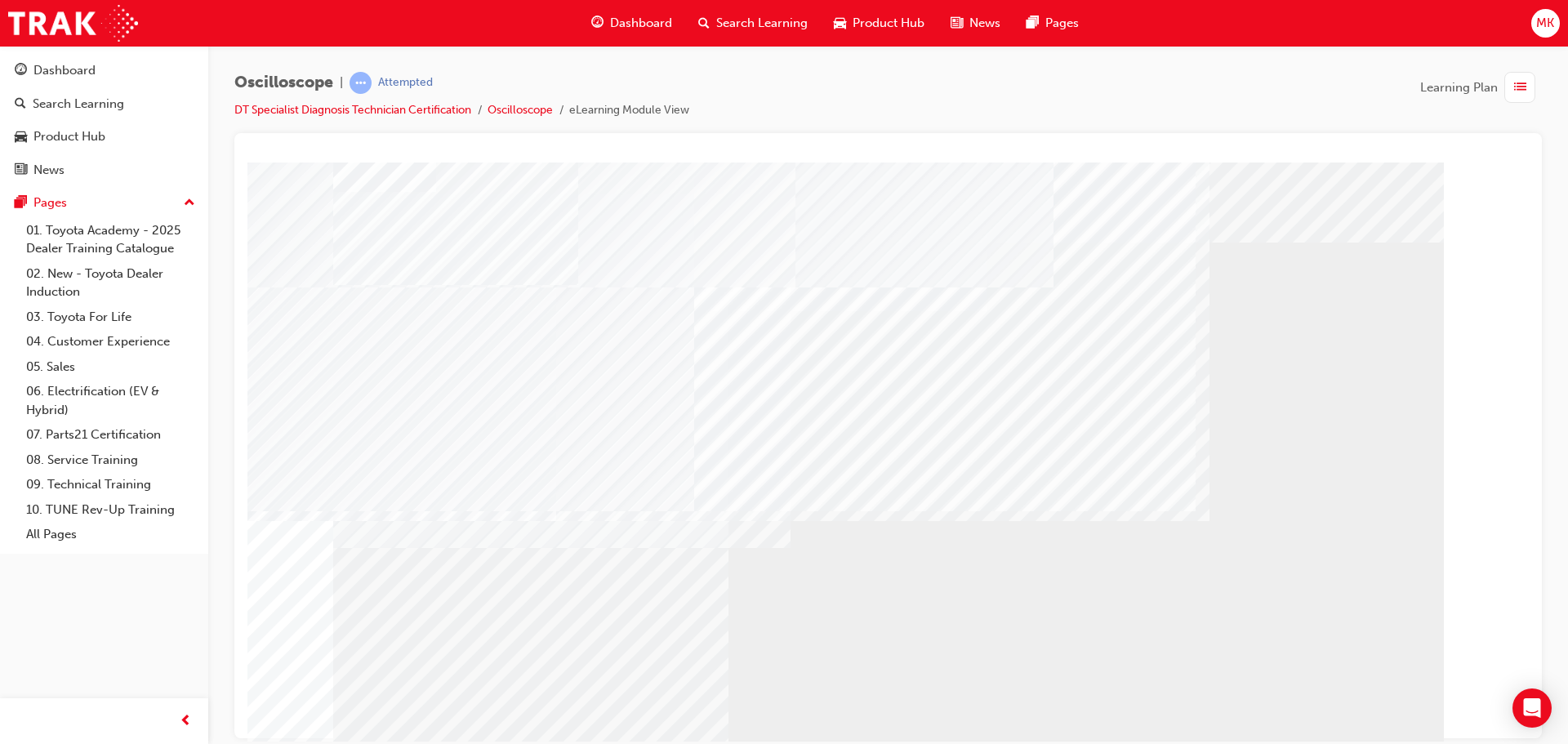
click at [1076, 494] on div at bounding box center [889, 456] width 1111 height 588
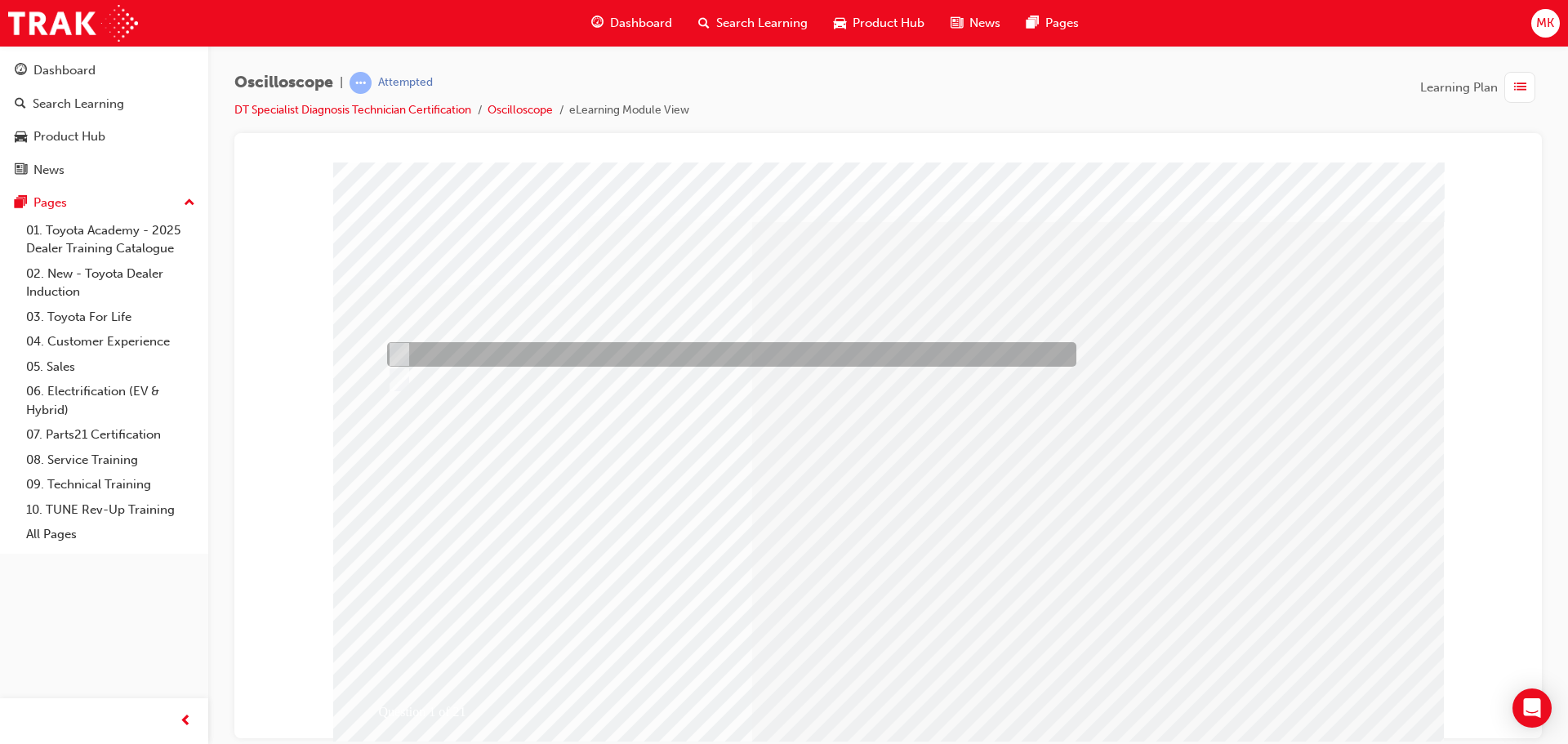
click at [390, 352] on input "True" at bounding box center [396, 354] width 18 height 18
radio input "true"
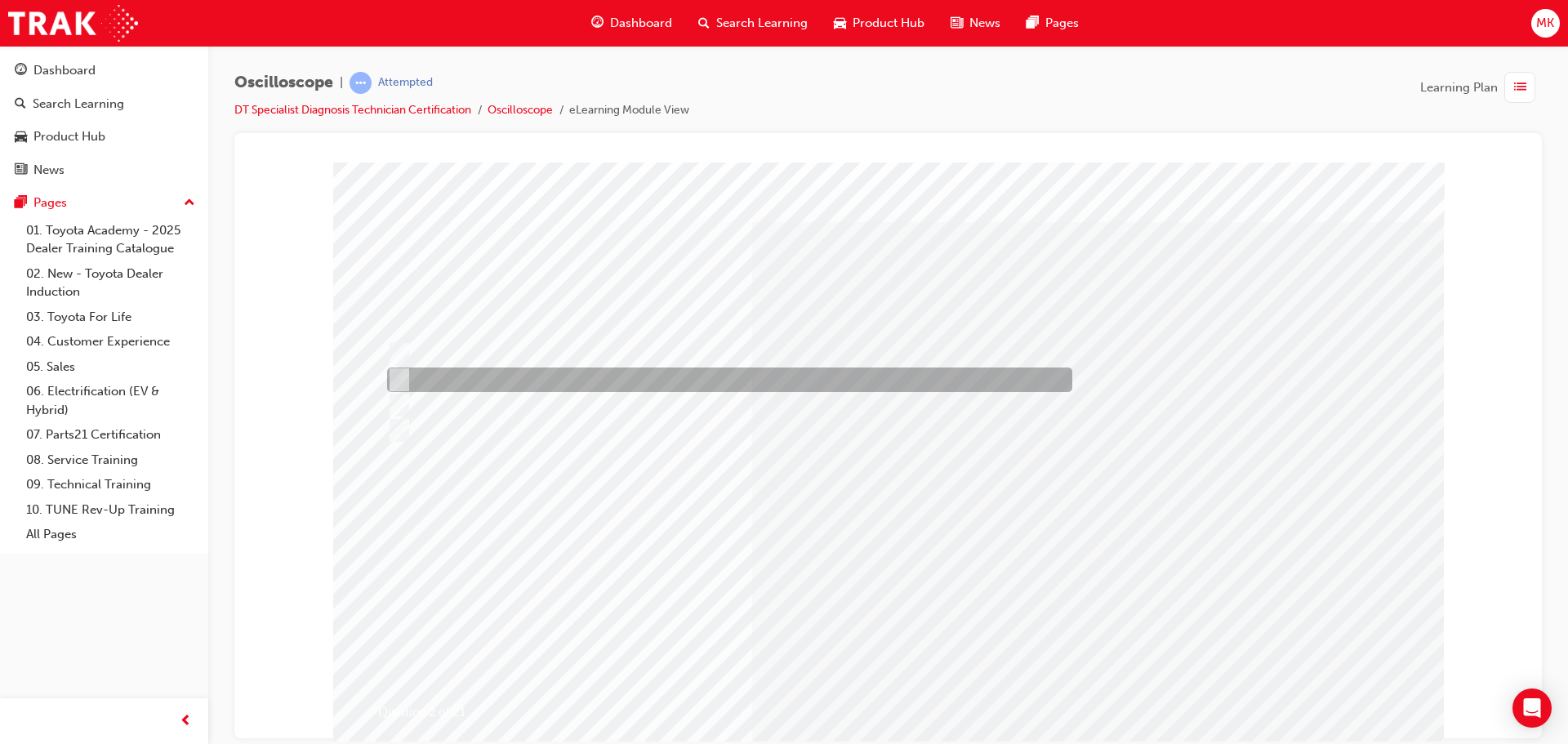
click at [655, 377] on div at bounding box center [725, 379] width 686 height 24
radio input "true"
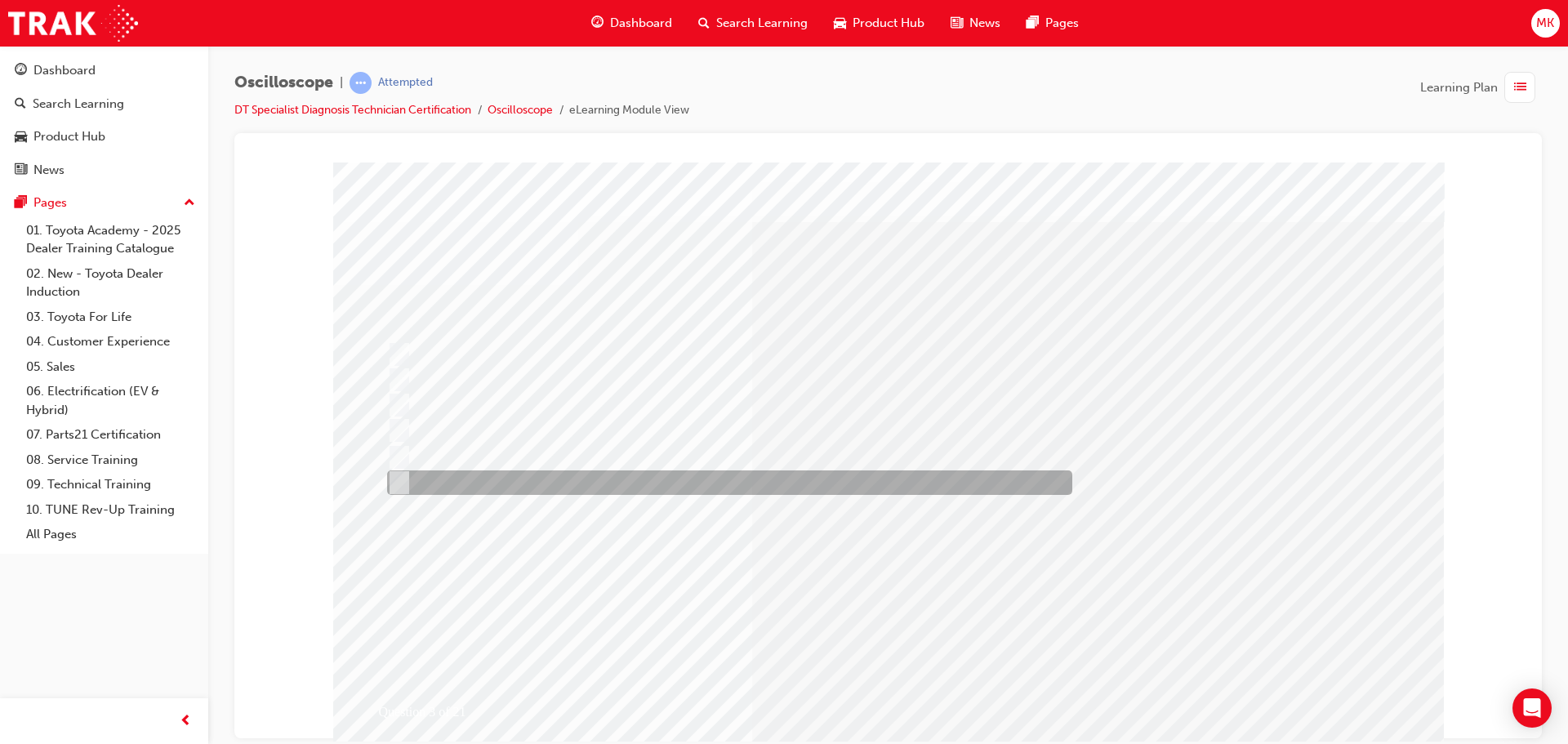
click at [468, 492] on div at bounding box center [725, 483] width 686 height 24
radio input "true"
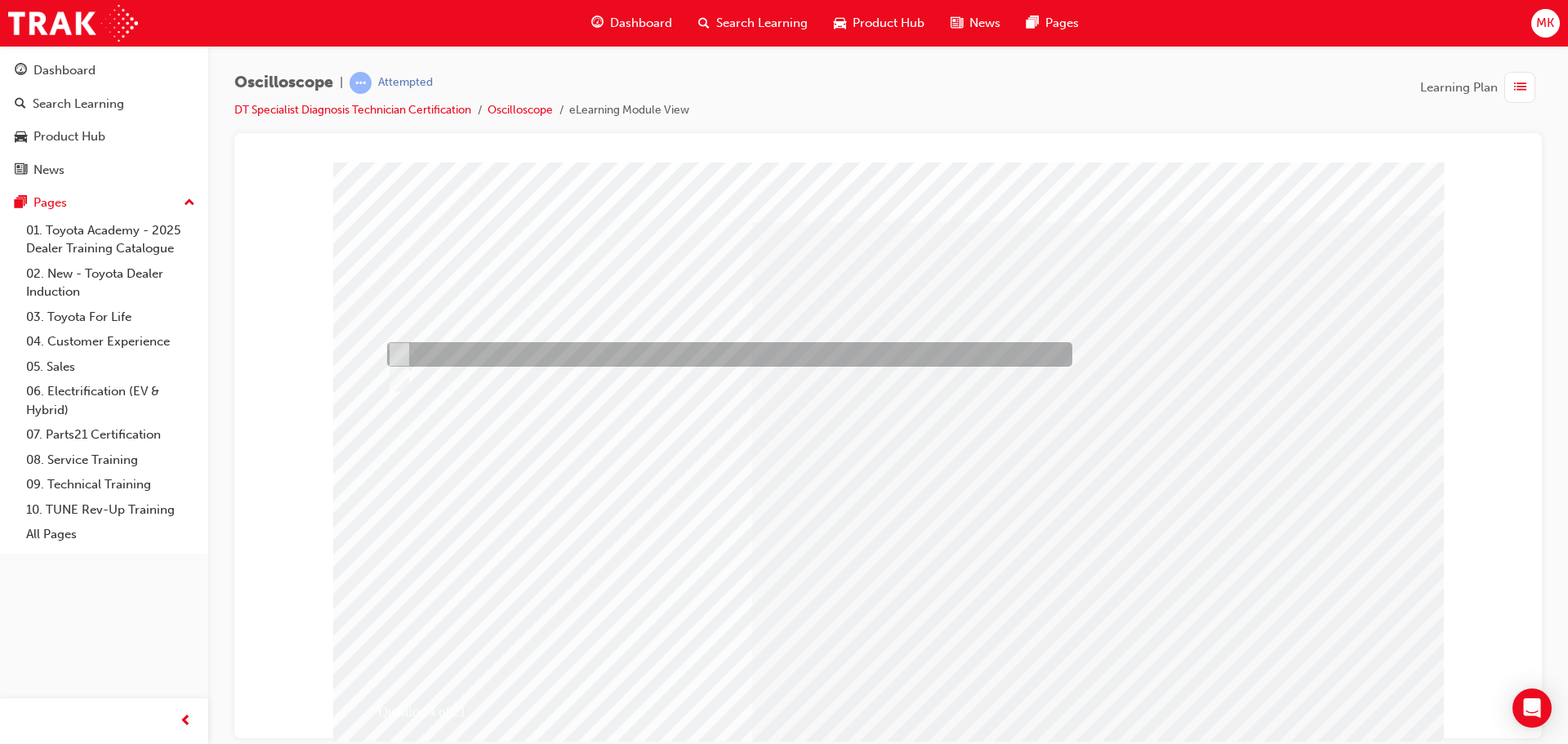
click at [445, 347] on div at bounding box center [725, 354] width 686 height 24
radio input "true"
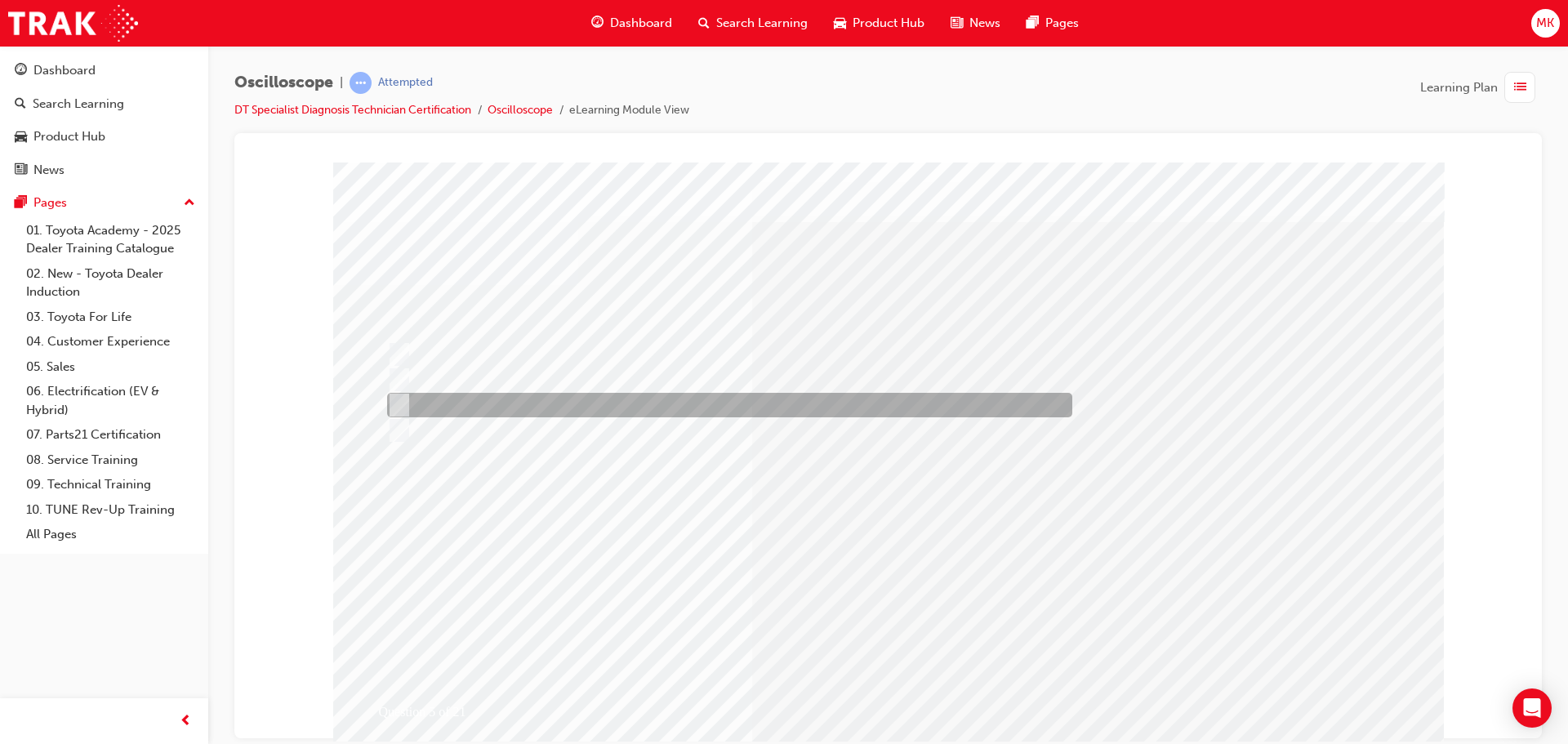
click at [502, 409] on div at bounding box center [725, 404] width 686 height 24
radio input "true"
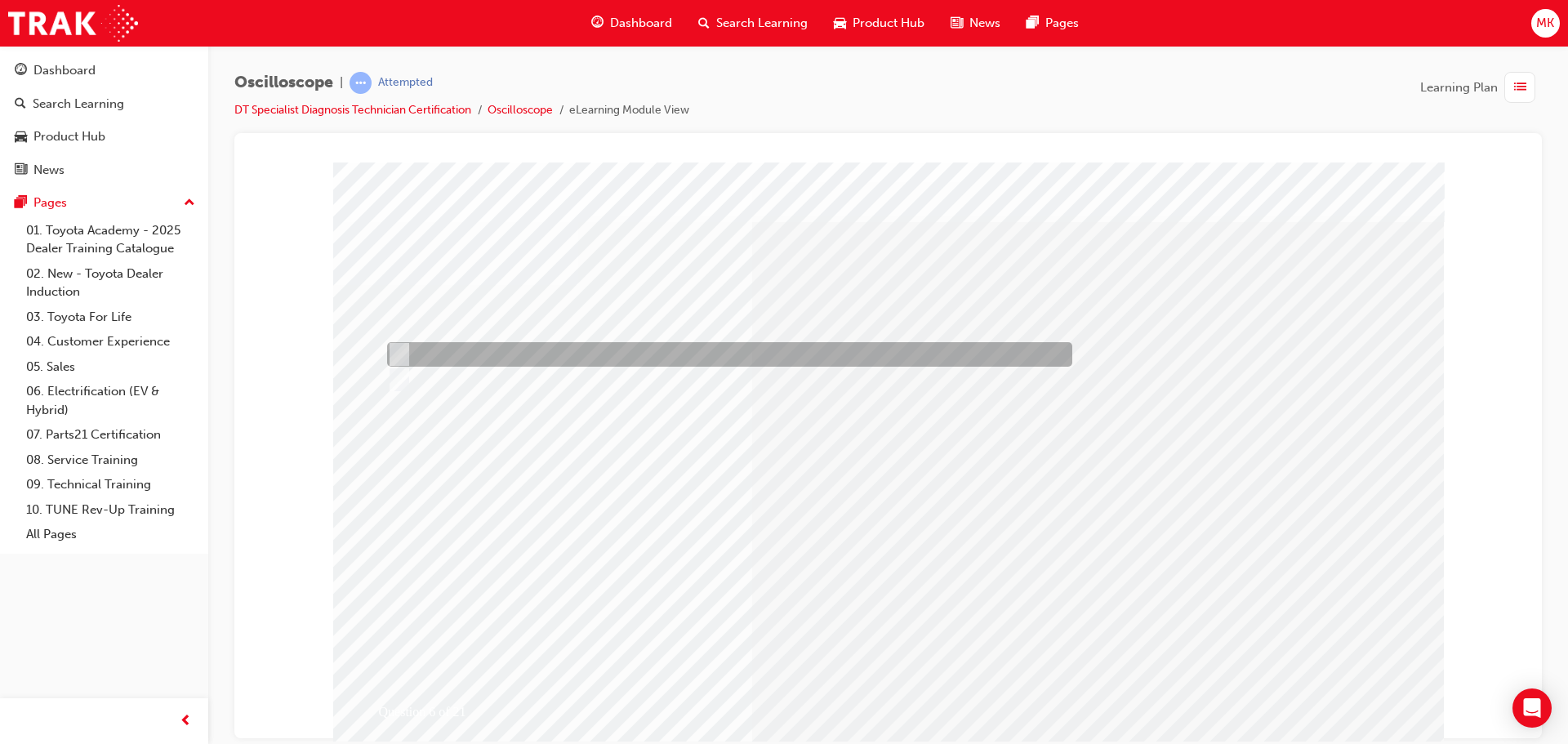
click at [456, 351] on div at bounding box center [725, 354] width 686 height 24
radio input "true"
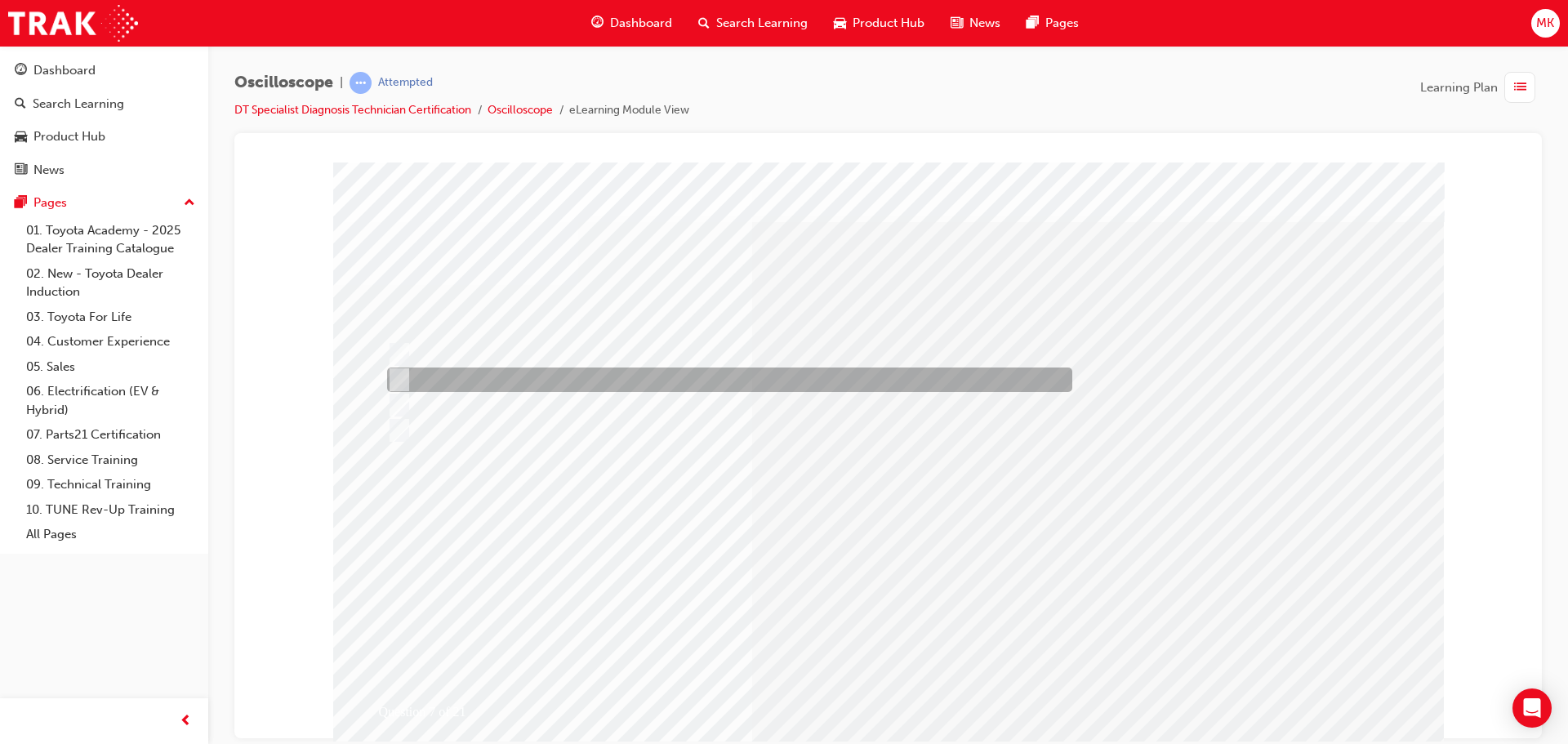
click at [894, 382] on div at bounding box center [725, 379] width 686 height 24
radio input "true"
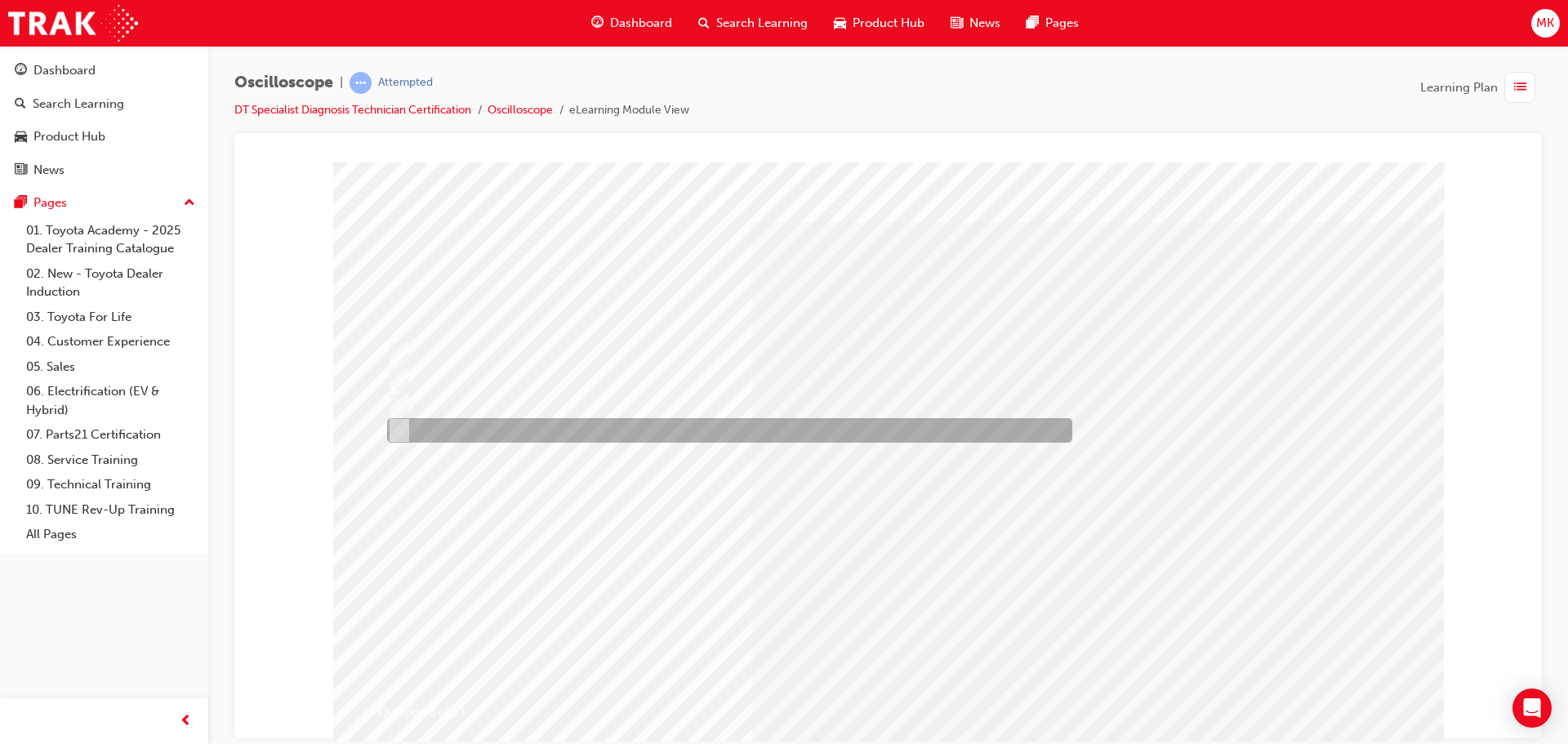
click at [641, 426] on div at bounding box center [725, 430] width 686 height 24
radio input "true"
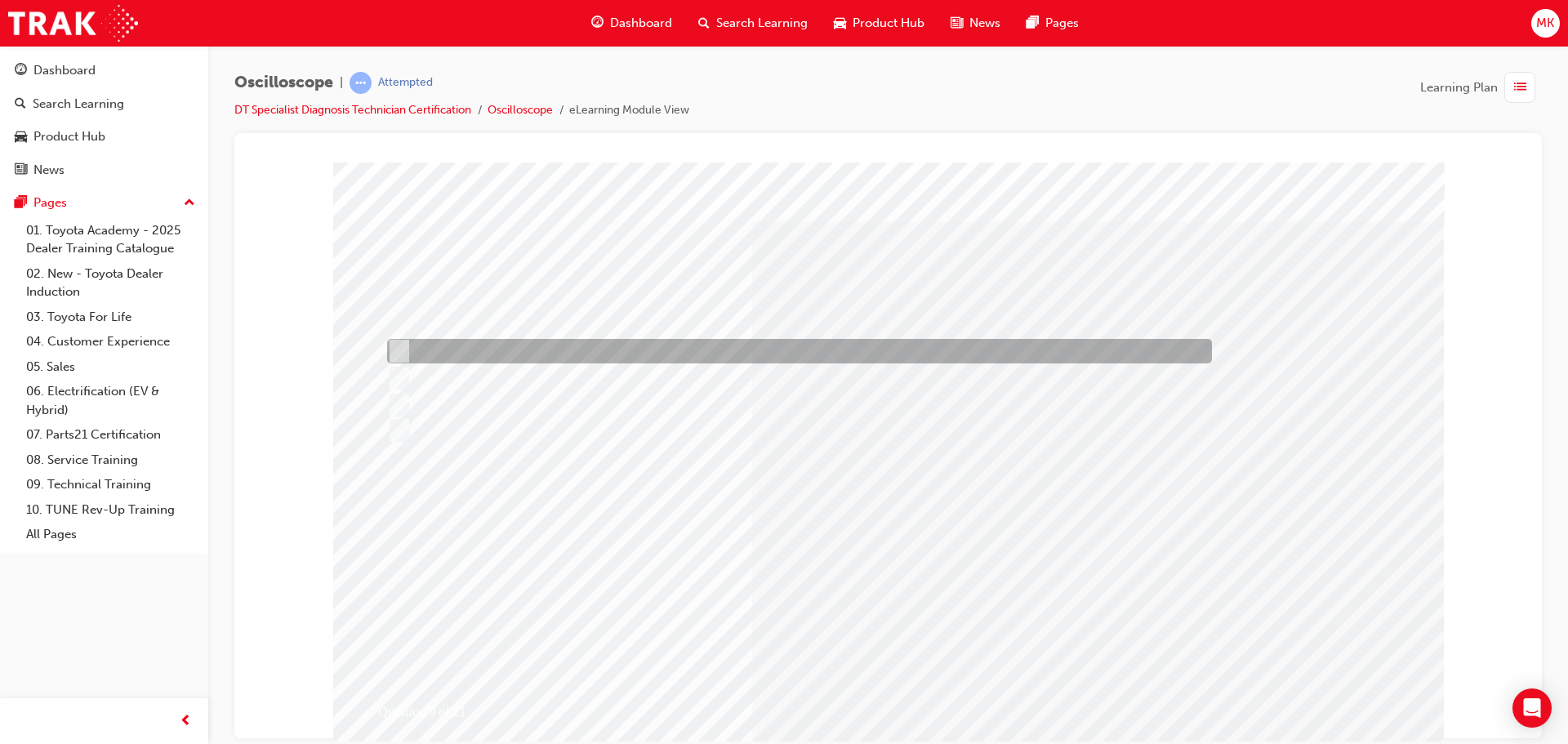
click at [1023, 353] on div at bounding box center [795, 350] width 825 height 24
radio input "true"
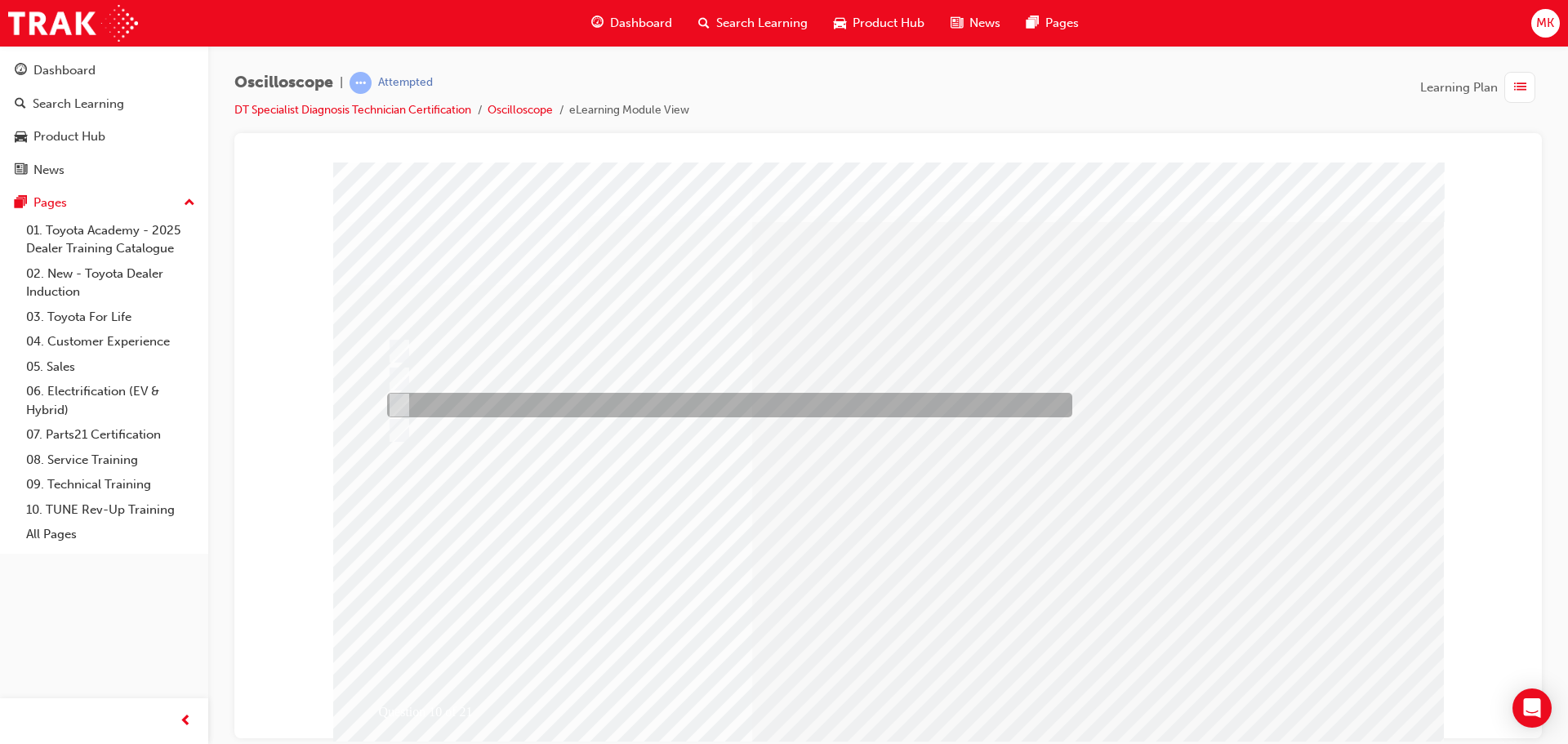
click at [605, 405] on div at bounding box center [725, 404] width 686 height 24
radio input "true"
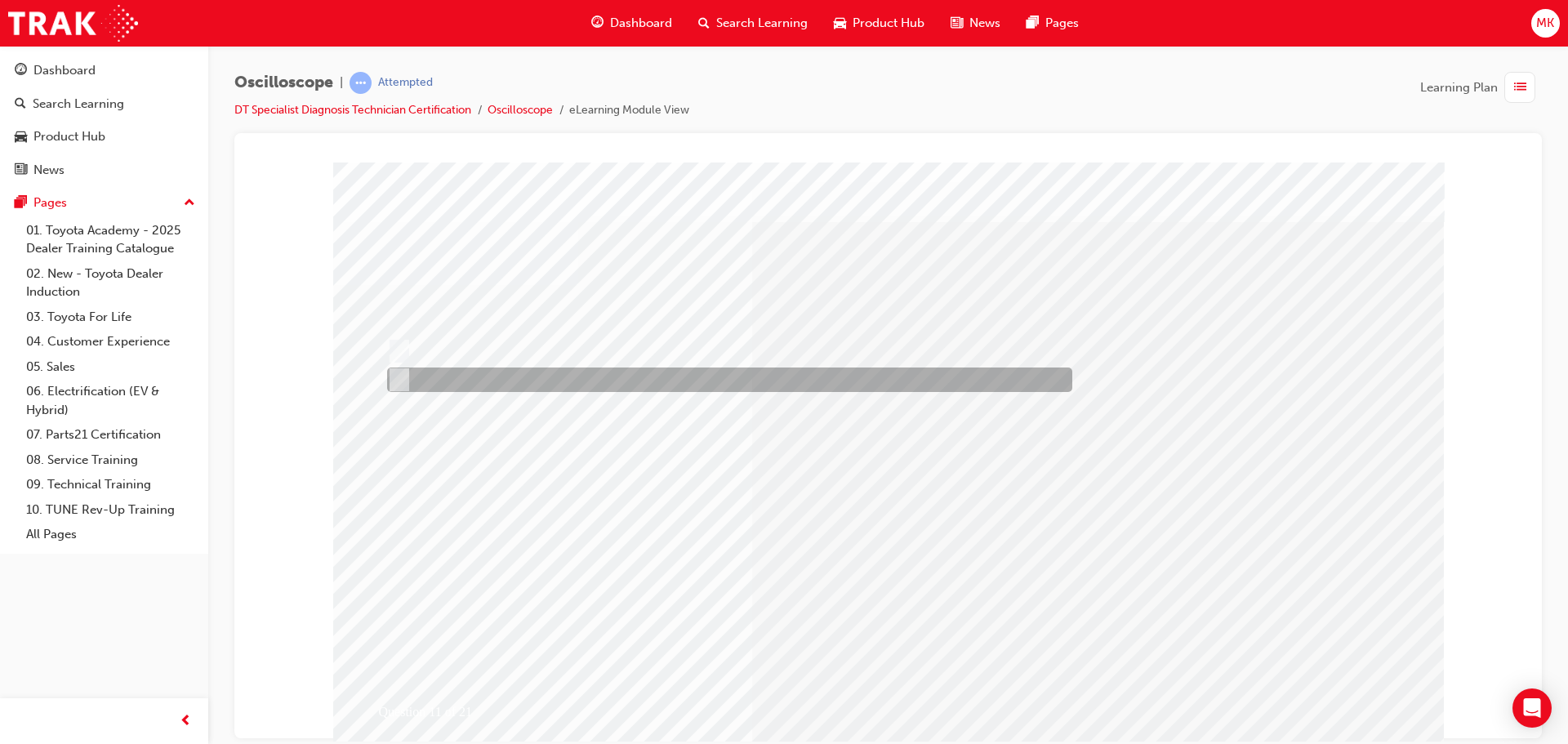
click at [712, 387] on div at bounding box center [725, 379] width 686 height 24
radio input "true"
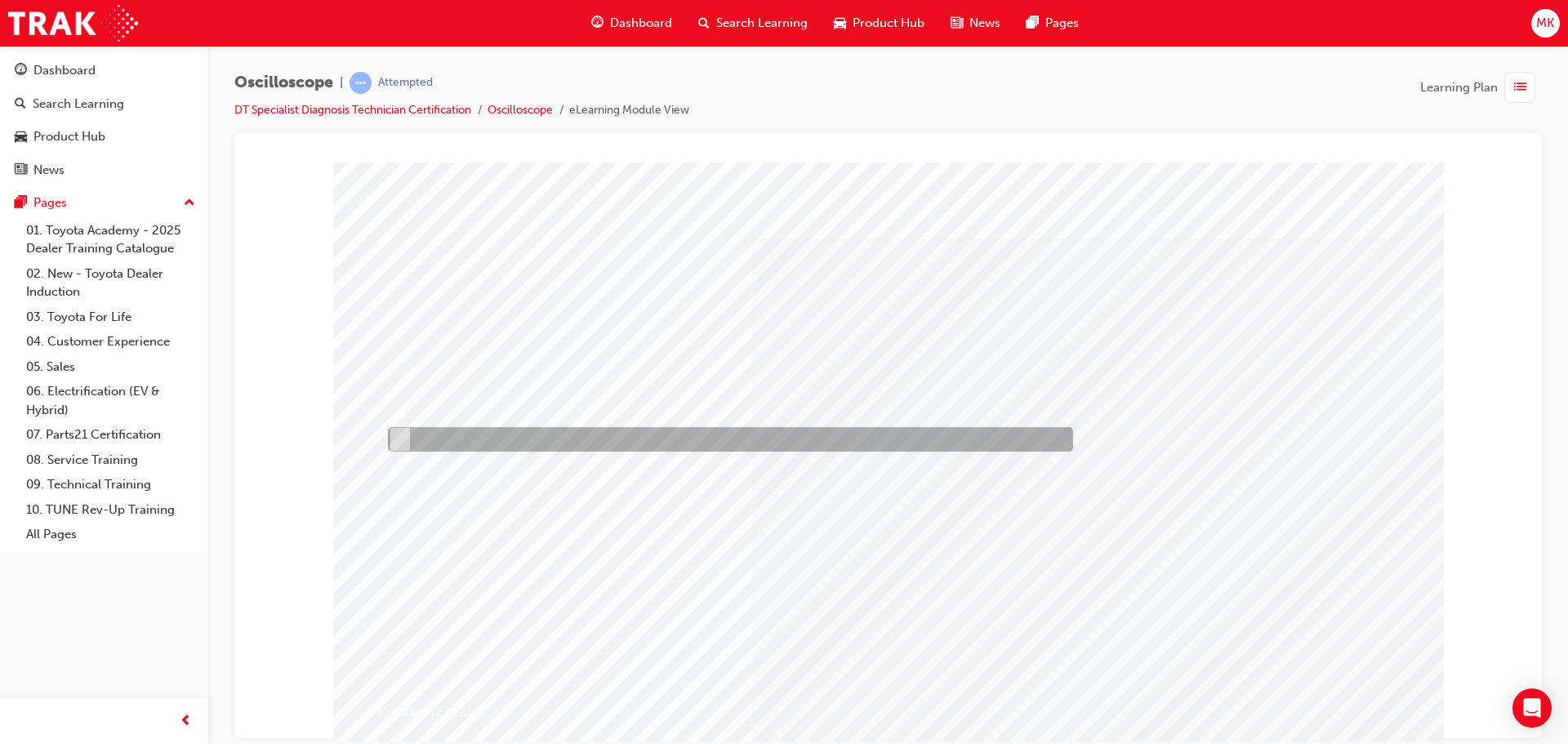
click at [616, 442] on div at bounding box center [726, 438] width 686 height 24
radio input "true"
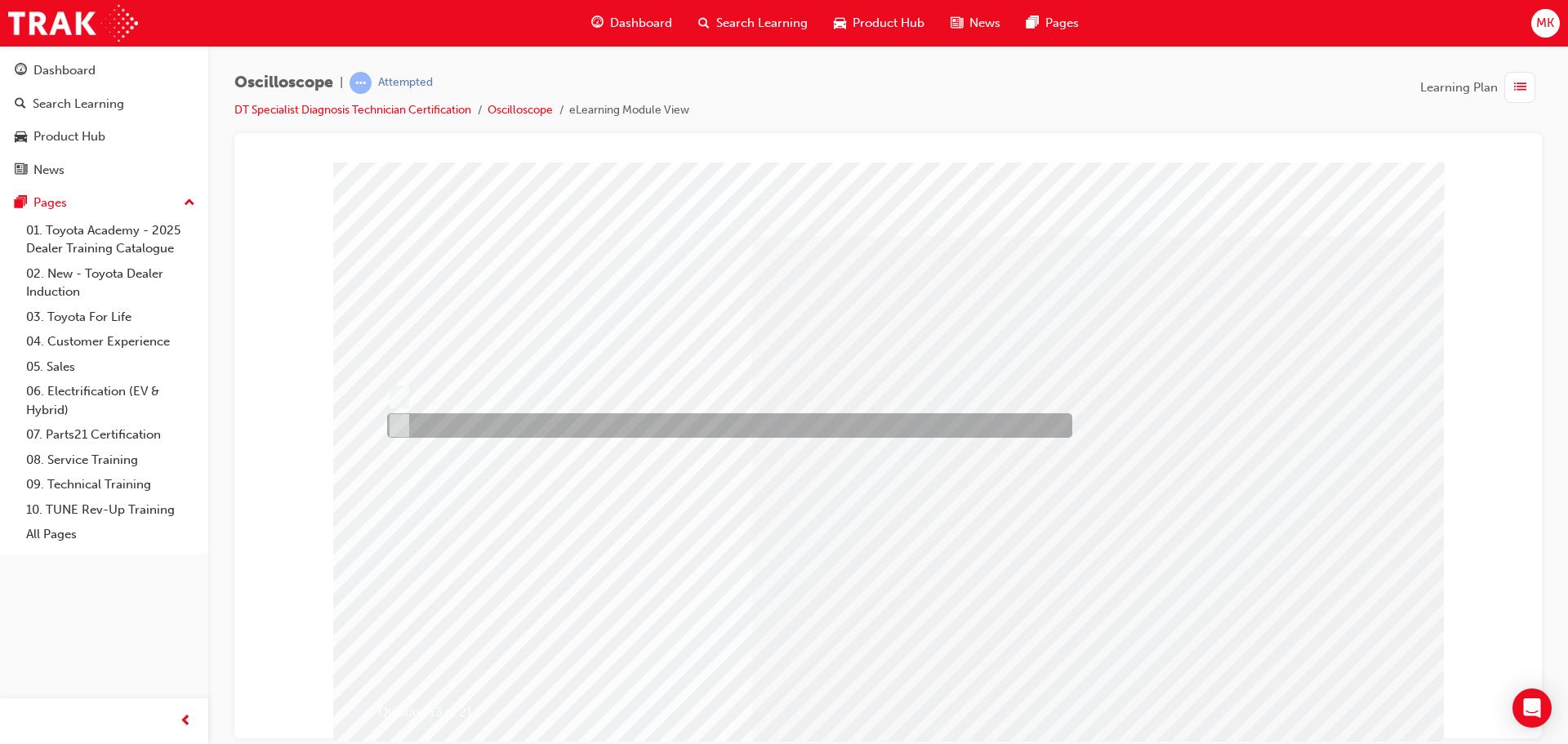
click at [642, 426] on div at bounding box center [725, 425] width 686 height 24
radio input "true"
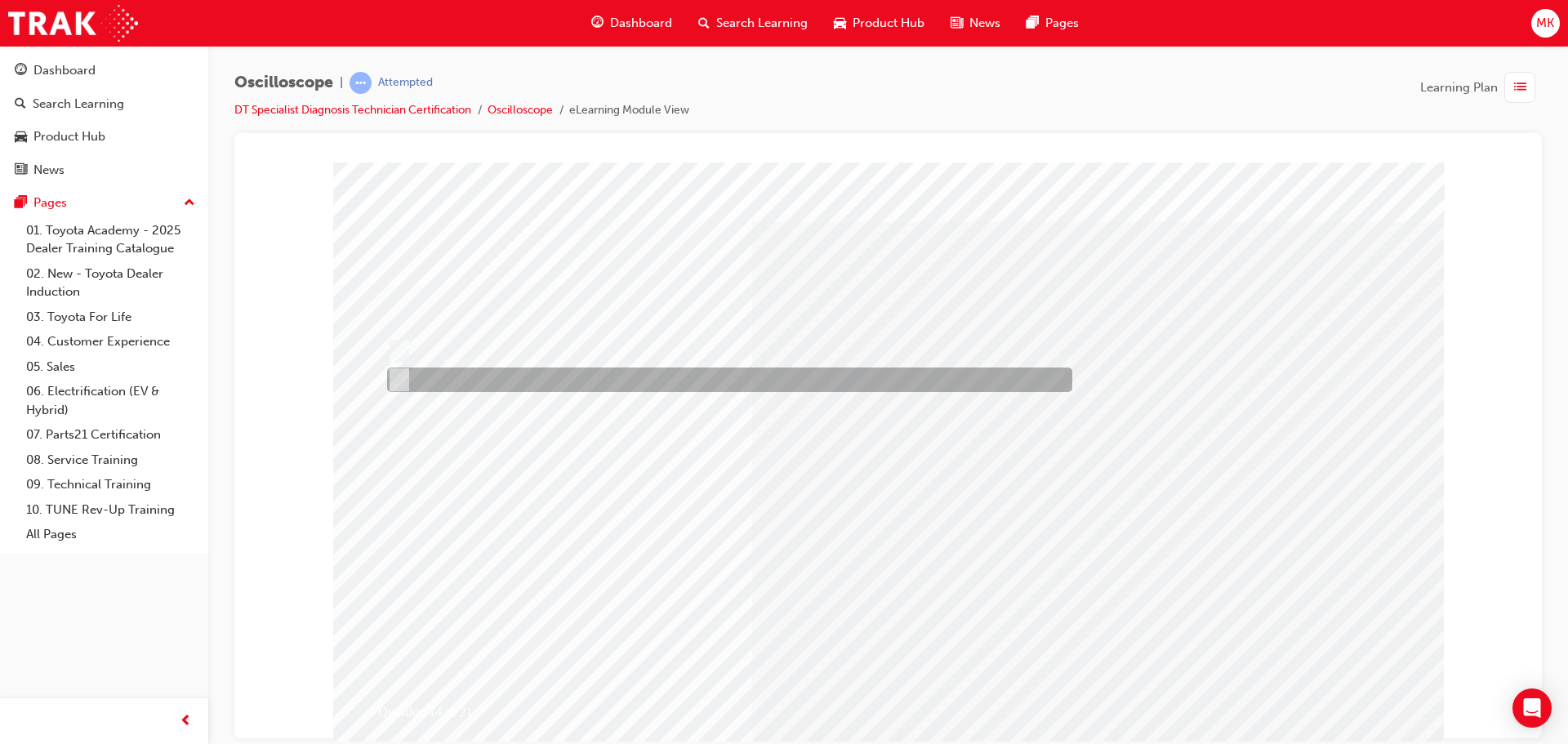
click at [741, 373] on div at bounding box center [725, 379] width 686 height 24
radio input "true"
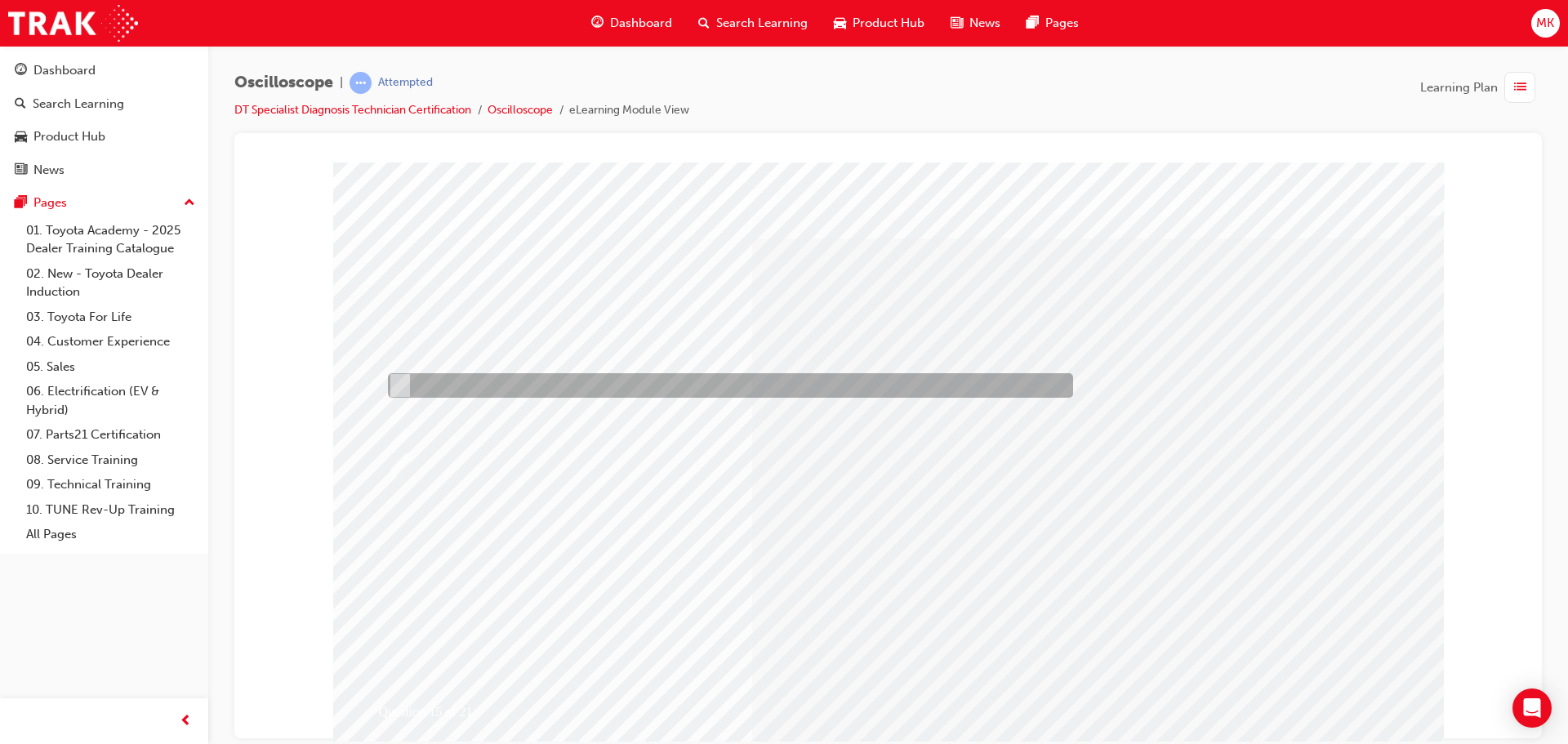
click at [823, 381] on div at bounding box center [726, 385] width 686 height 24
radio input "true"
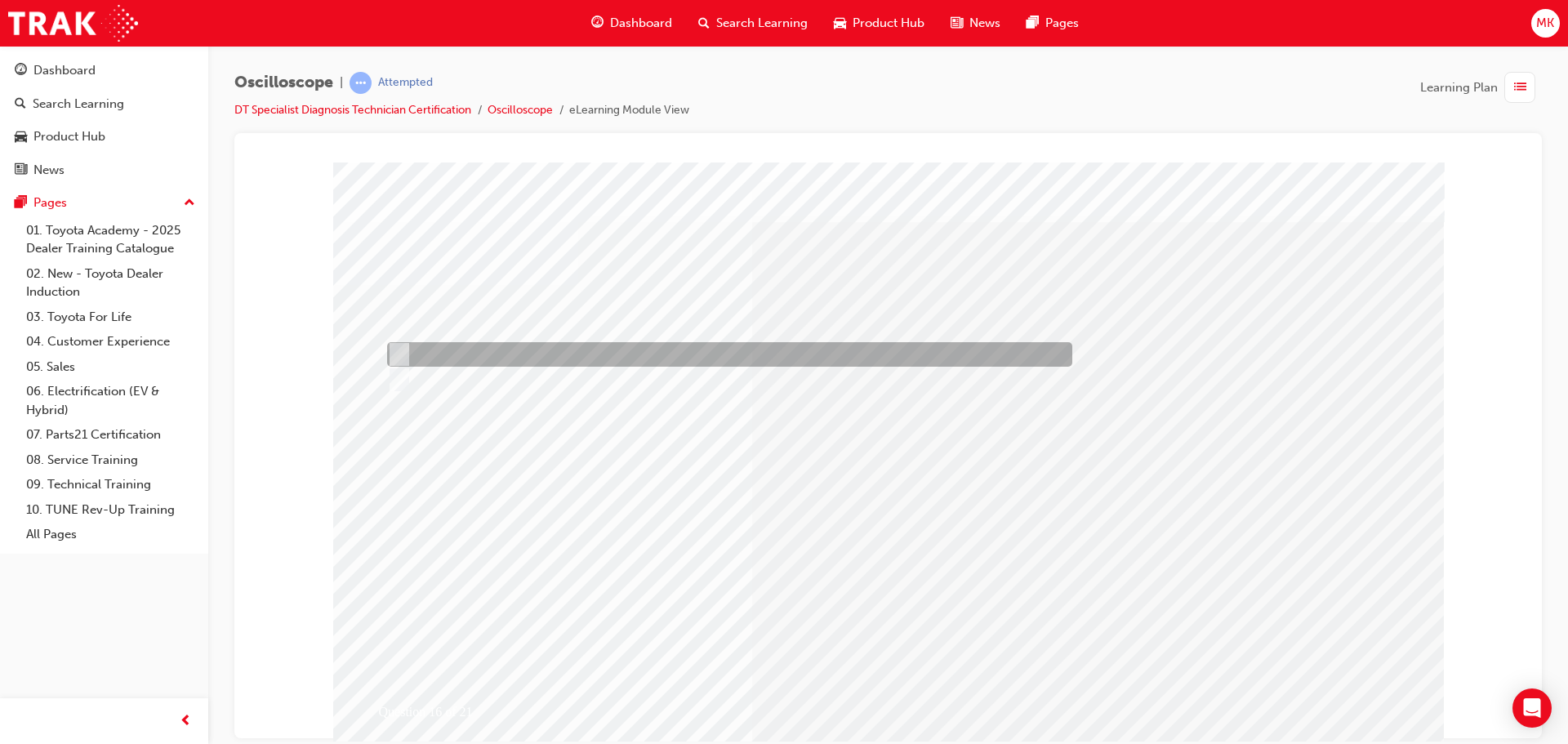
click at [441, 355] on div at bounding box center [725, 354] width 686 height 24
radio input "true"
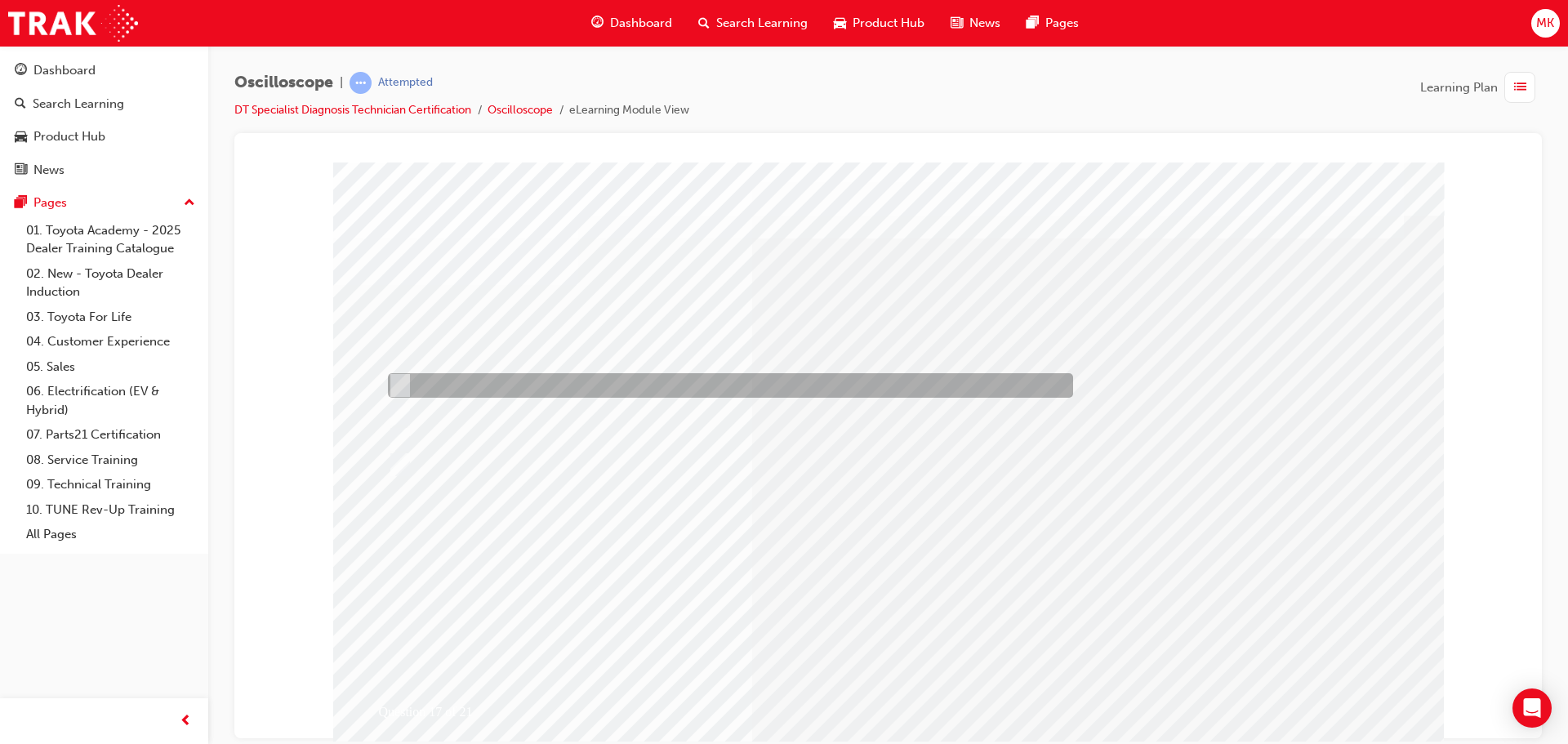
click at [545, 387] on div at bounding box center [726, 385] width 686 height 24
radio input "true"
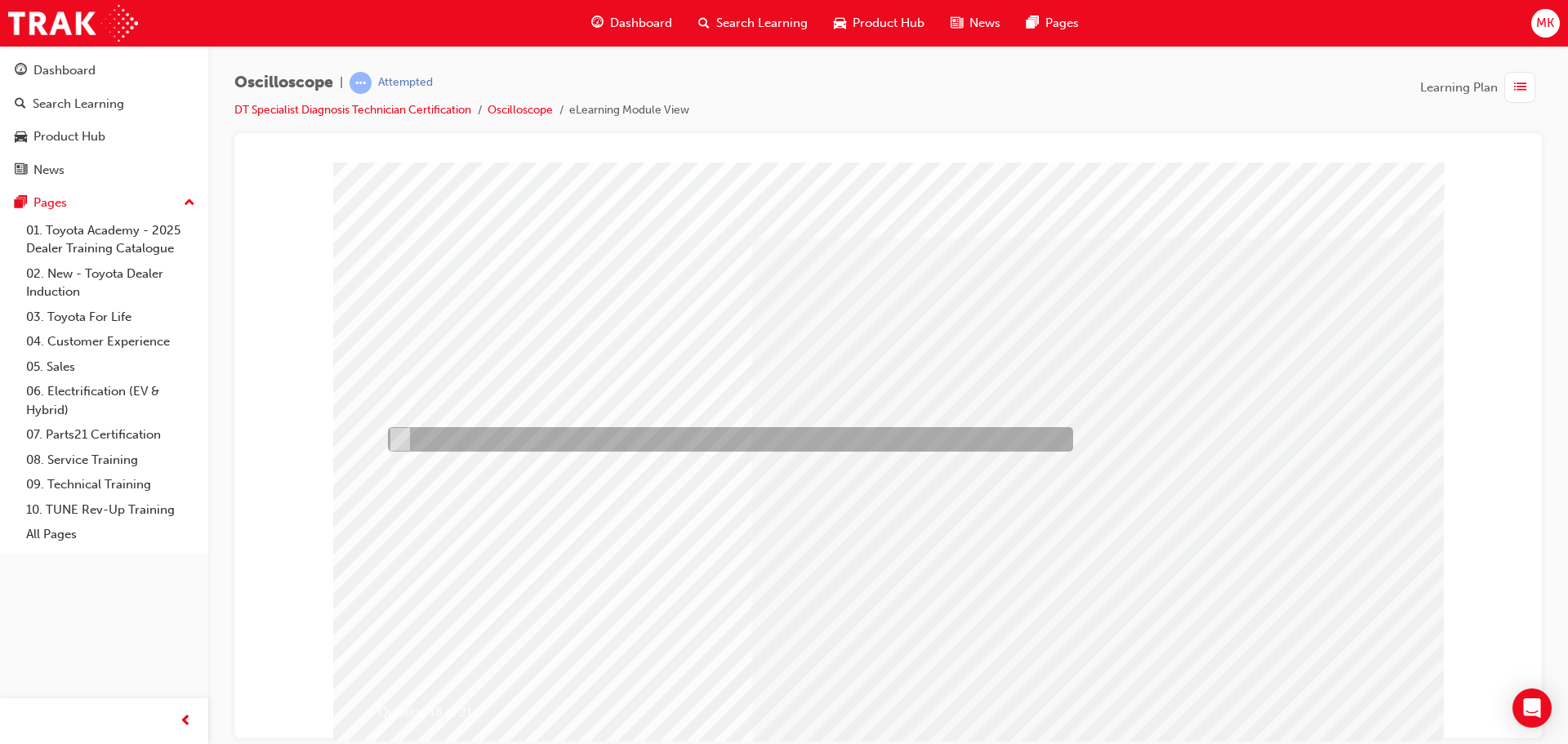
click at [582, 433] on div at bounding box center [726, 438] width 686 height 24
radio input "true"
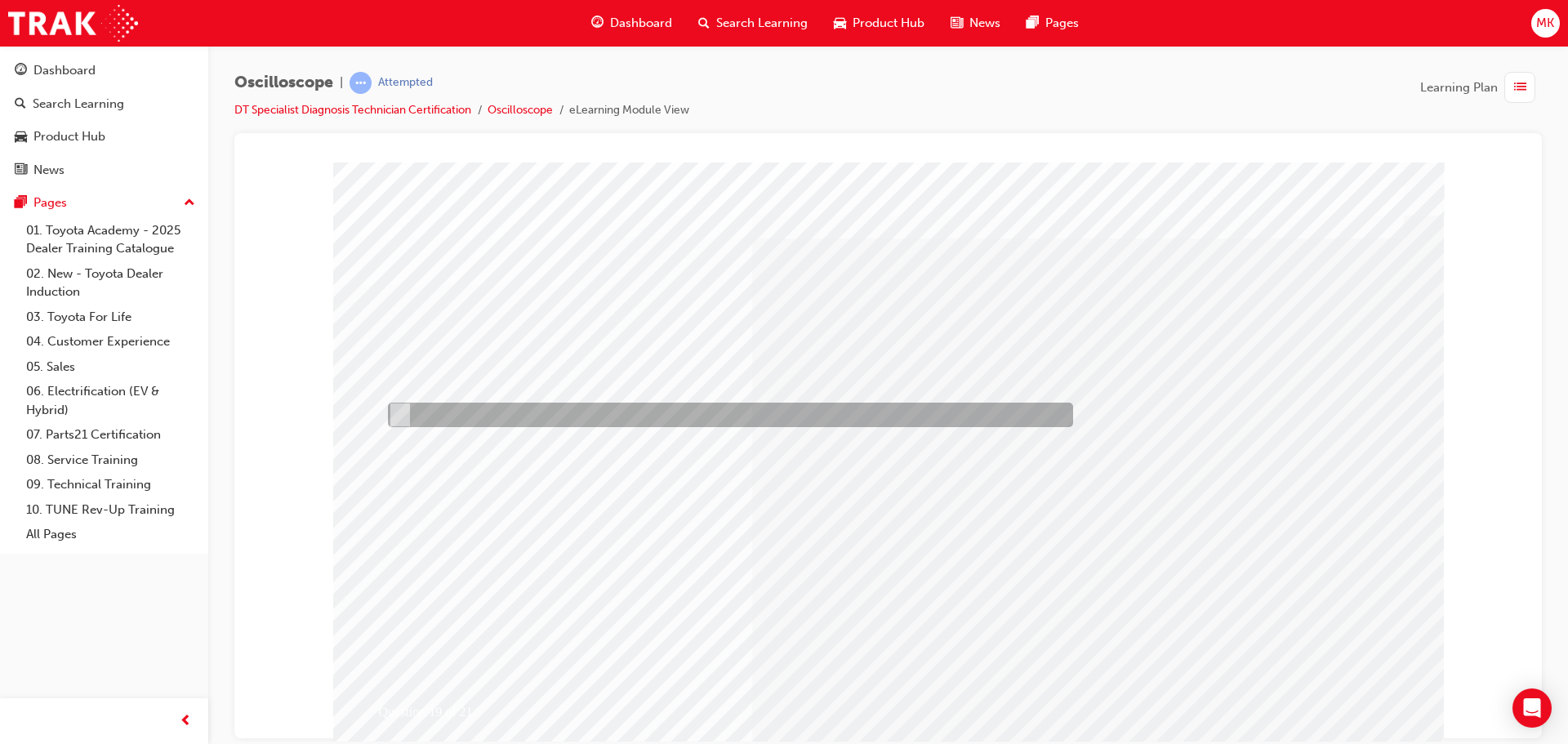
click at [935, 416] on div at bounding box center [726, 414] width 686 height 24
radio input "true"
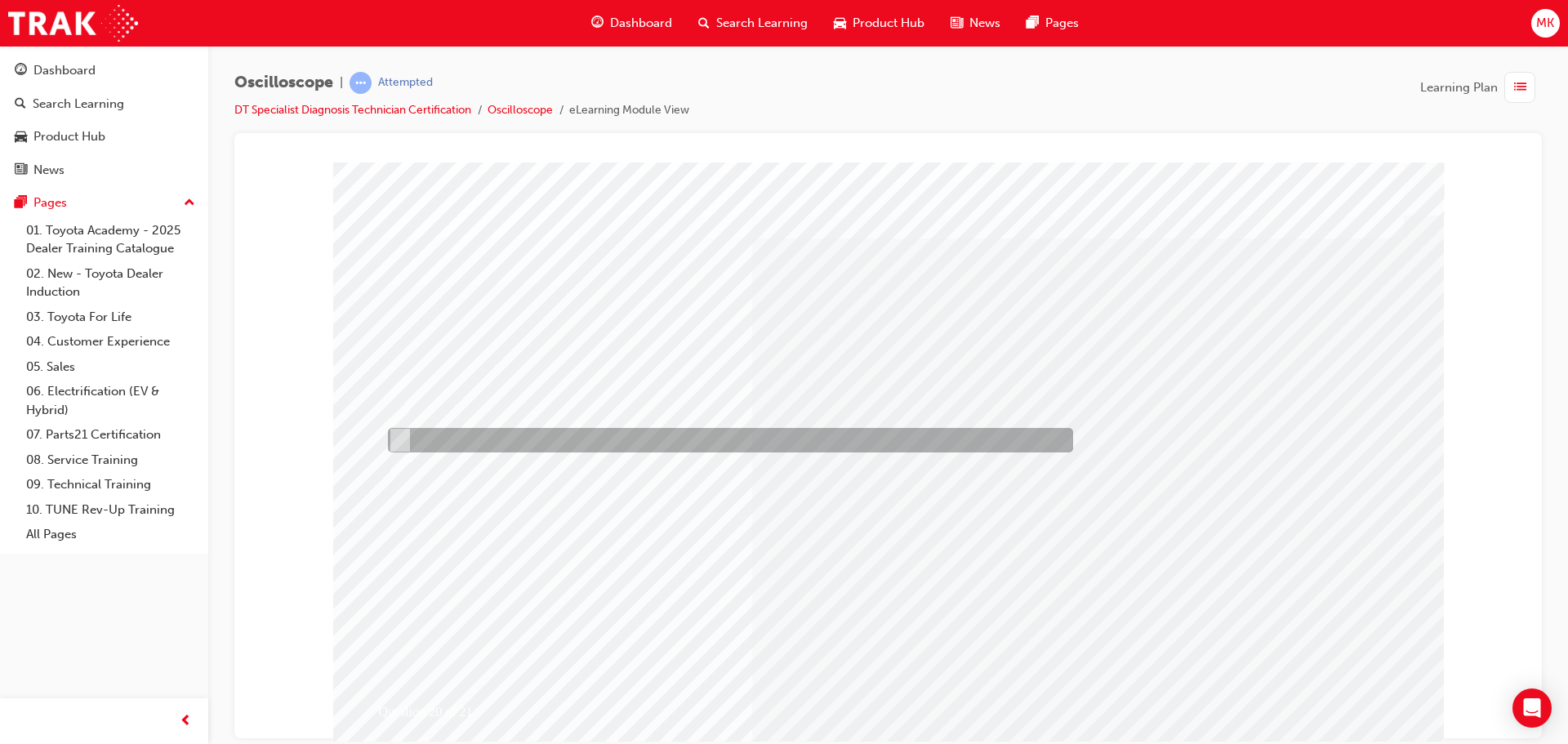
click at [703, 440] on div at bounding box center [726, 439] width 686 height 24
radio input "true"
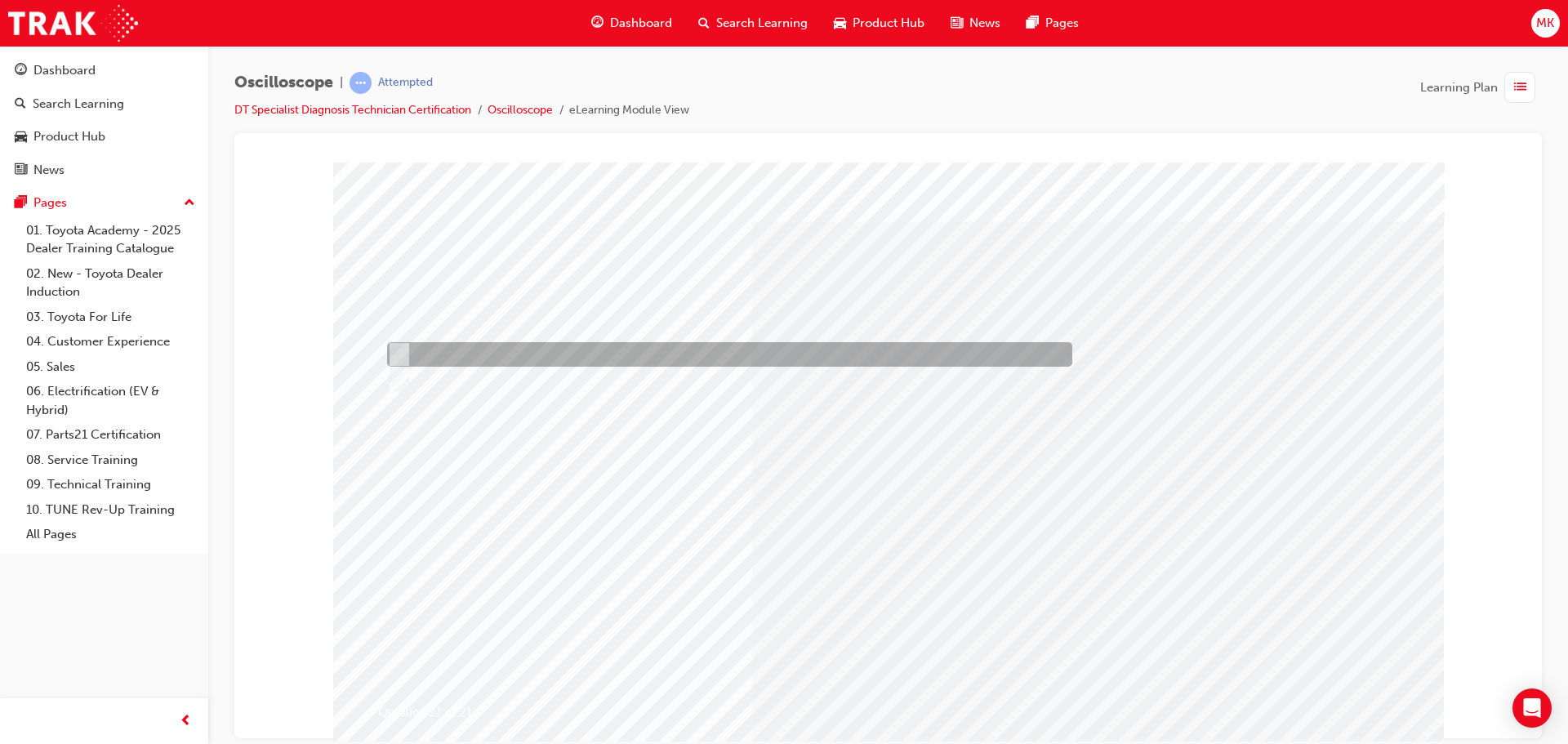
click at [490, 348] on div at bounding box center [725, 354] width 686 height 24
radio input "true"
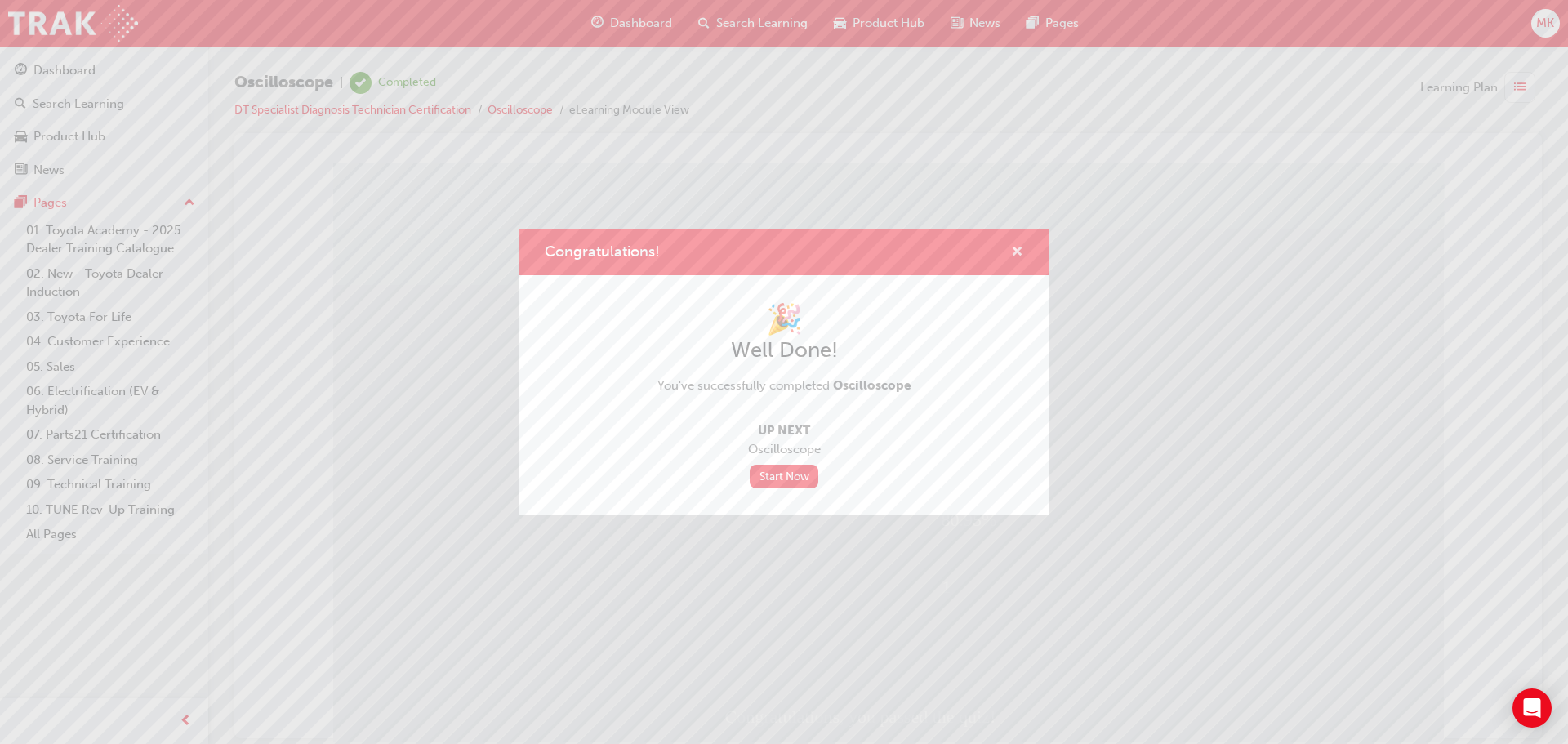
click at [1020, 246] on span "cross-icon" at bounding box center [1017, 253] width 13 height 14
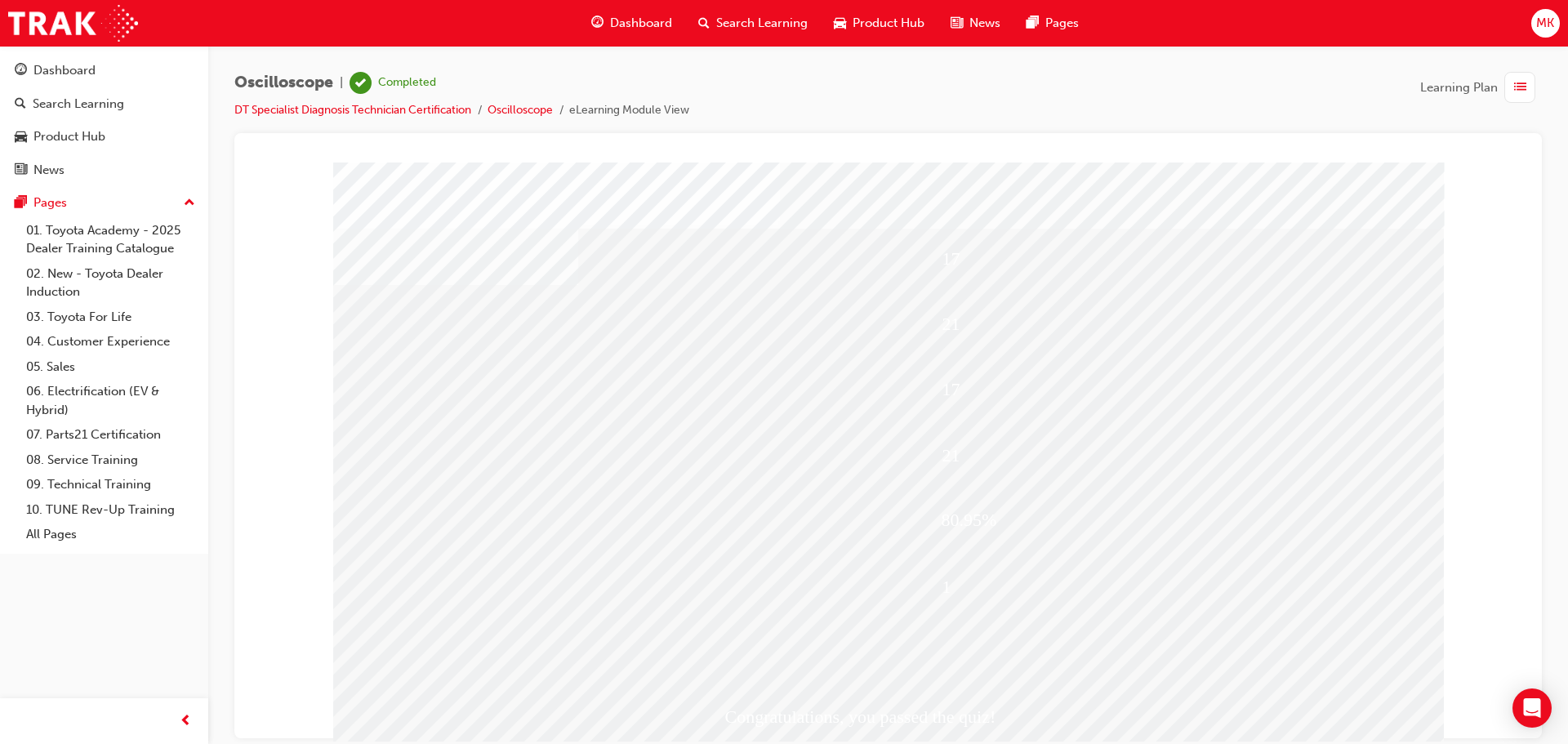
click at [640, 28] on span "Dashboard" at bounding box center [641, 22] width 62 height 19
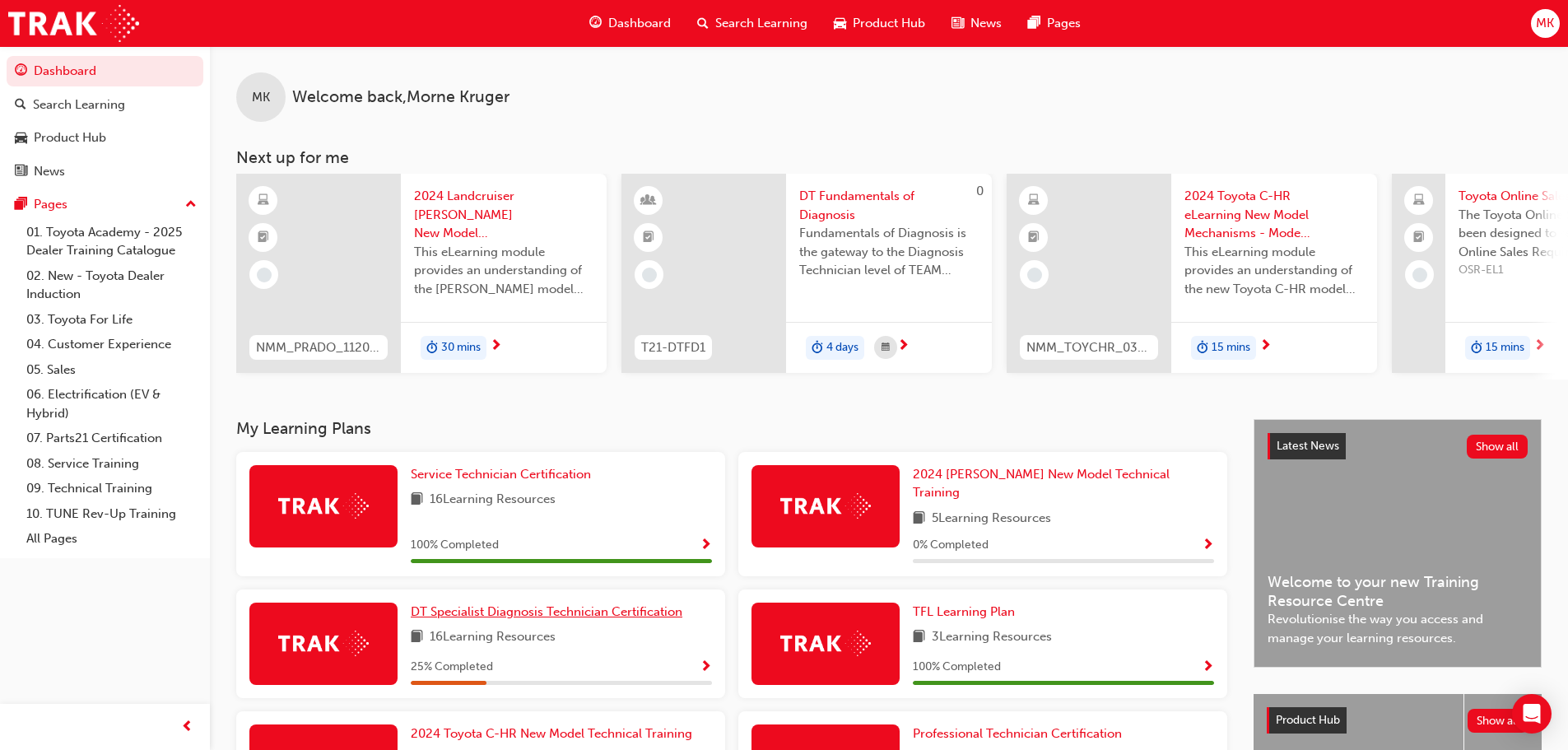
click at [645, 604] on span "DT Specialist Diagnosis Technician Certification" at bounding box center [547, 611] width 272 height 14
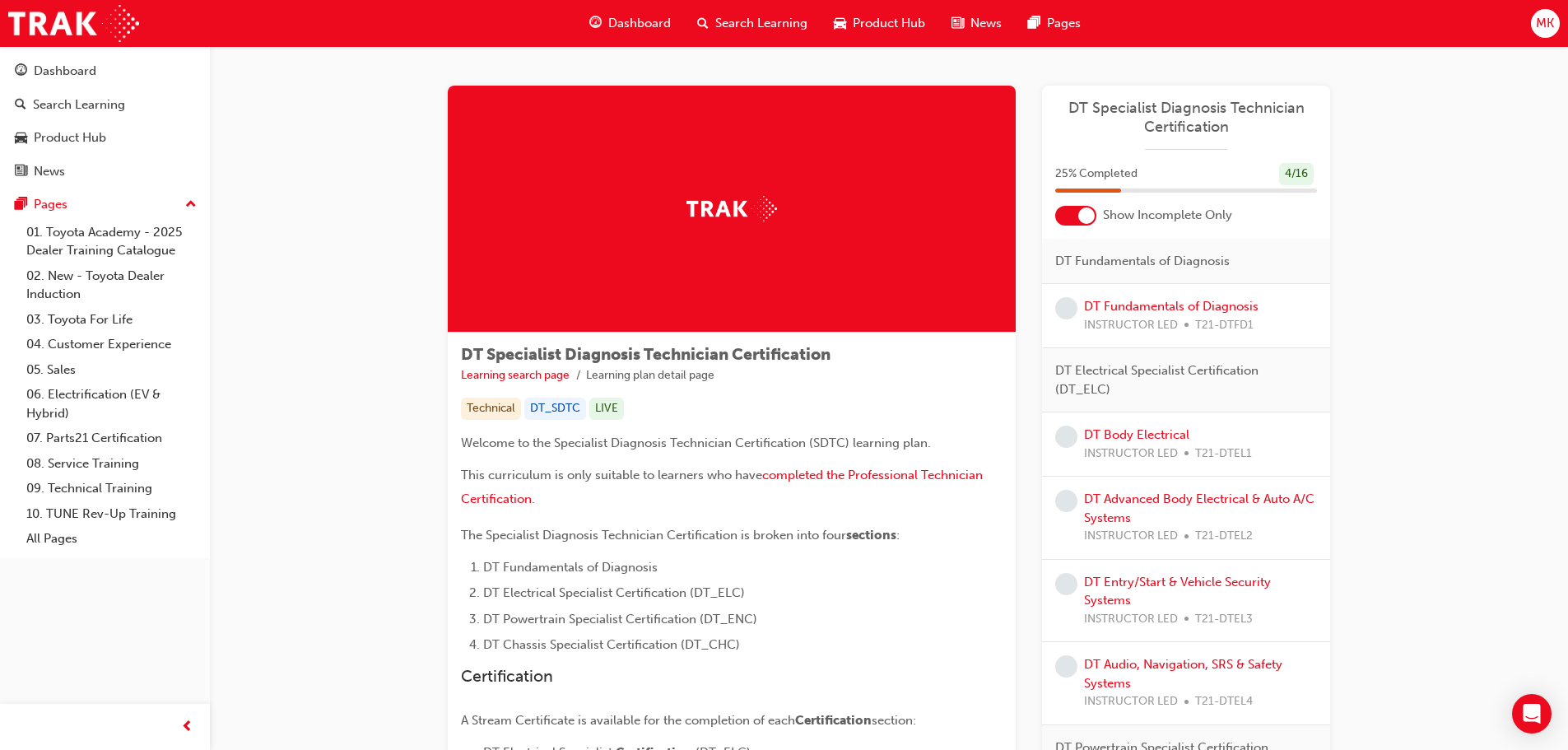
click at [1086, 209] on div at bounding box center [1087, 216] width 16 height 16
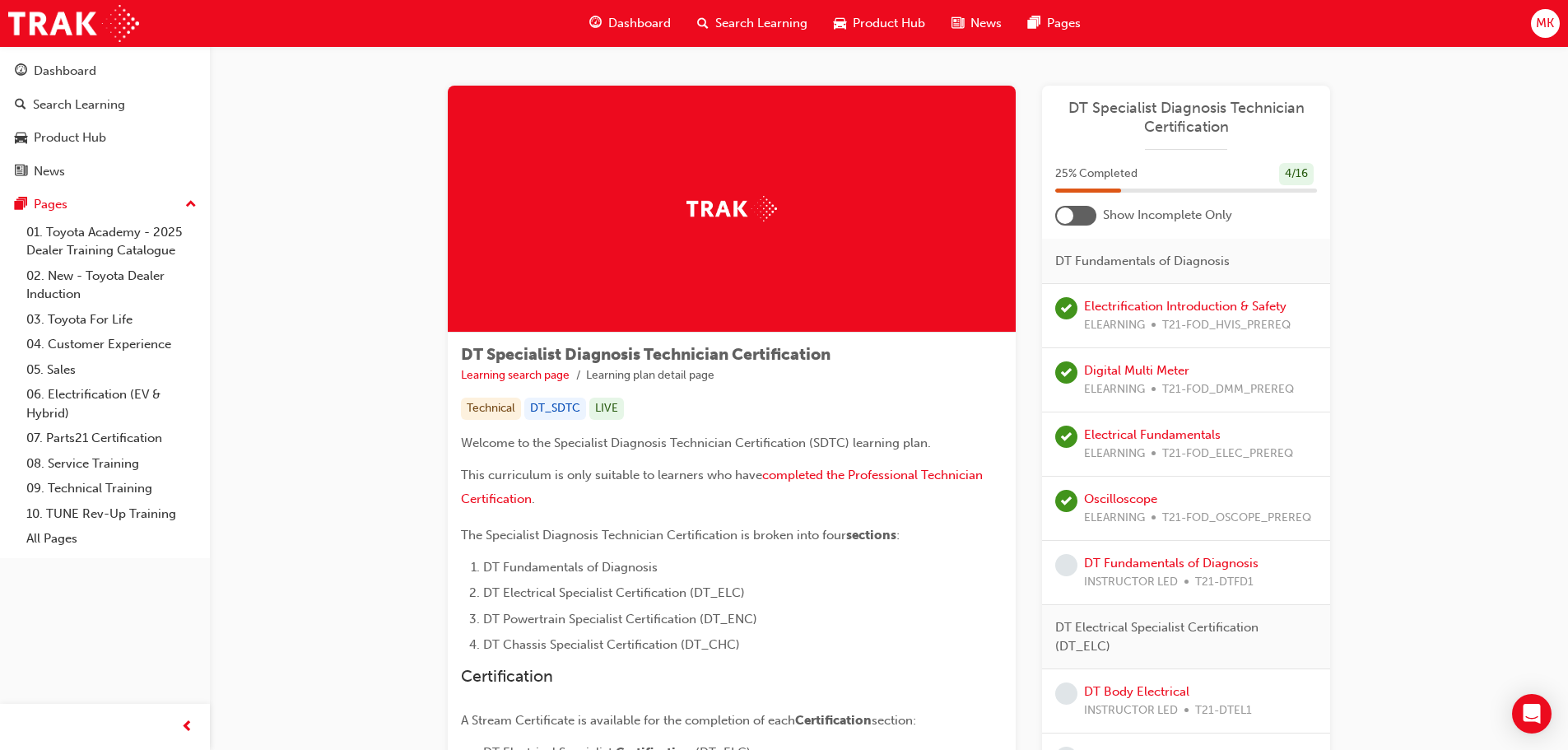
click at [1073, 208] on div at bounding box center [1075, 216] width 41 height 20
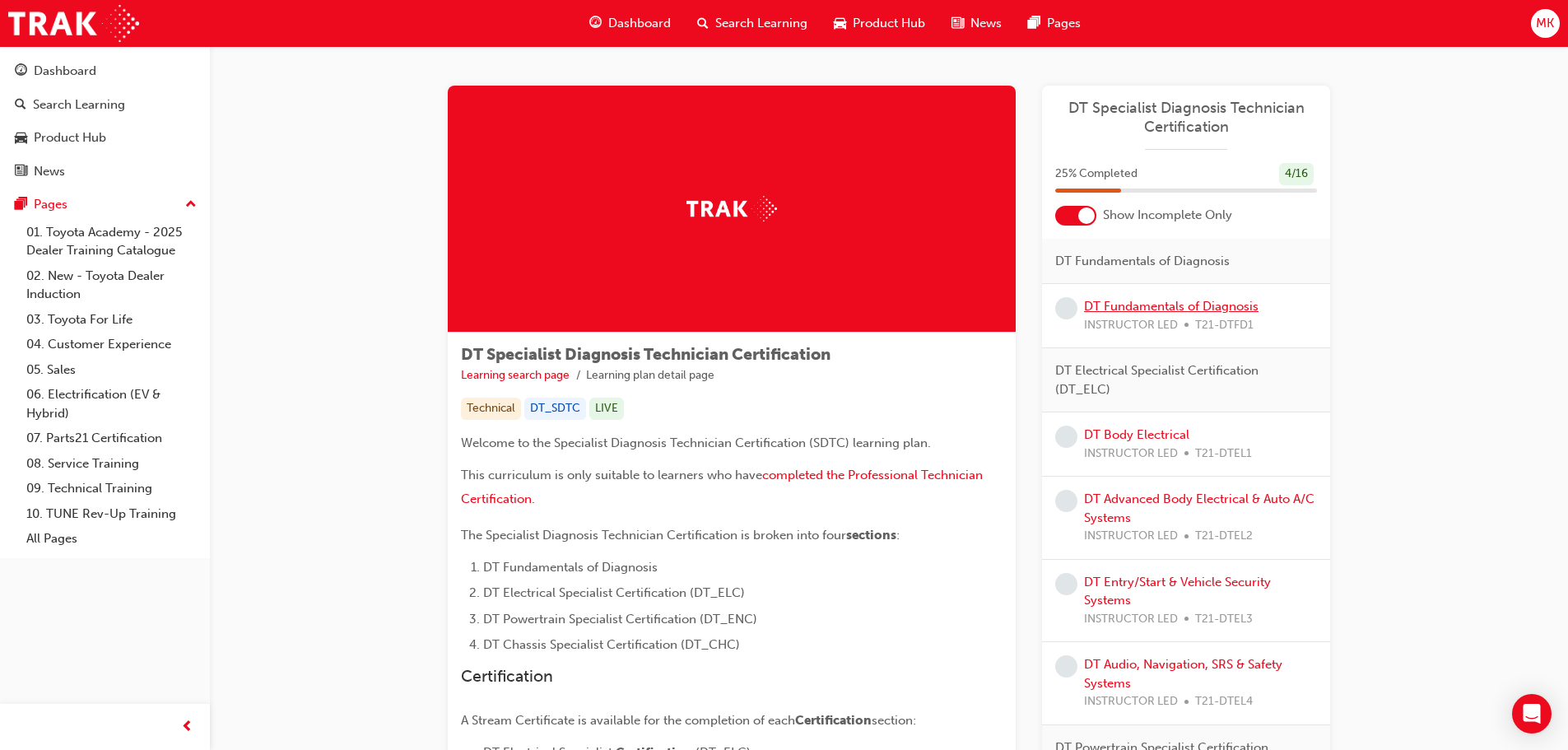
click at [1144, 309] on link "DT Fundamentals of Diagnosis" at bounding box center [1171, 306] width 175 height 14
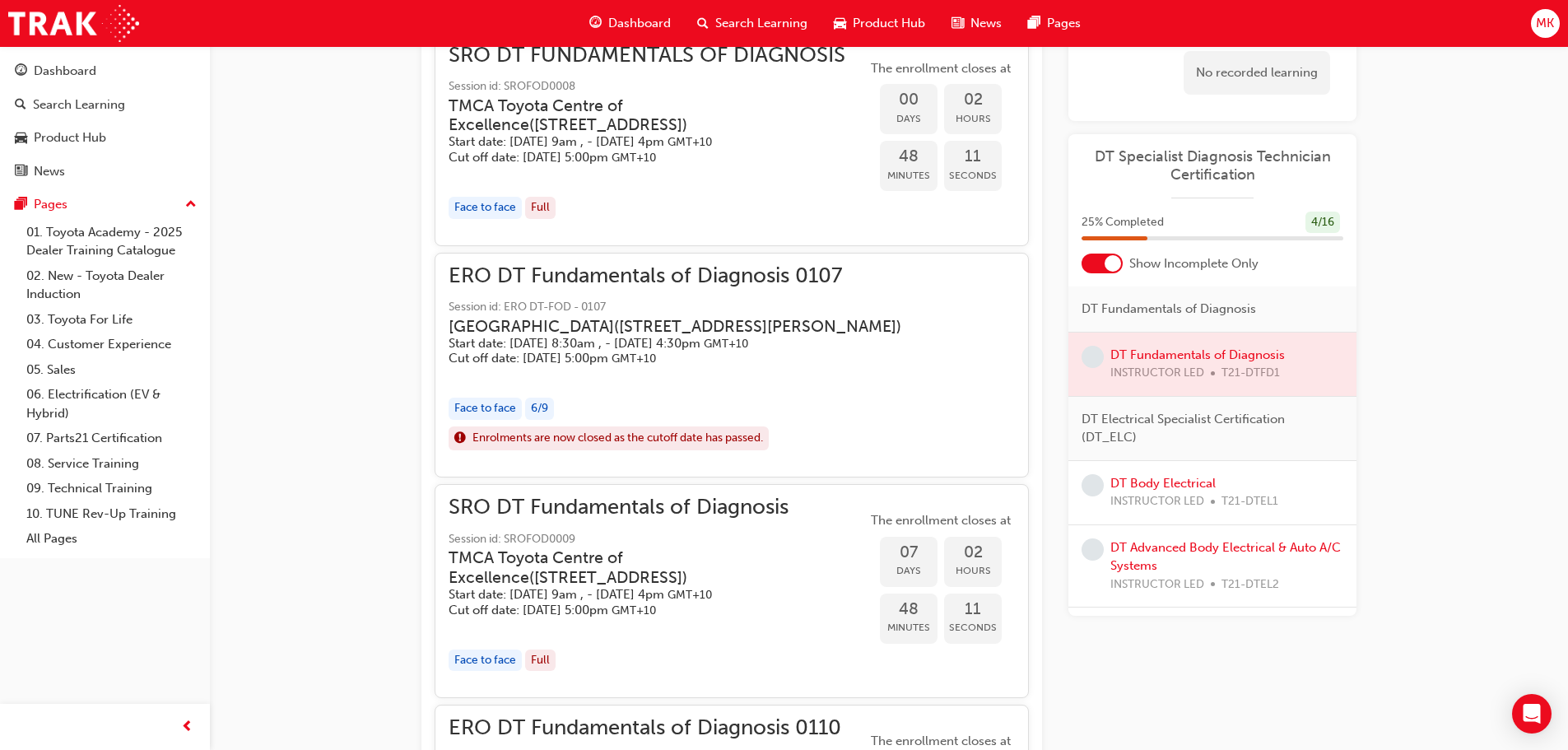
scroll to position [1326, 0]
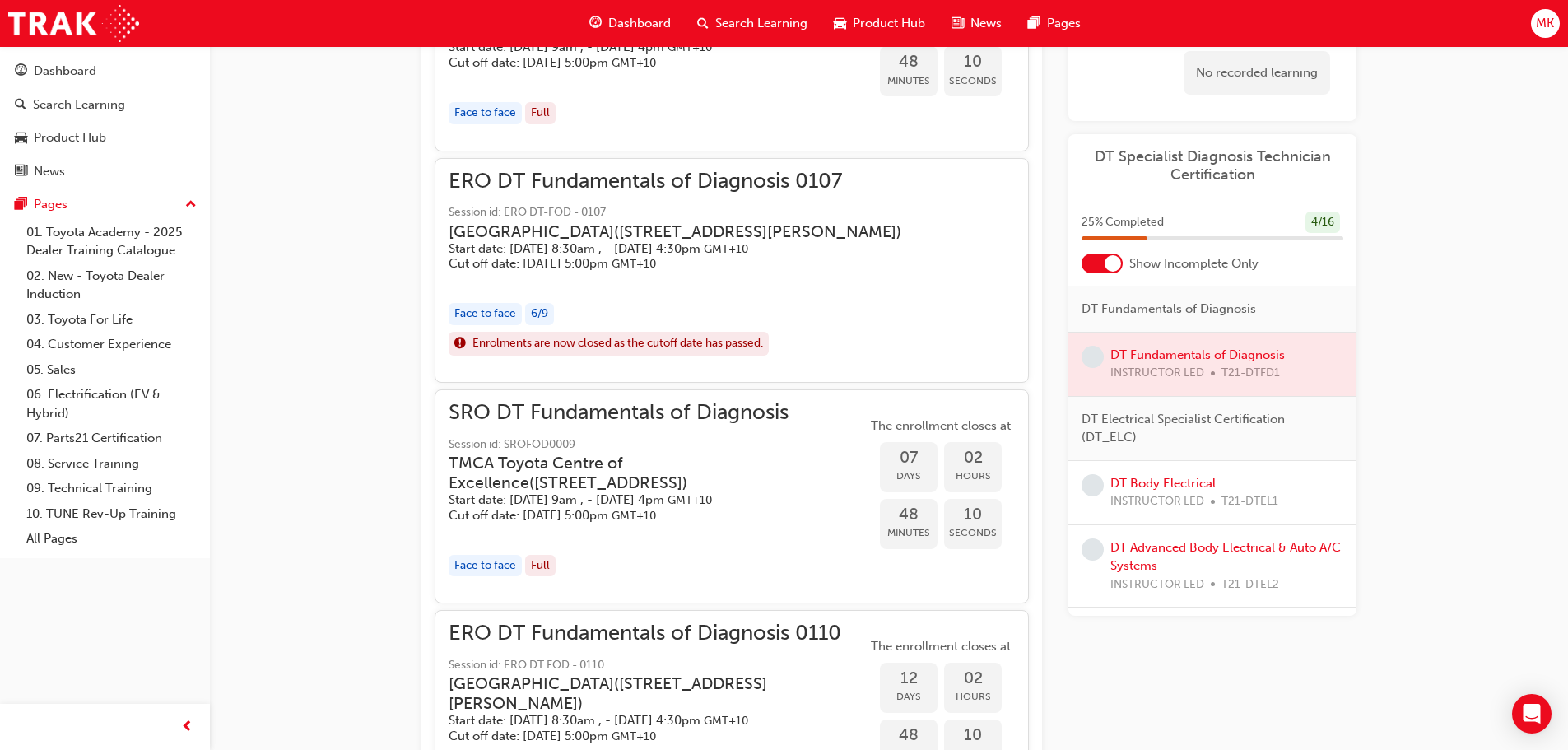
click at [599, 492] on h3 "TMCA Toyota Centre of Excellence ( [STREET_ADDRESS] )" at bounding box center [644, 473] width 392 height 39
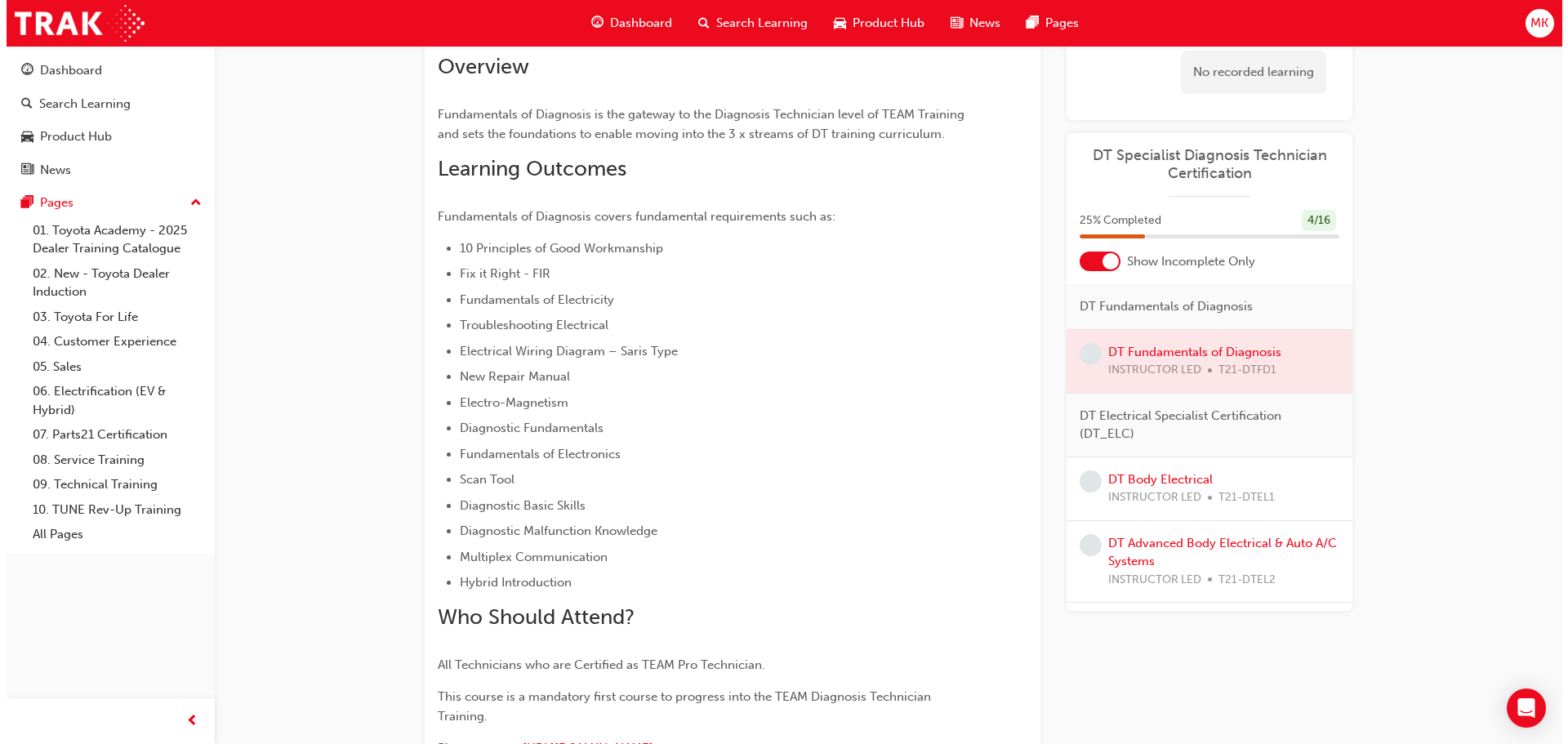
scroll to position [0, 0]
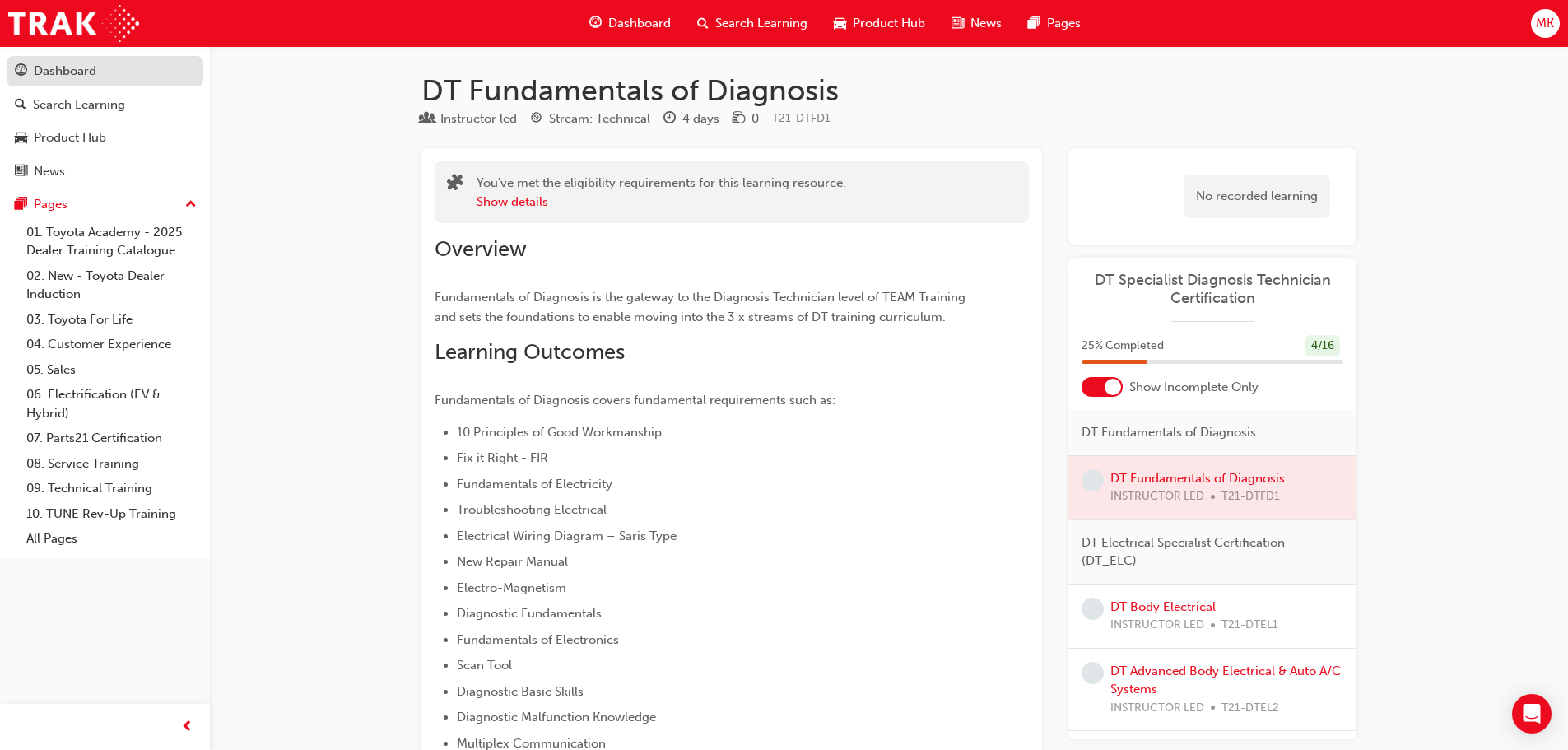
click at [46, 65] on div "Dashboard" at bounding box center [64, 71] width 63 height 19
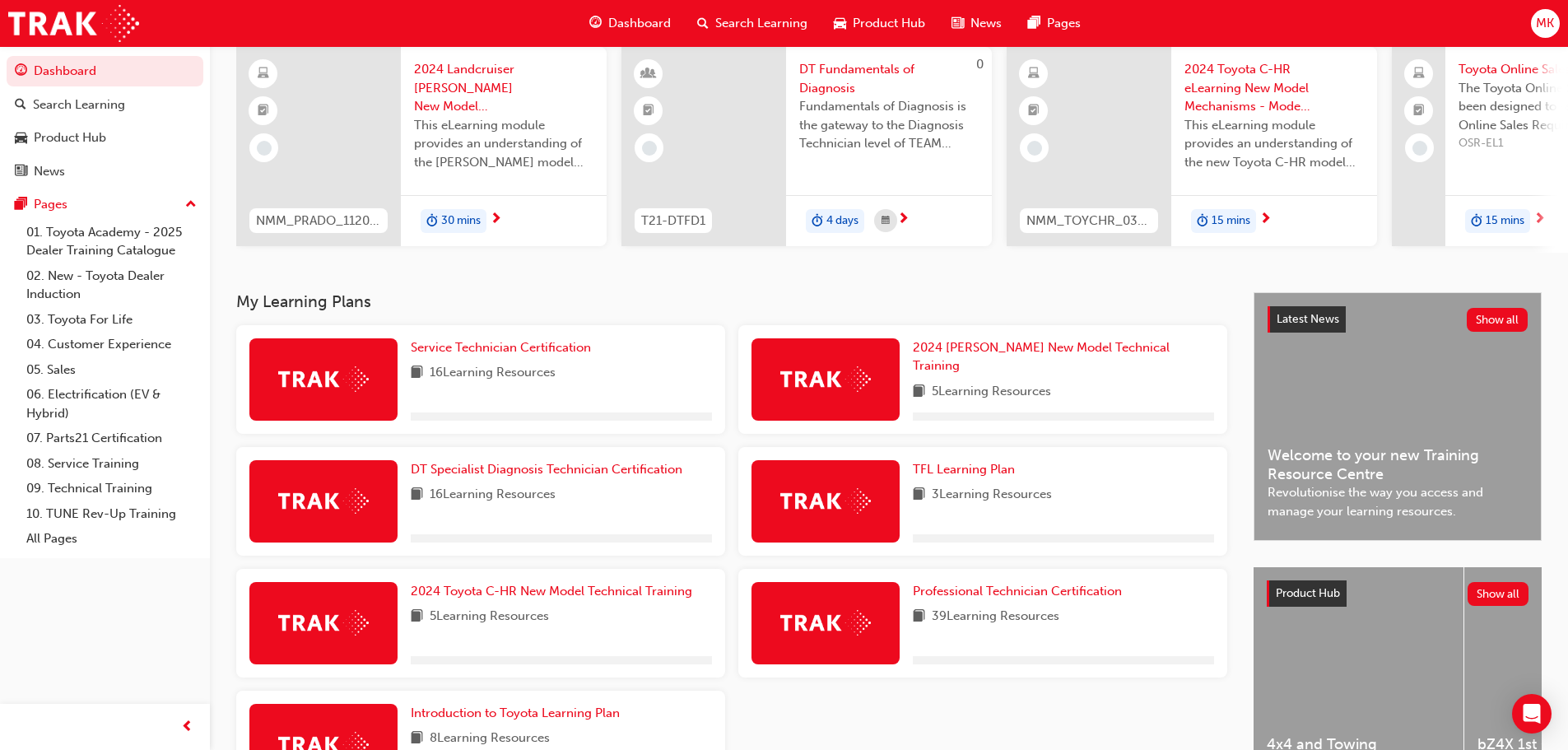
scroll to position [264, 0]
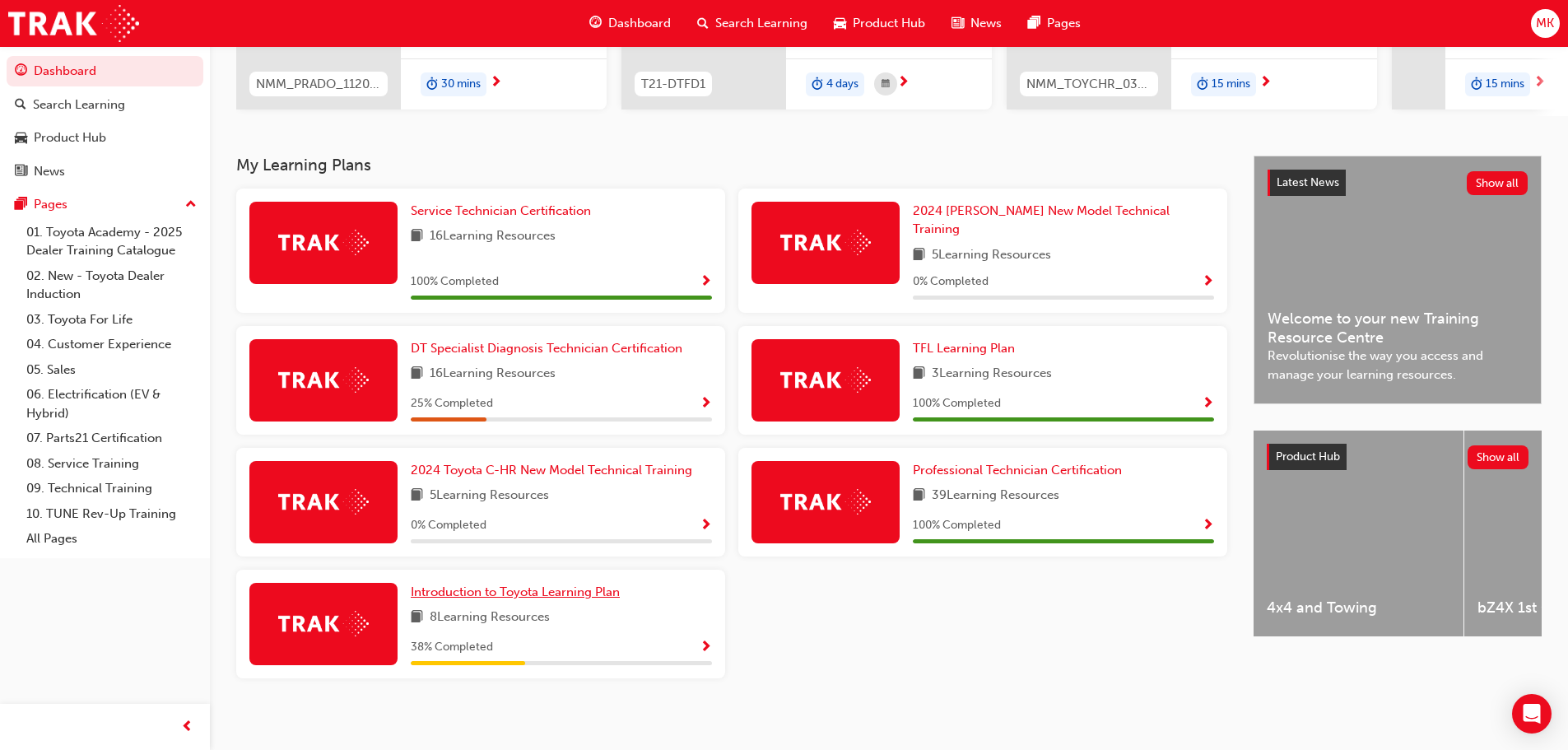
click at [611, 584] on span "Introduction to Toyota Learning Plan" at bounding box center [515, 591] width 209 height 14
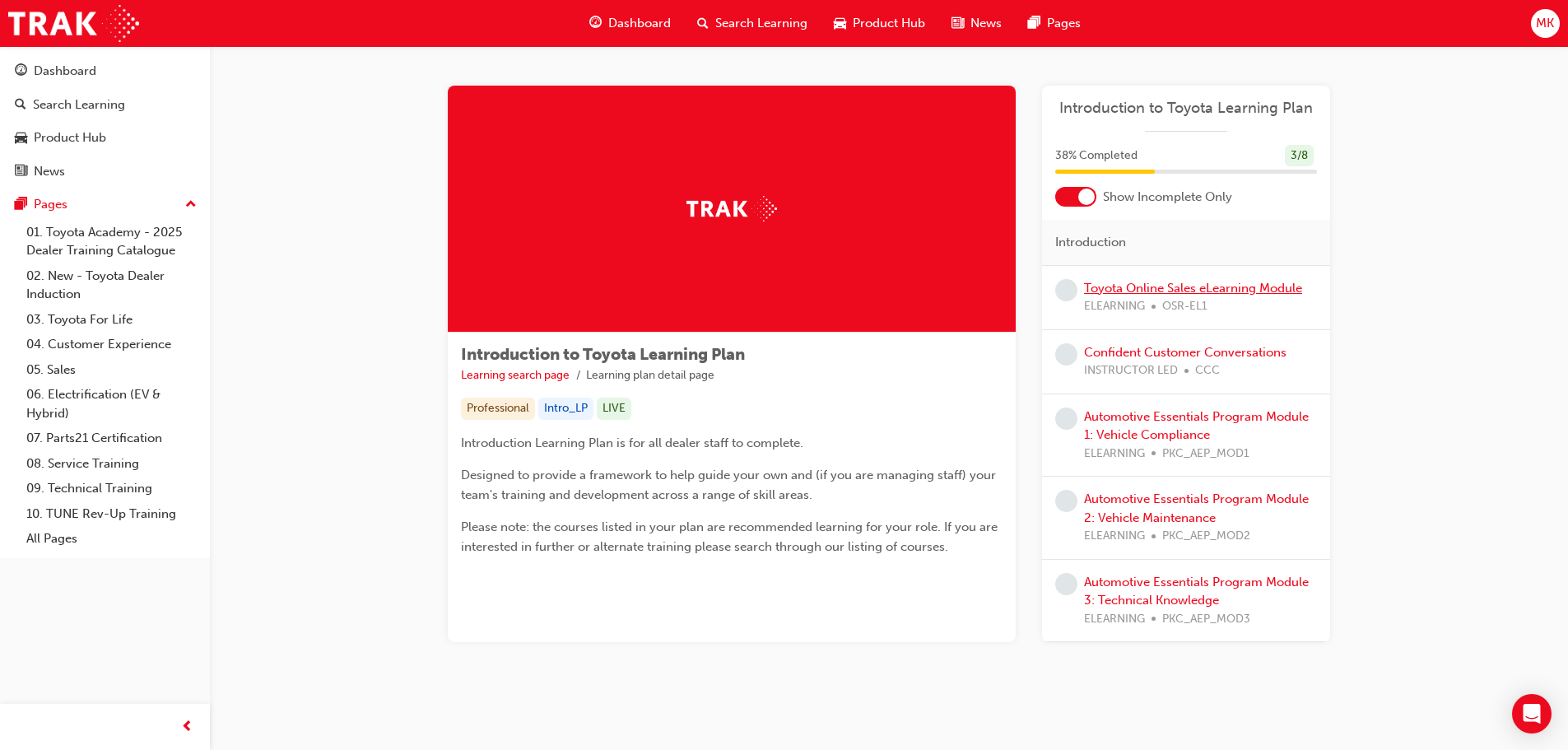
click at [1217, 293] on link "Toyota Online Sales eLearning Module" at bounding box center [1193, 288] width 218 height 14
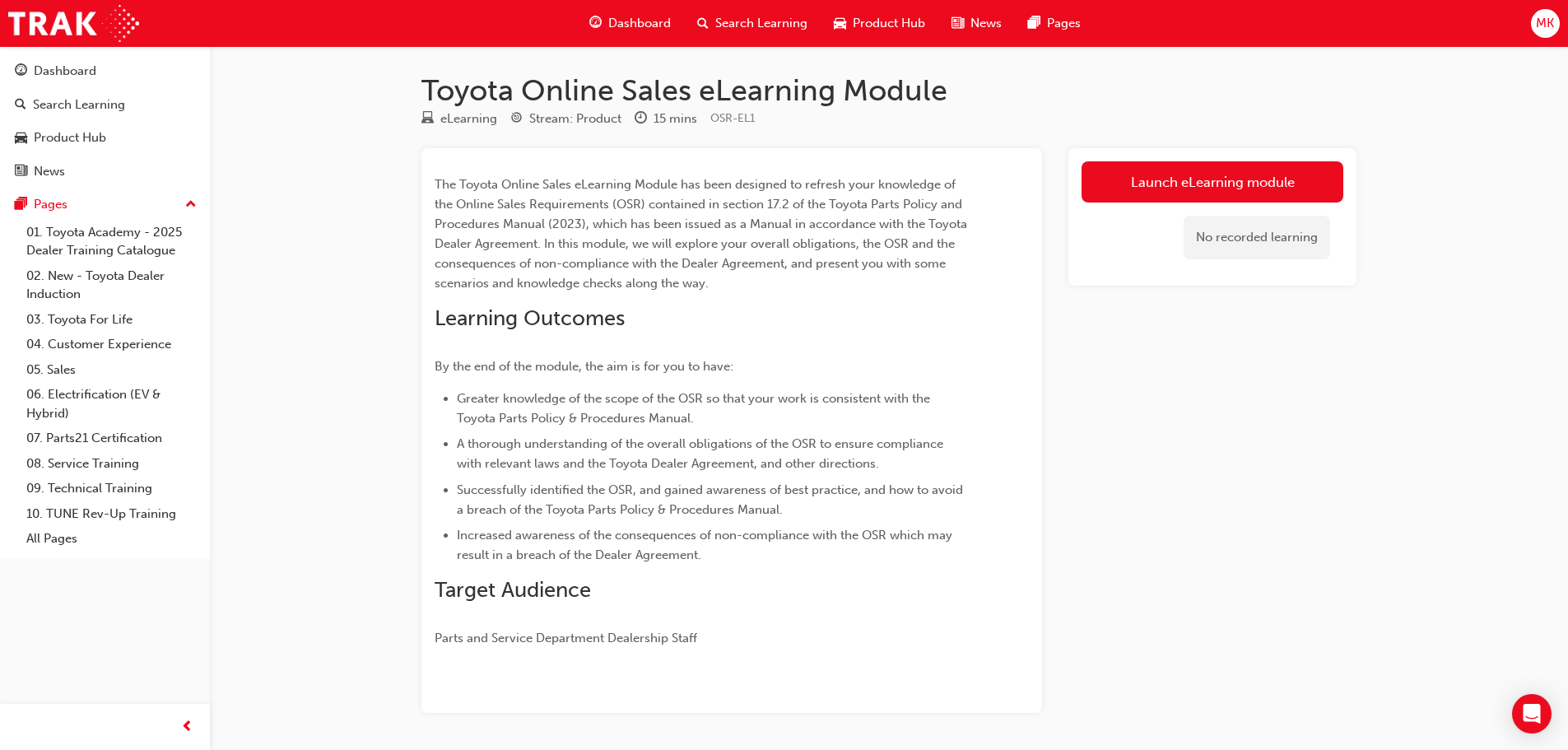
click at [1204, 159] on div "Launch eLearning module No recorded learning" at bounding box center [1213, 217] width 288 height 138
click at [1202, 176] on link "Launch eLearning module" at bounding box center [1212, 181] width 262 height 41
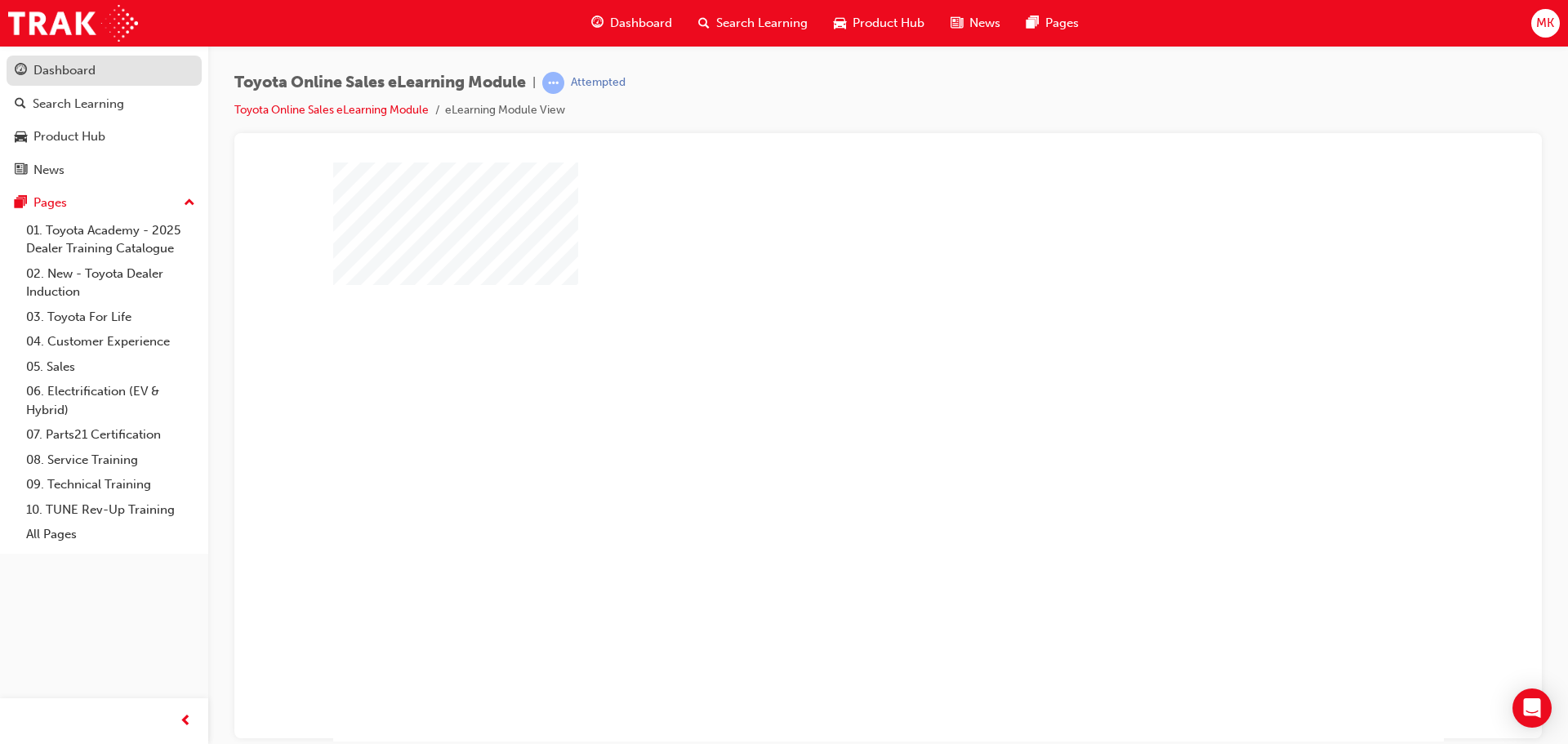
click at [76, 68] on div "Dashboard" at bounding box center [64, 70] width 62 height 19
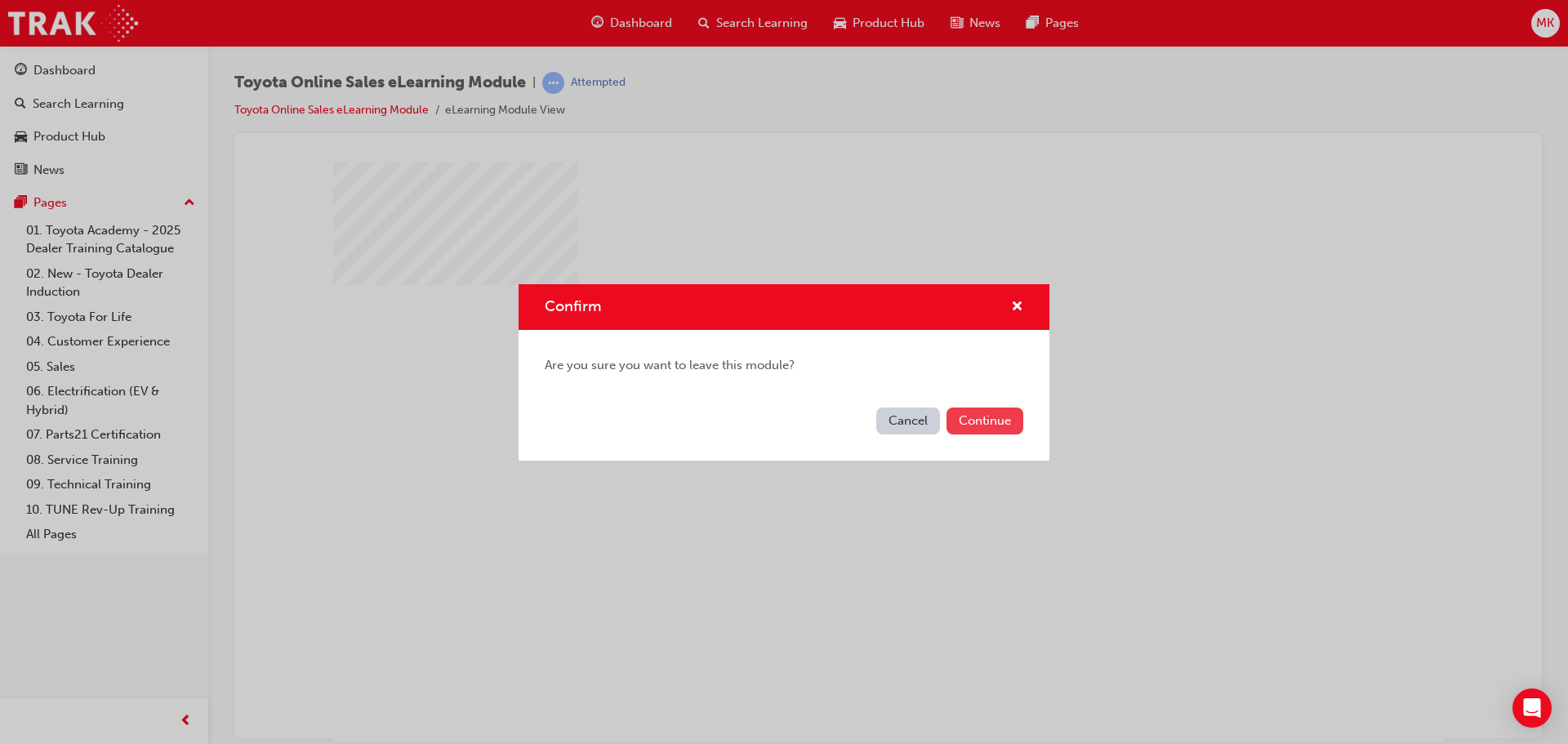
click at [1008, 430] on button "Continue" at bounding box center [984, 421] width 76 height 27
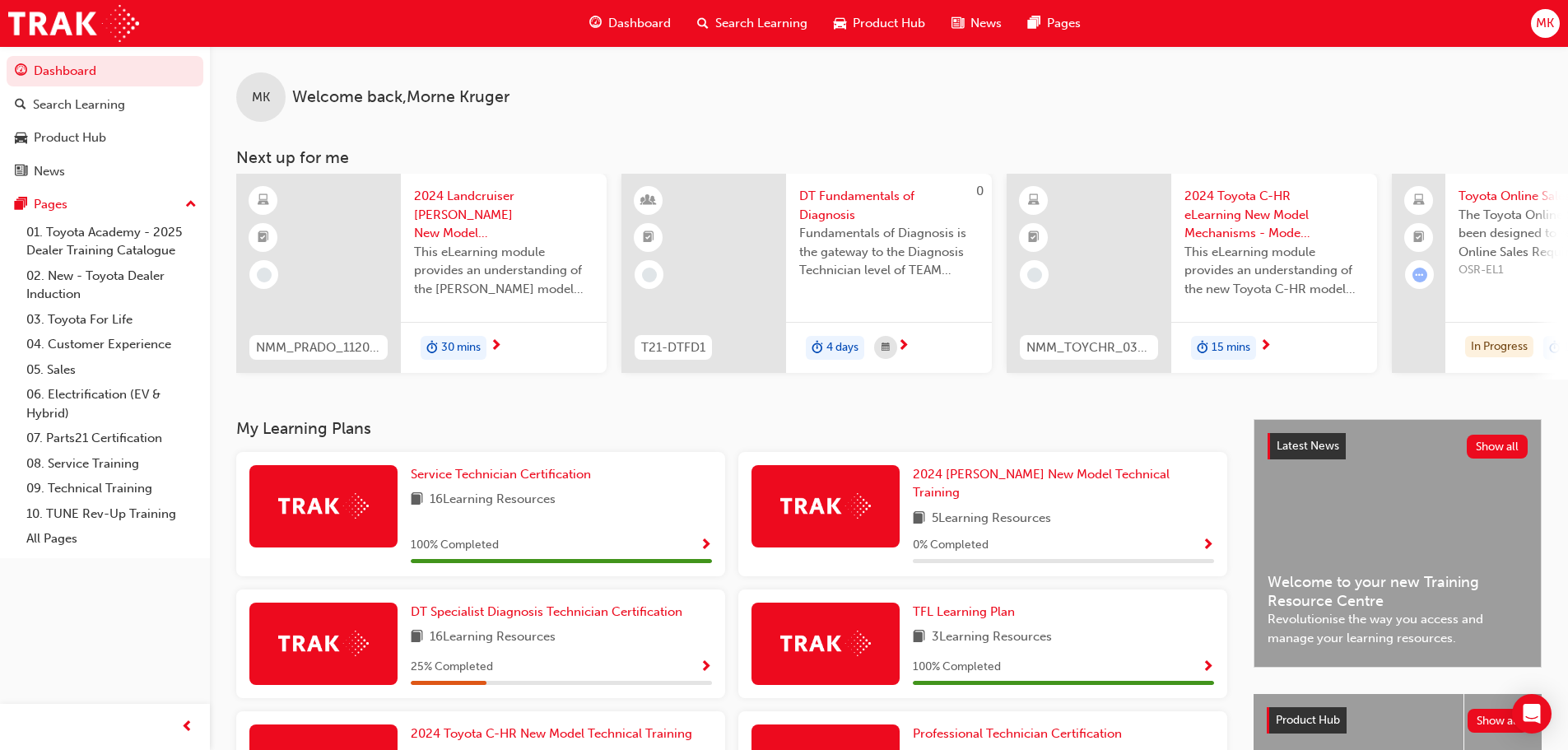
click at [1553, 17] on span "MK" at bounding box center [1545, 23] width 18 height 19
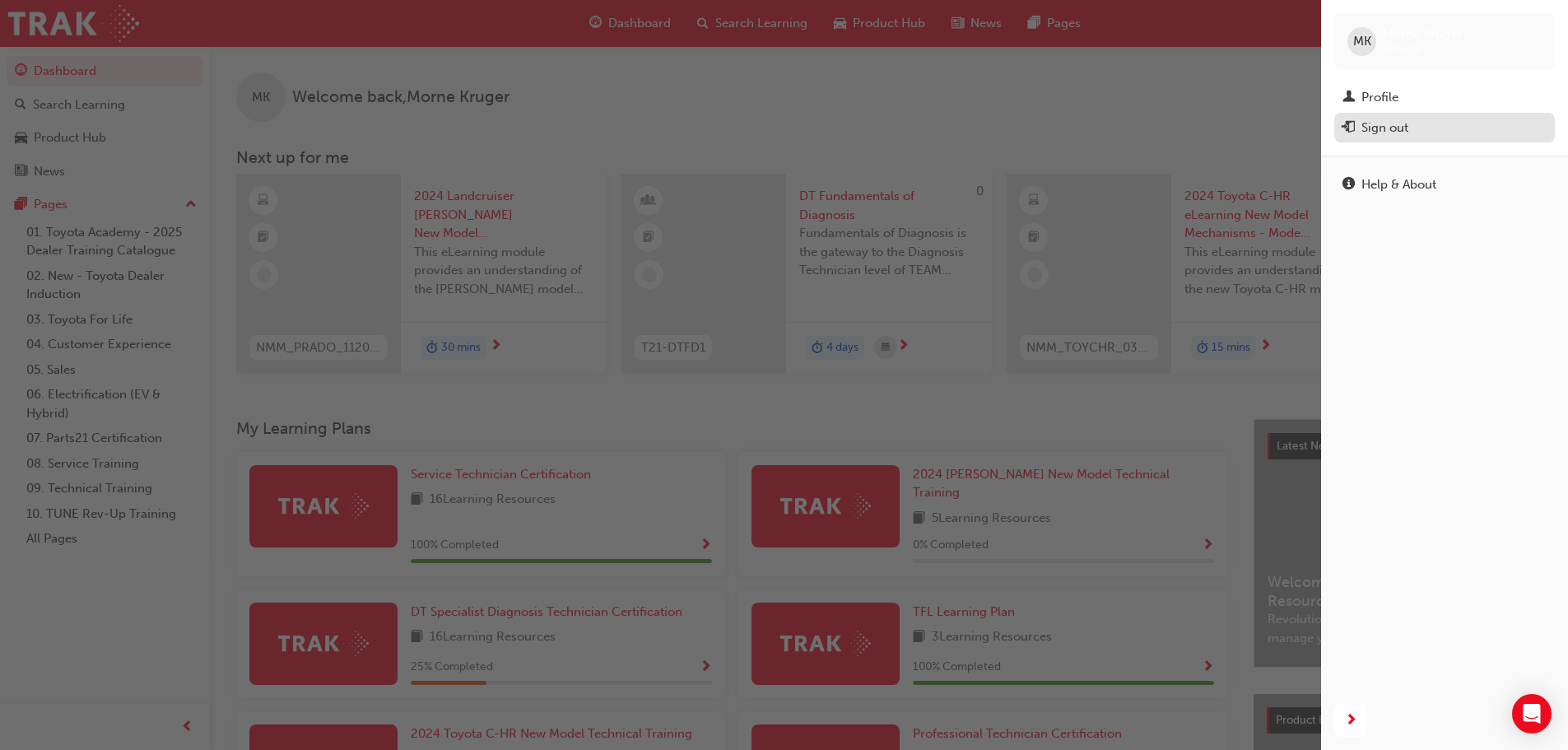
click at [1390, 132] on div "Sign out" at bounding box center [1385, 128] width 47 height 19
